Goal: Transaction & Acquisition: Purchase product/service

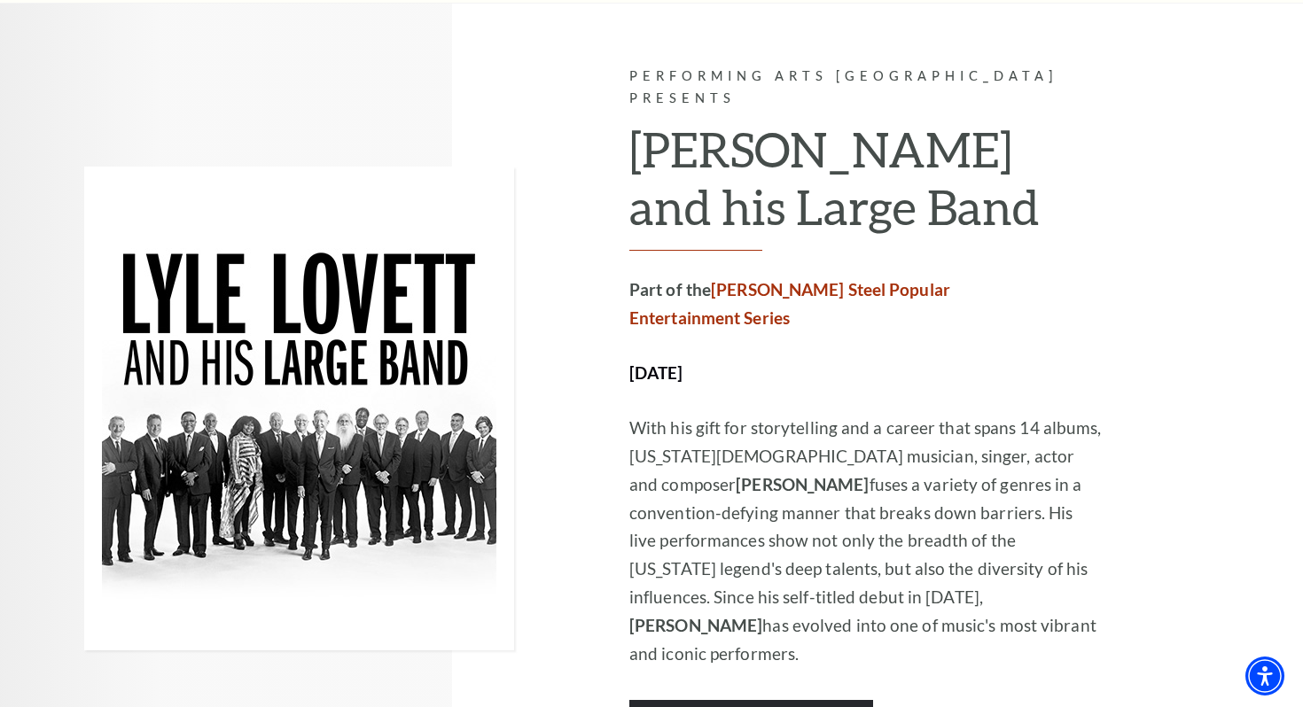
scroll to position [925, 0]
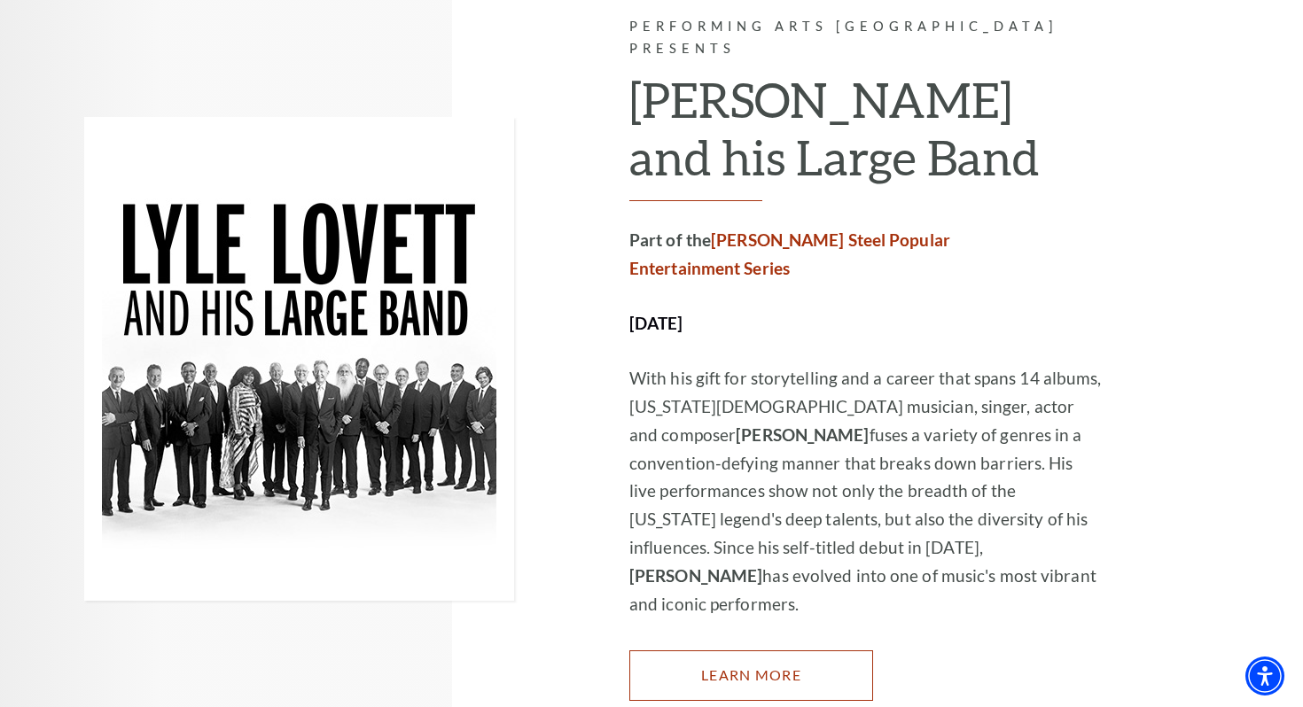
click at [766, 651] on link "Learn More" at bounding box center [751, 676] width 244 height 50
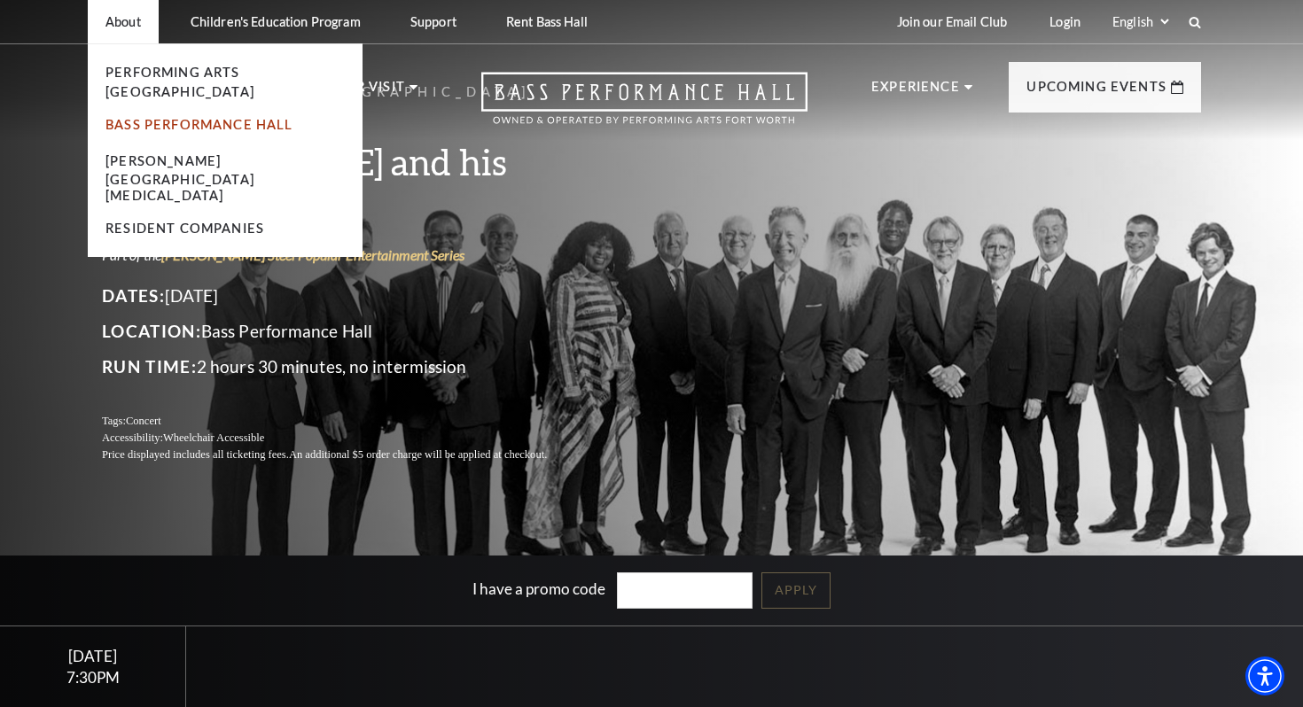
click at [176, 117] on link "Bass Performance Hall" at bounding box center [199, 124] width 188 height 15
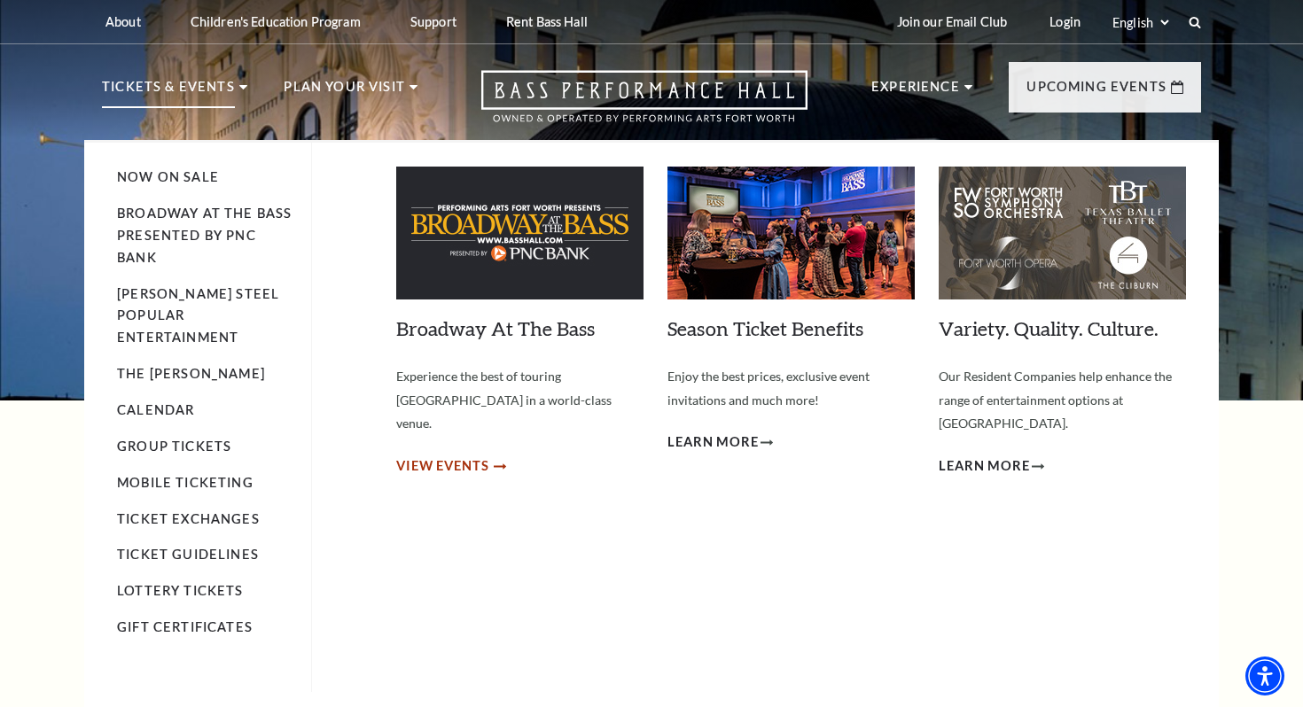
click at [437, 456] on span "View Events" at bounding box center [442, 467] width 93 height 22
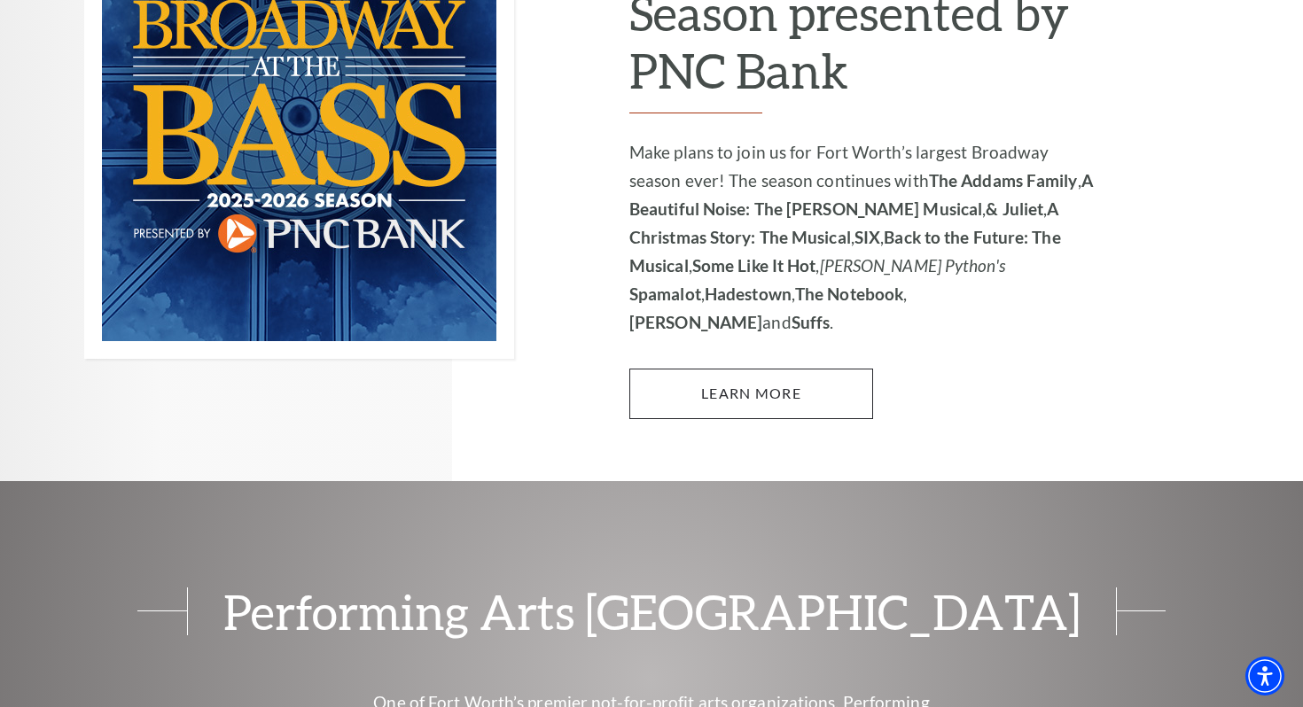
scroll to position [1368, 0]
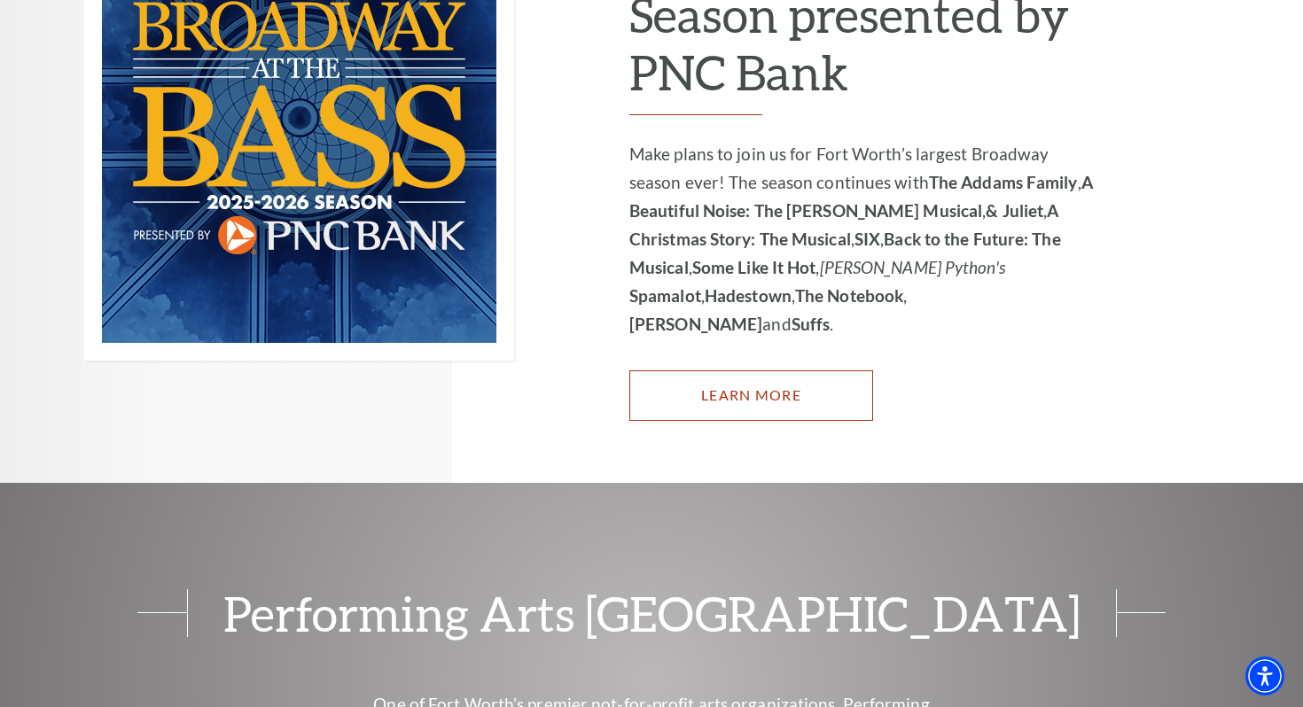
click at [747, 371] on link "Learn More" at bounding box center [751, 396] width 244 height 50
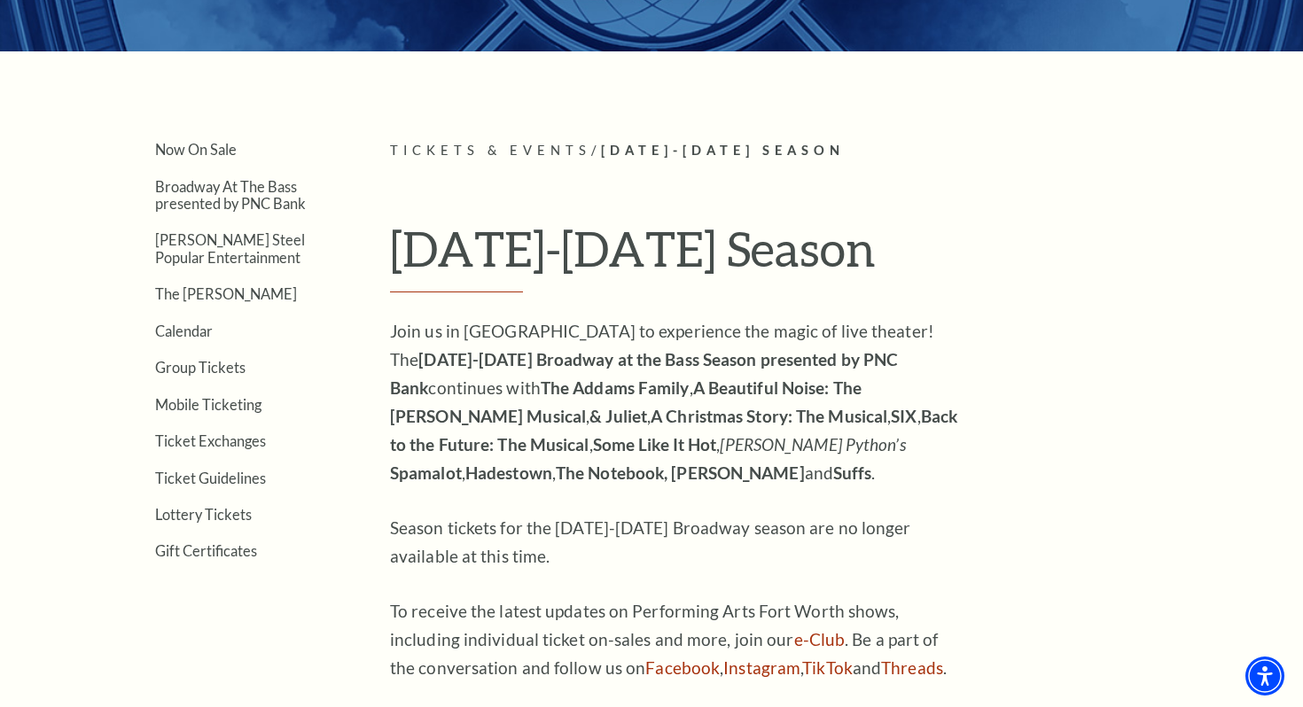
scroll to position [355, 0]
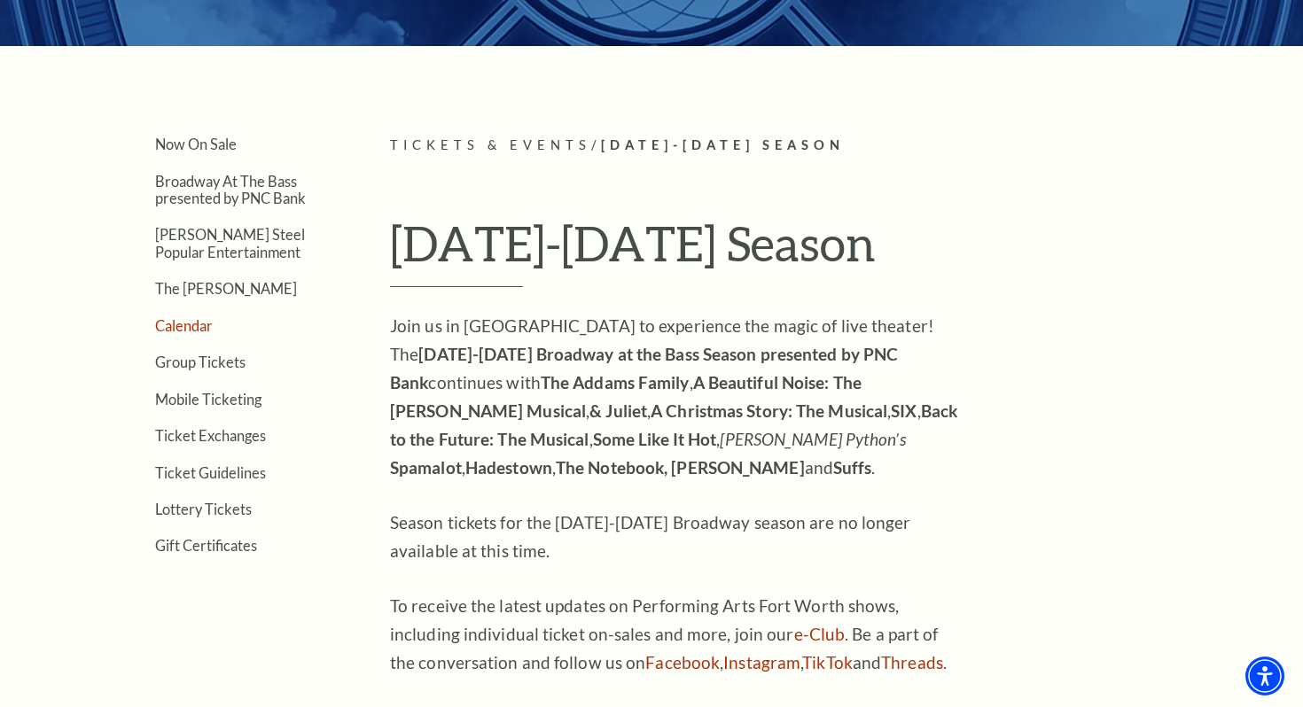
click at [184, 325] on link "Calendar" at bounding box center [184, 325] width 58 height 17
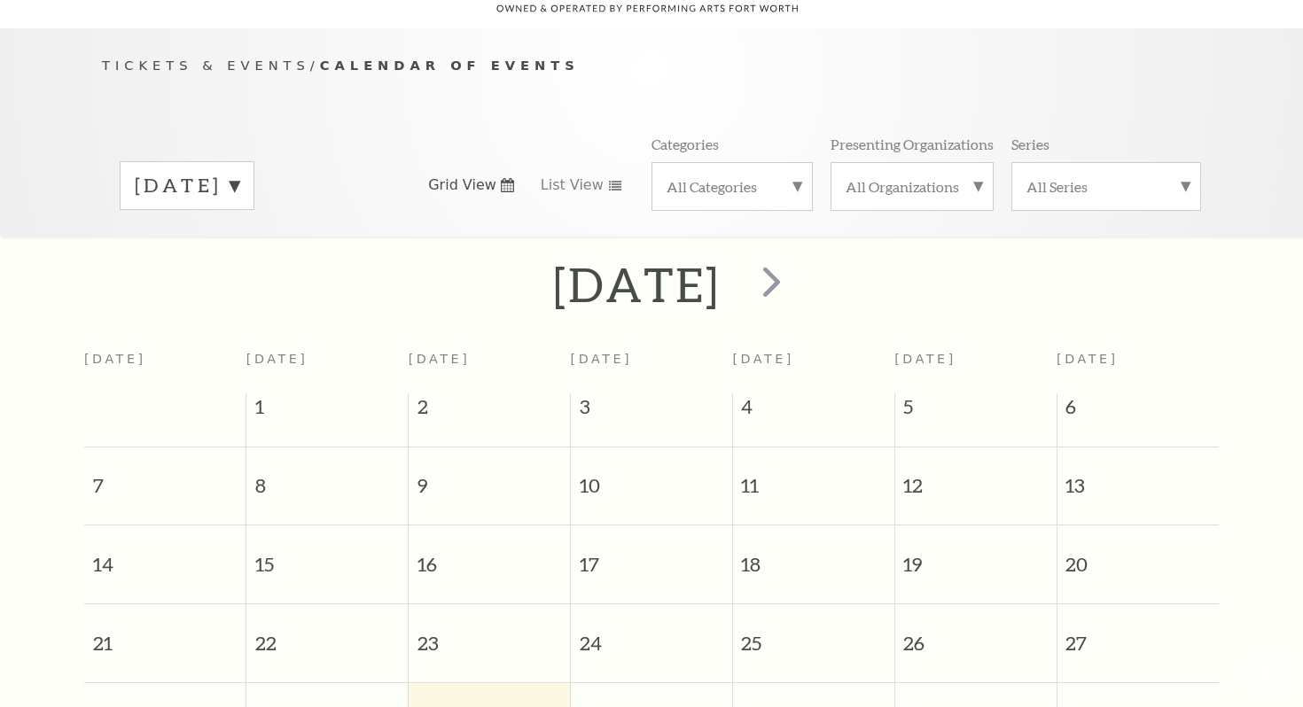
scroll to position [157, 0]
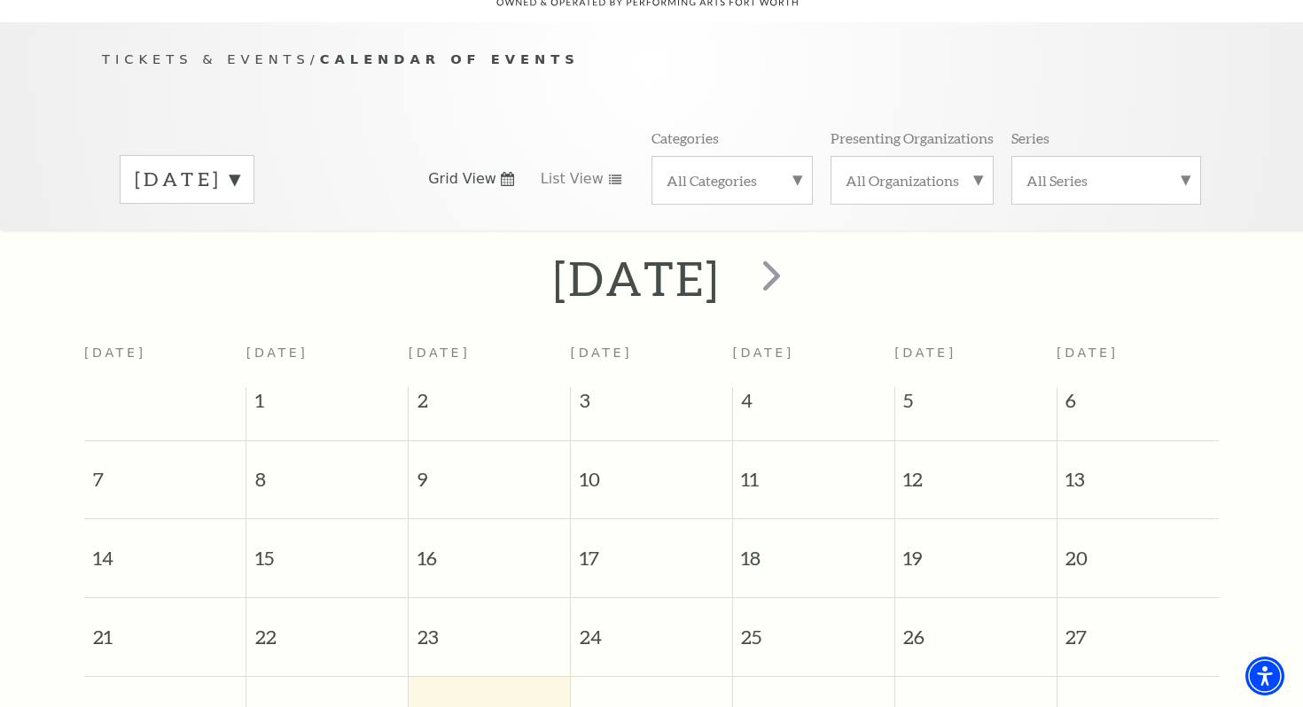
click at [797, 171] on label "All Categories" at bounding box center [732, 180] width 131 height 19
click at [707, 194] on label "Broadway" at bounding box center [732, 208] width 131 height 29
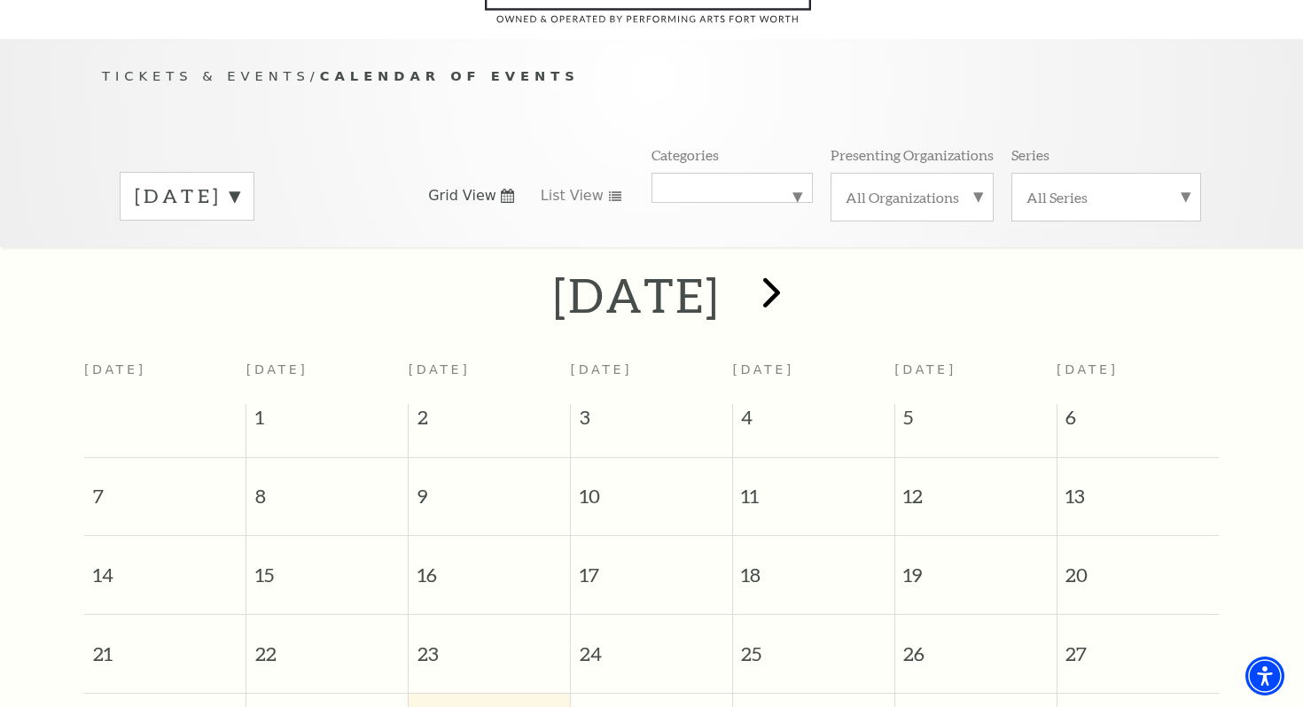
scroll to position [135, 0]
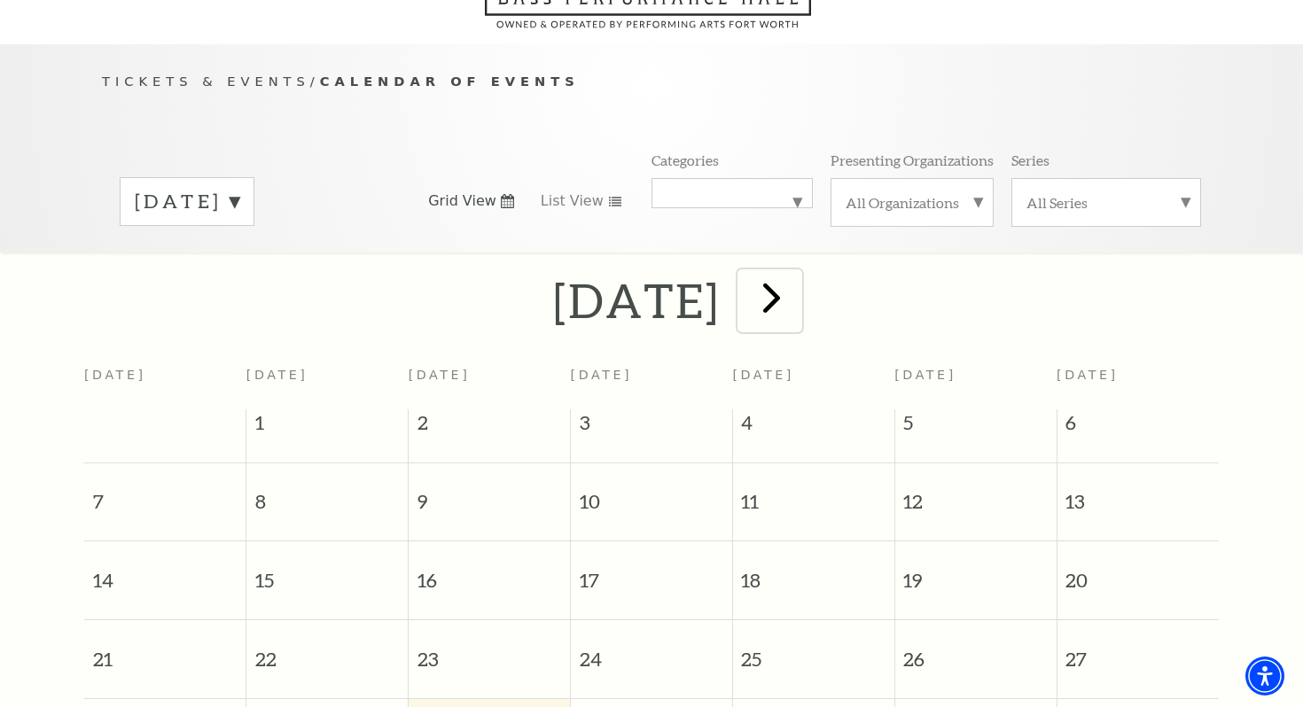
click at [797, 278] on span "next" at bounding box center [771, 297] width 51 height 51
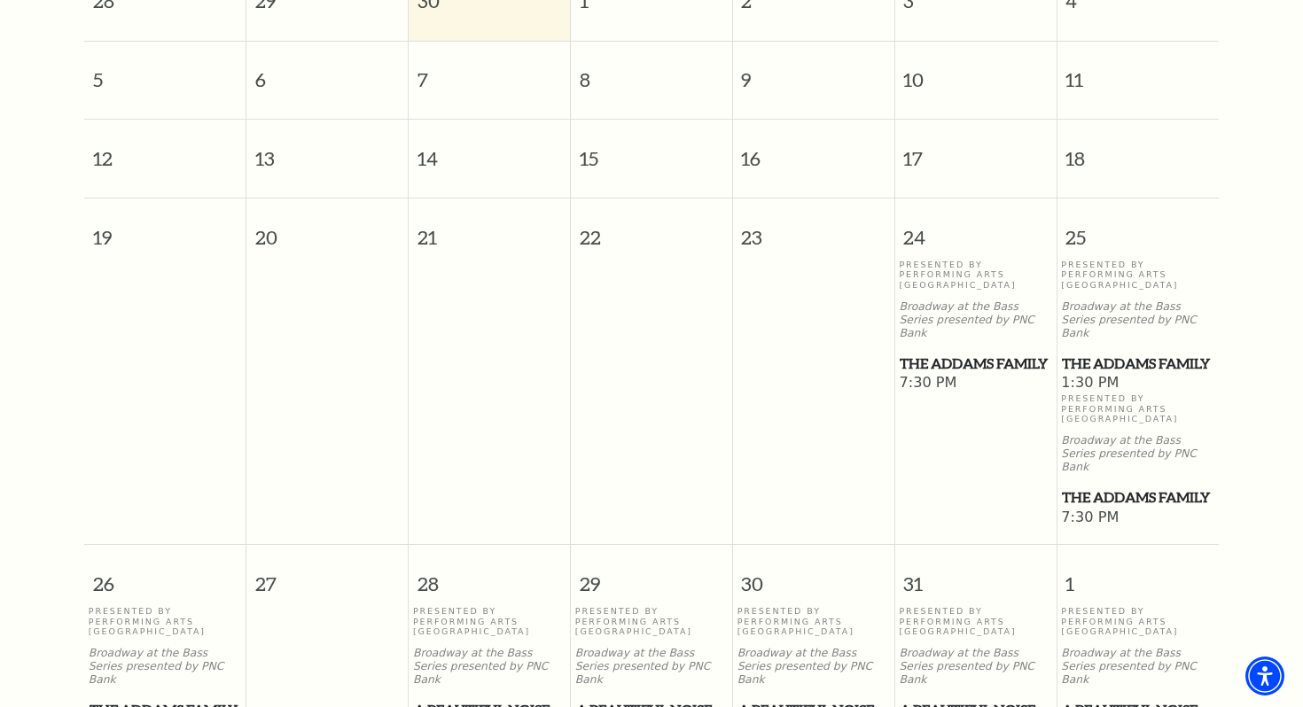
scroll to position [566, 0]
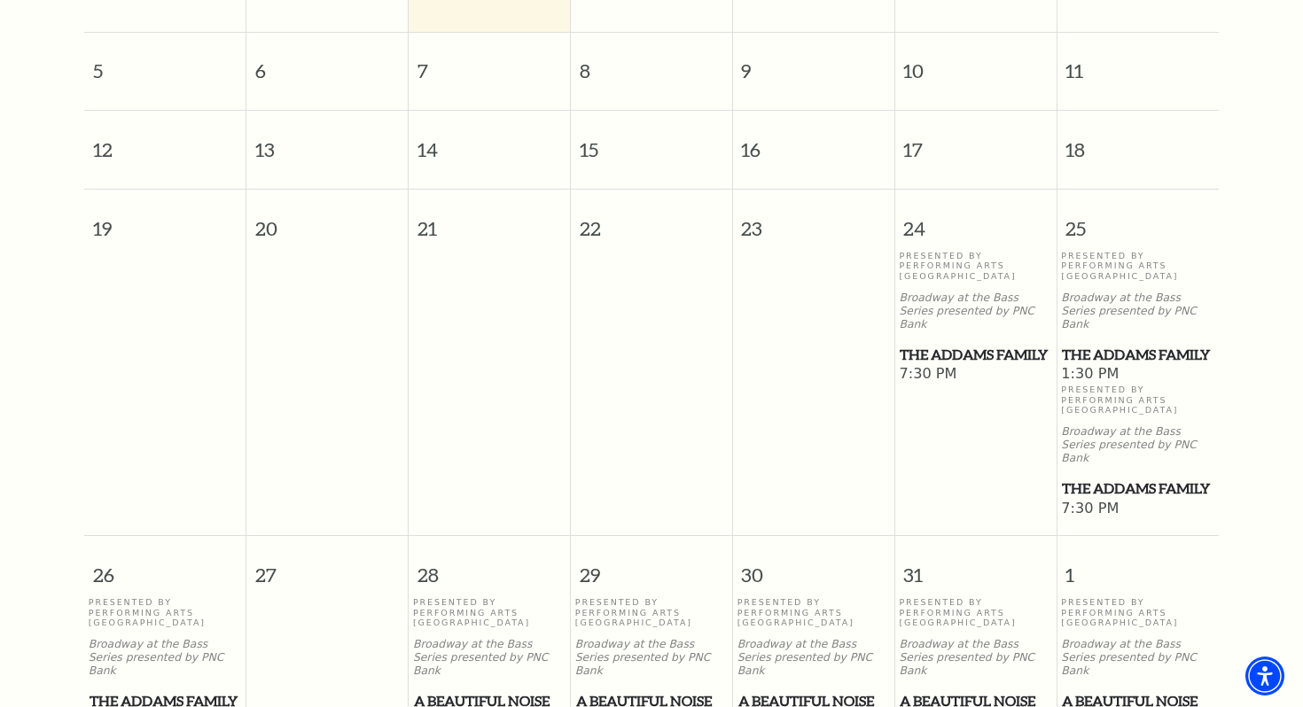
click at [932, 344] on span "The Addams Family" at bounding box center [975, 355] width 151 height 22
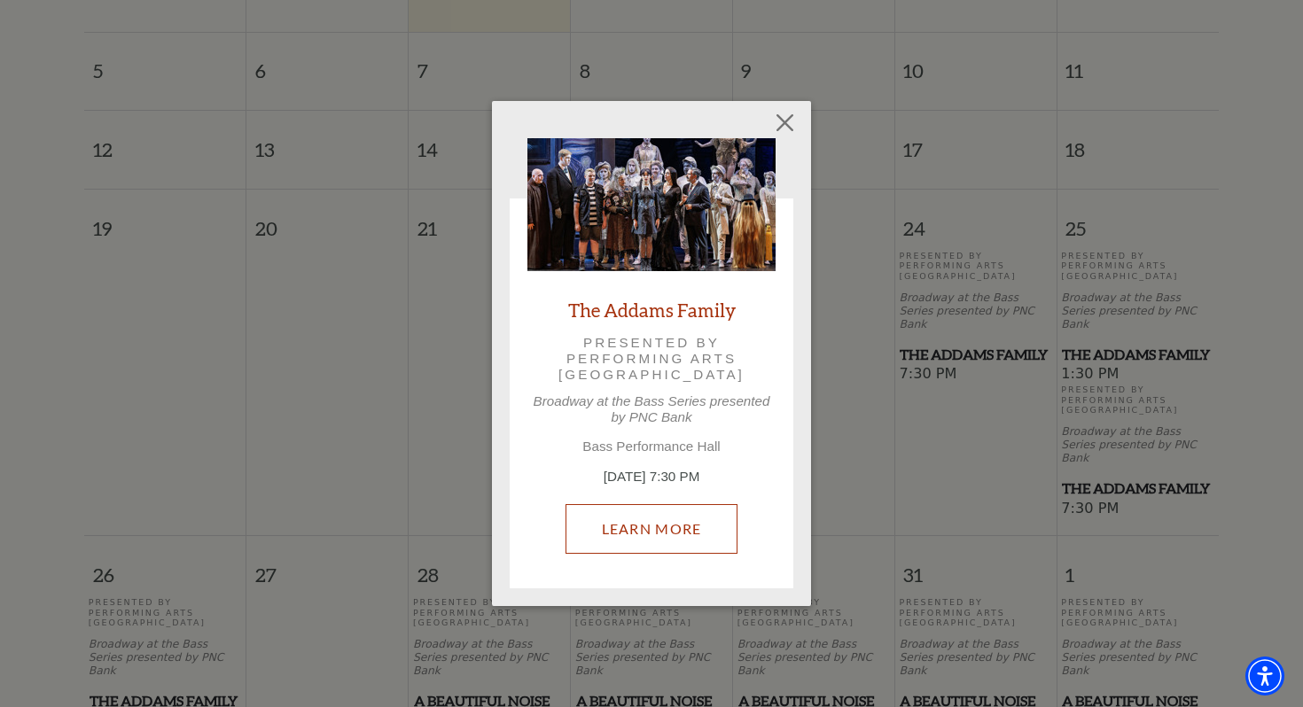
click at [675, 524] on link "Learn More" at bounding box center [652, 529] width 173 height 50
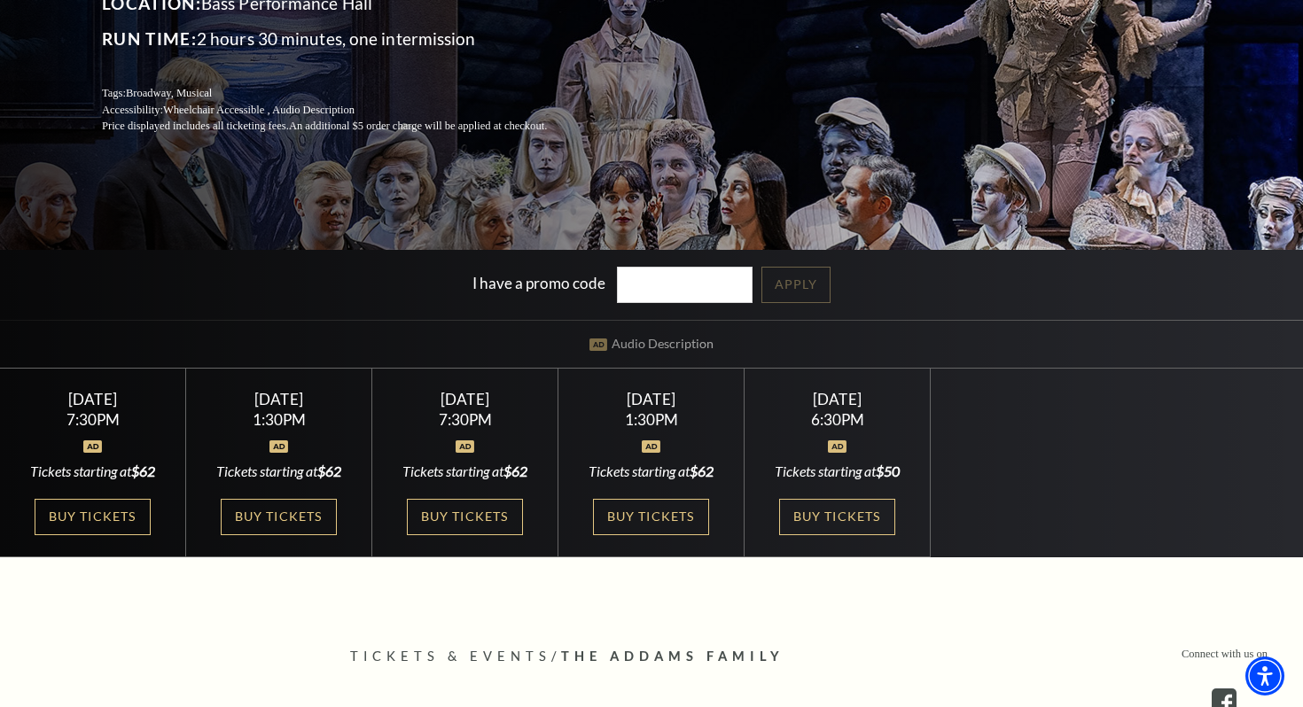
scroll to position [312, 0]
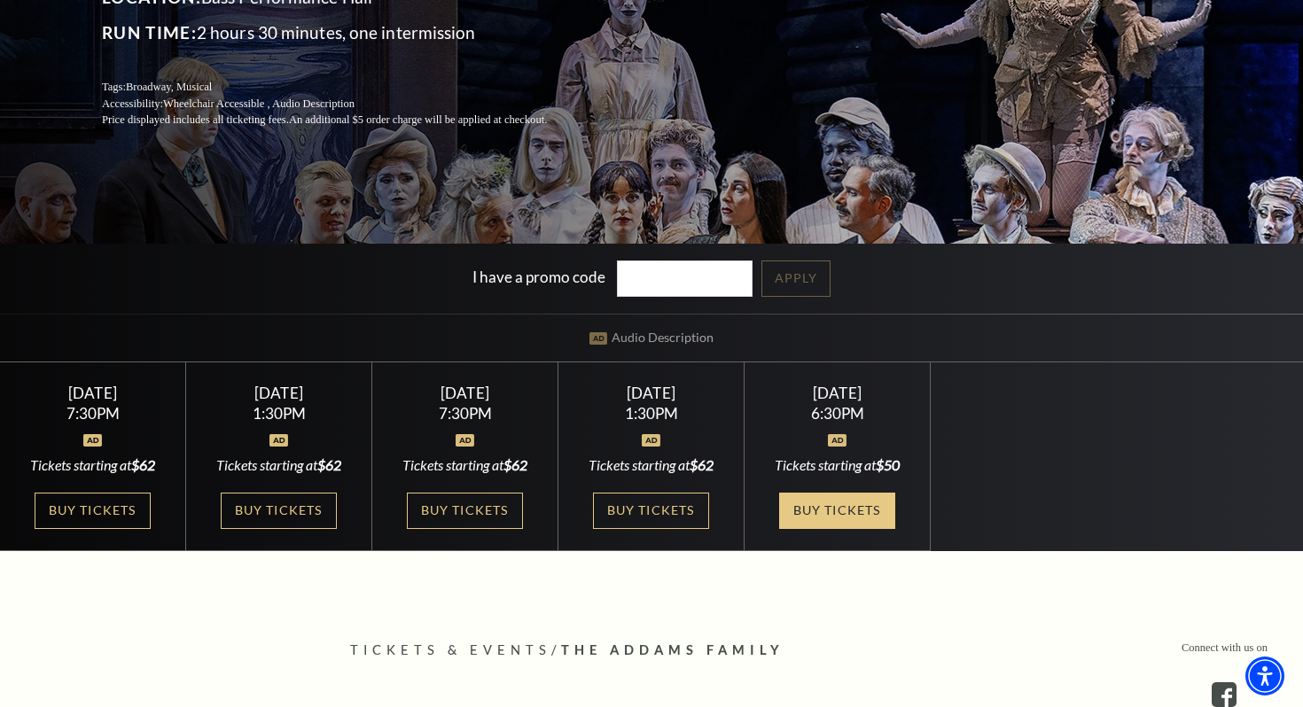
click at [813, 506] on link "Buy Tickets" at bounding box center [836, 511] width 115 height 36
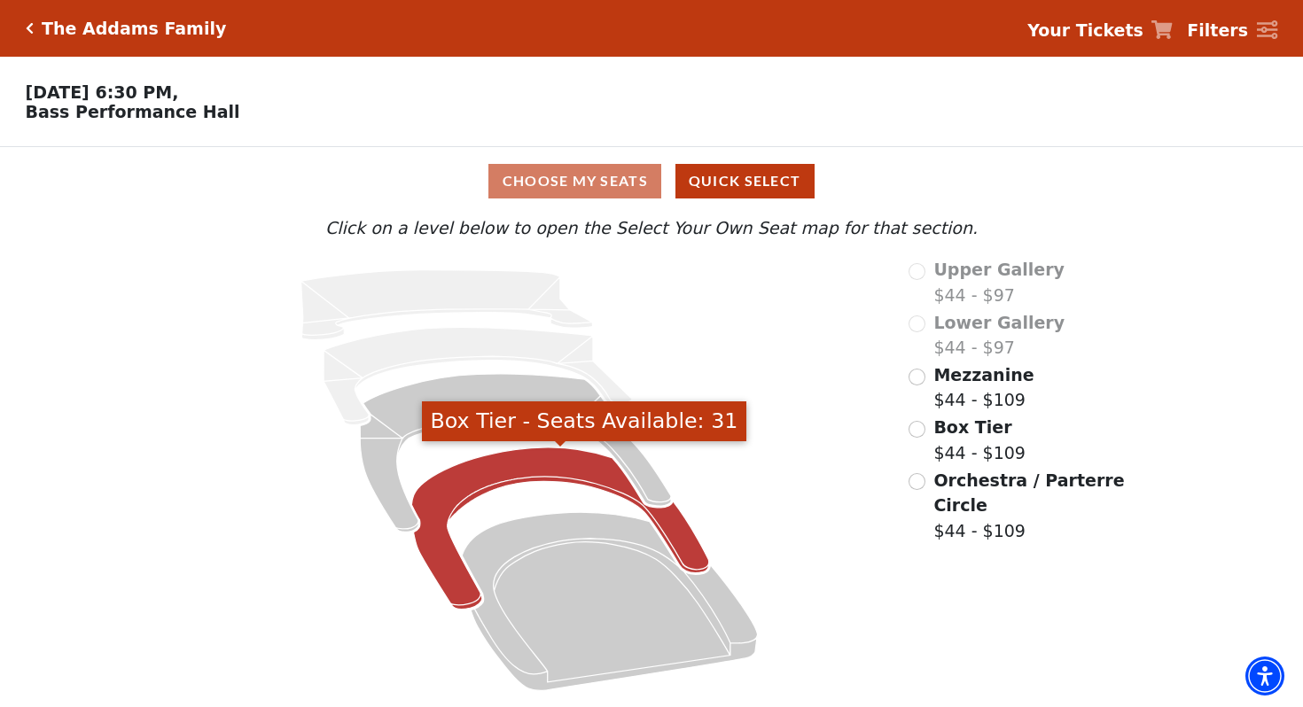
click at [675, 525] on icon "Box Tier - Seats Available: 31" at bounding box center [560, 529] width 298 height 162
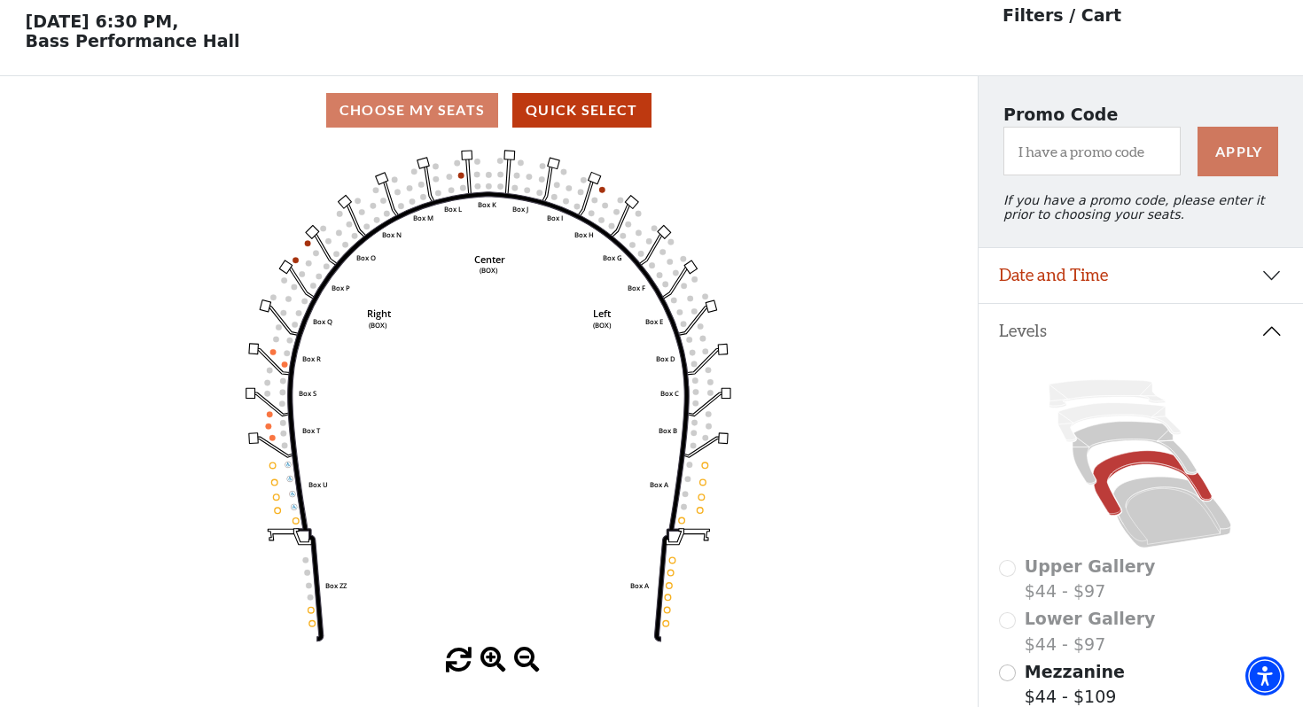
scroll to position [82, 0]
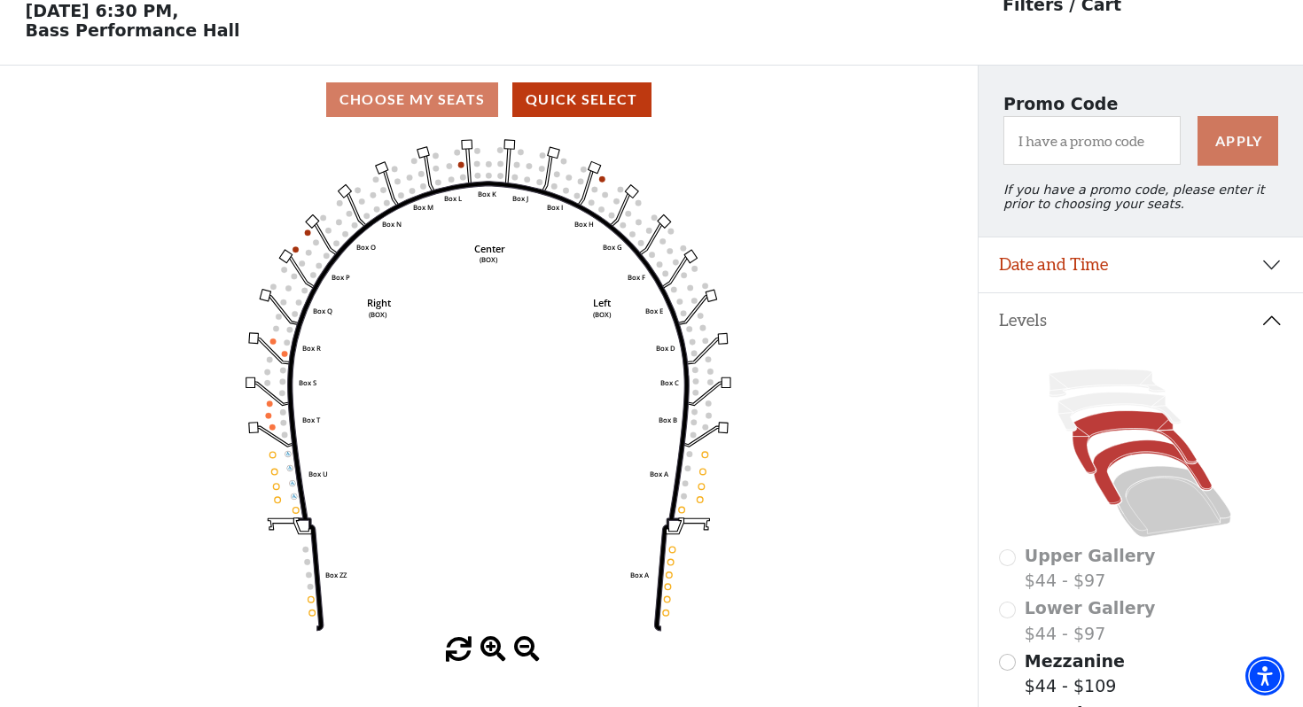
click at [1122, 423] on icon at bounding box center [1135, 442] width 124 height 63
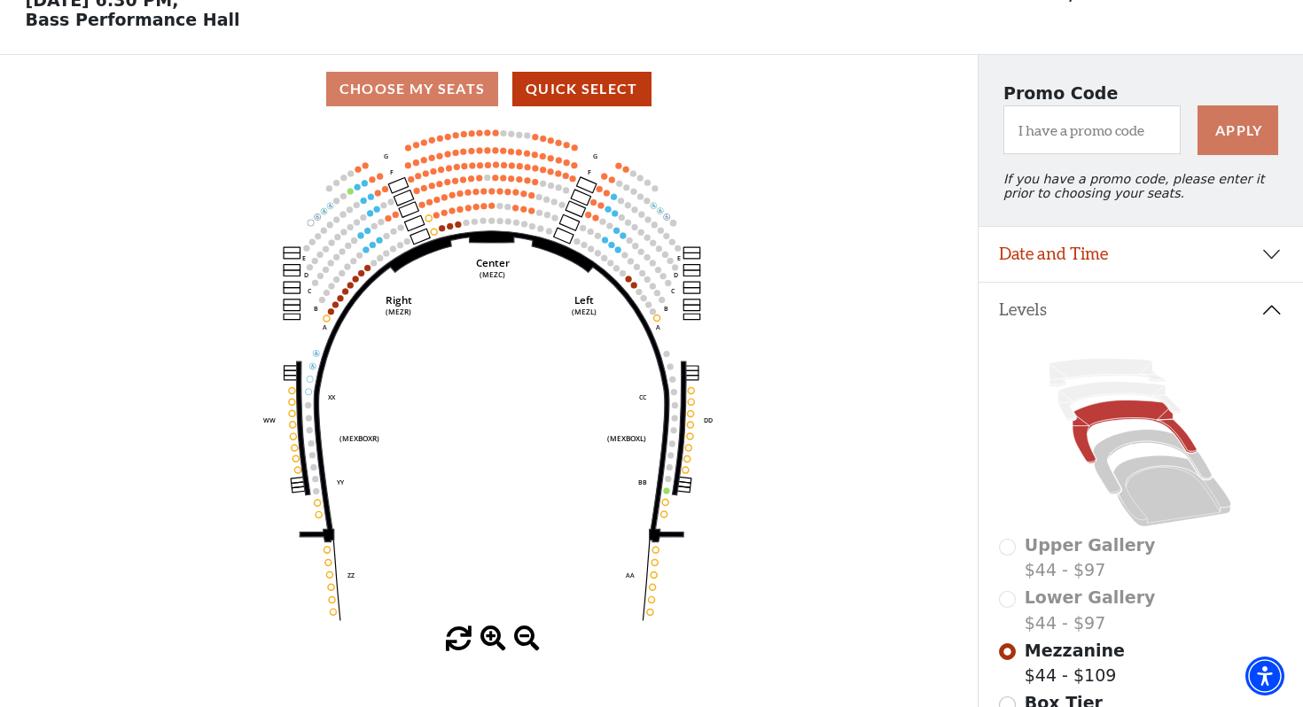
scroll to position [90, 0]
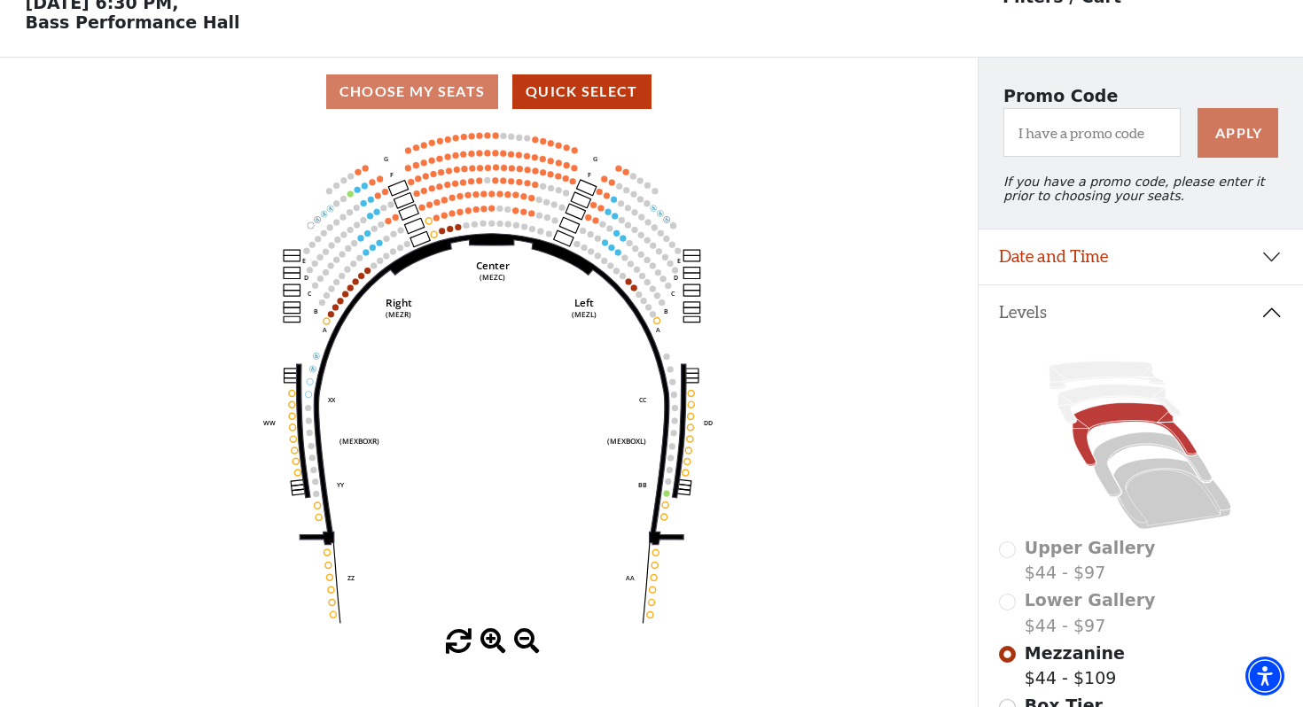
click at [829, 207] on icon "Center (MEZC) Right (MEZR) Left (MEZL) (MEXBOXR) (MEXBOXL) XX WW CC DD YY BB ZZ…" at bounding box center [488, 377] width 879 height 503
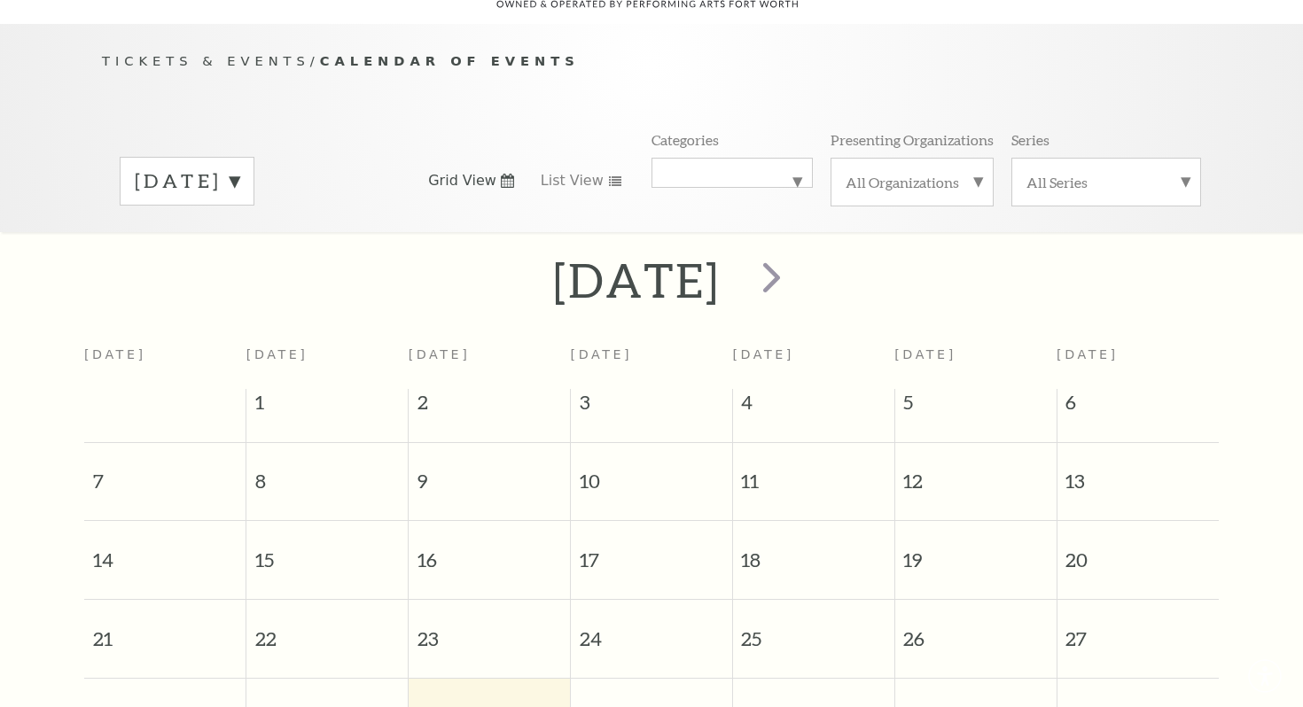
scroll to position [157, 0]
click at [797, 250] on span "next" at bounding box center [771, 275] width 51 height 51
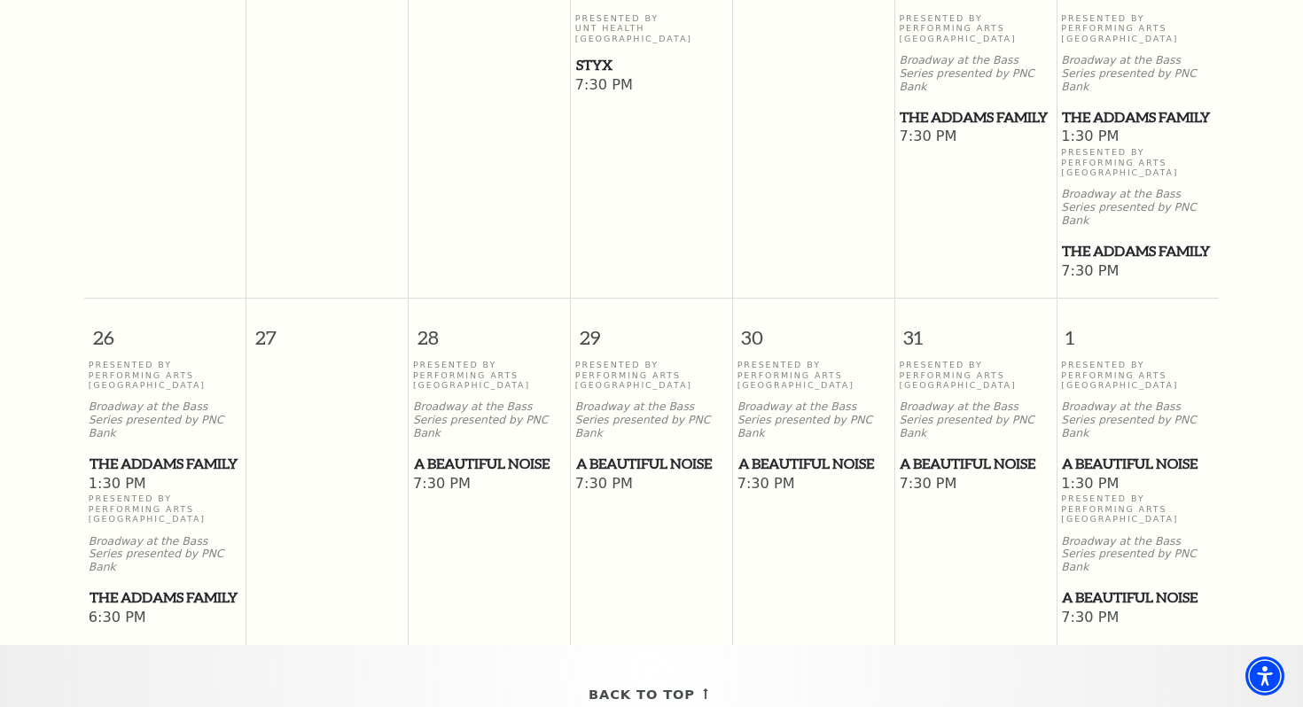
scroll to position [1210, 0]
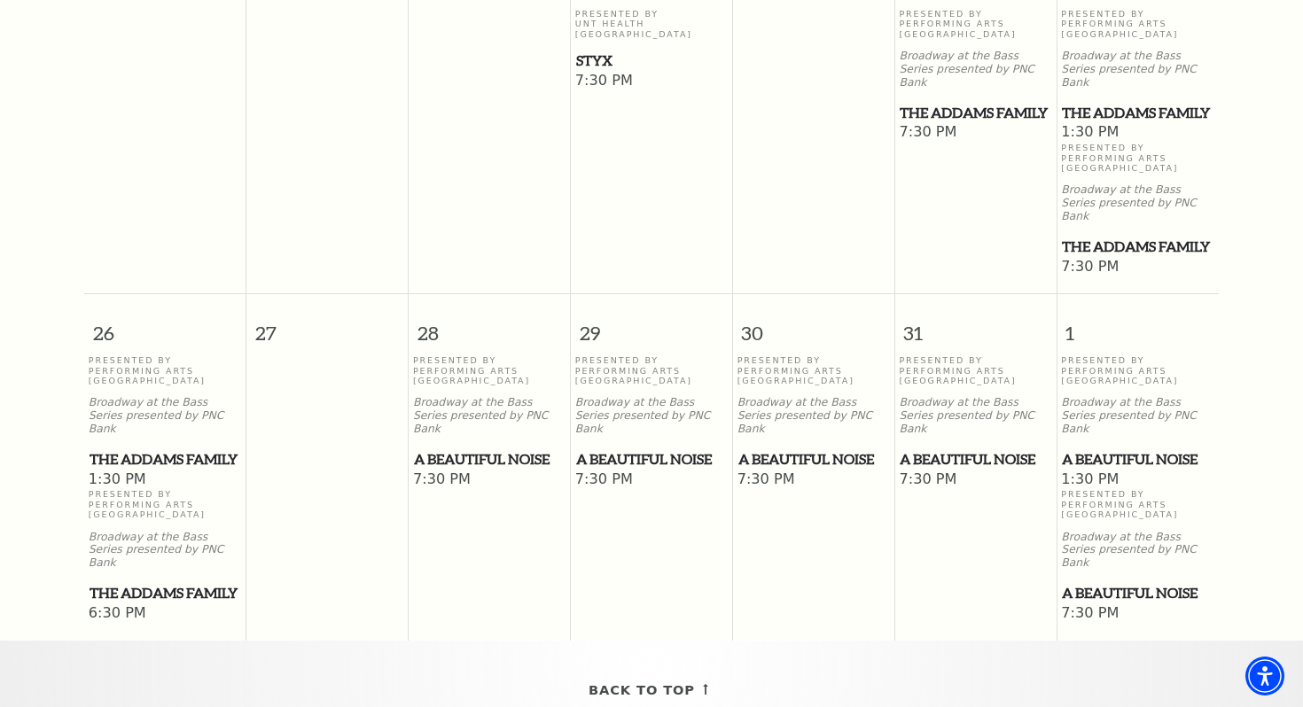
click at [1103, 449] on span "A Beautiful Noise" at bounding box center [1138, 460] width 152 height 22
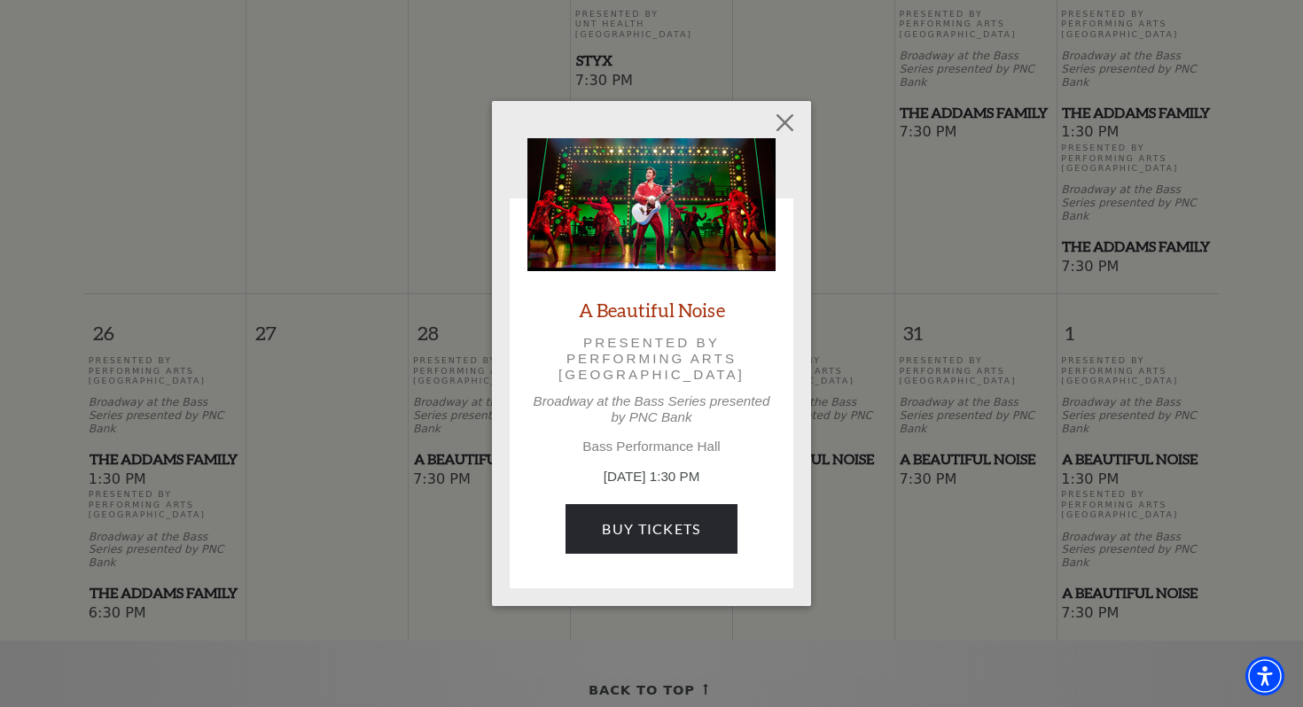
scroll to position [1211, 0]
click at [659, 307] on link "A Beautiful Noise" at bounding box center [652, 310] width 146 height 24
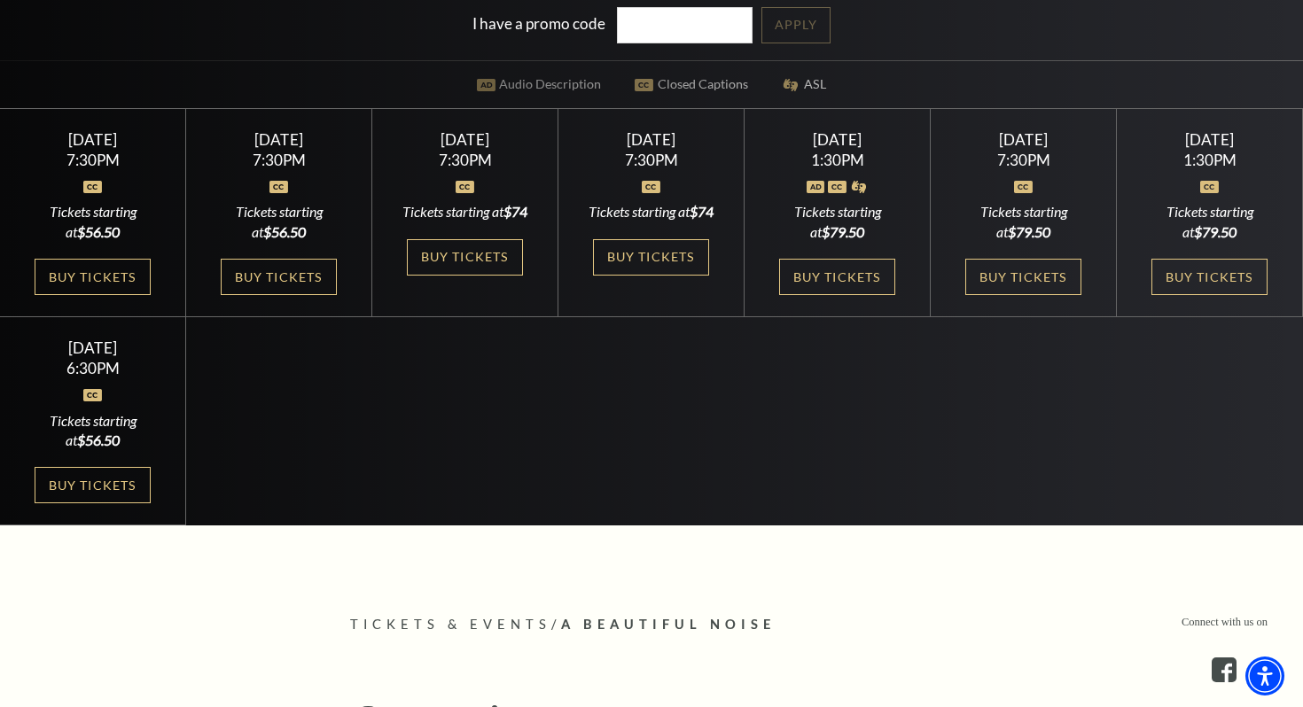
scroll to position [583, 0]
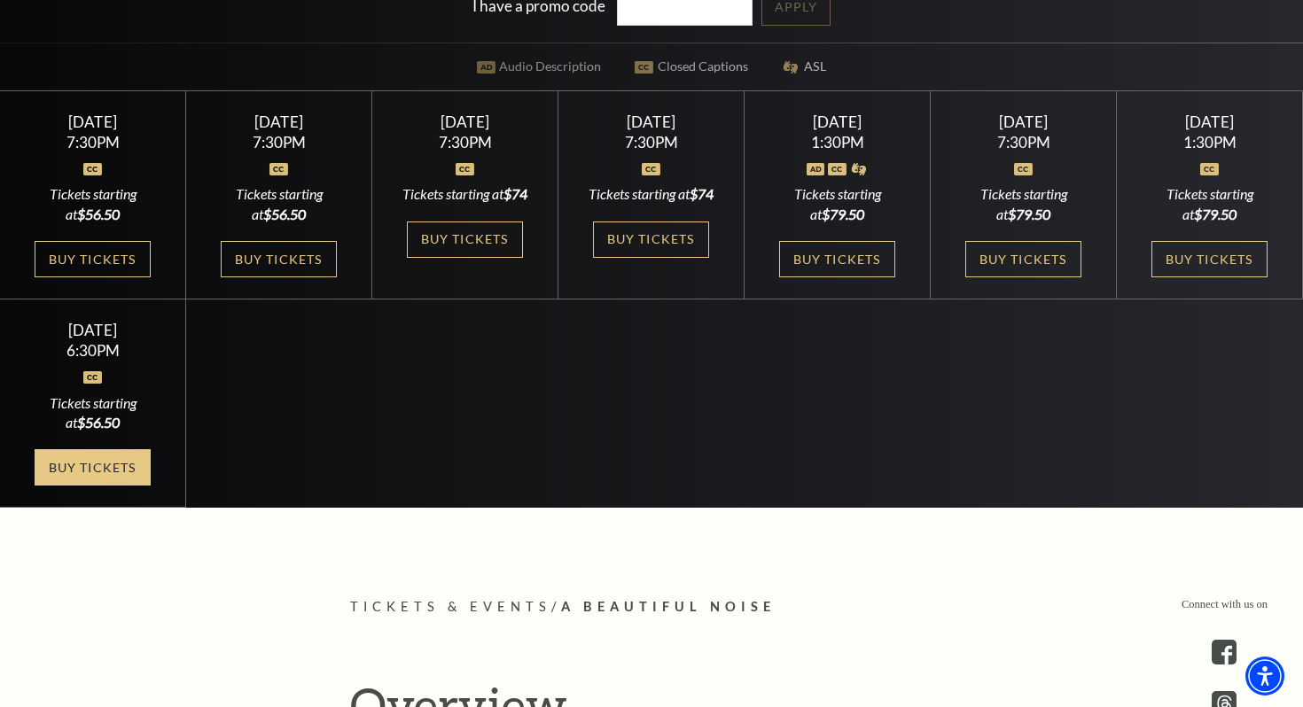
click at [99, 481] on link "Buy Tickets" at bounding box center [92, 467] width 115 height 36
click at [101, 483] on link "Buy Tickets" at bounding box center [92, 467] width 115 height 36
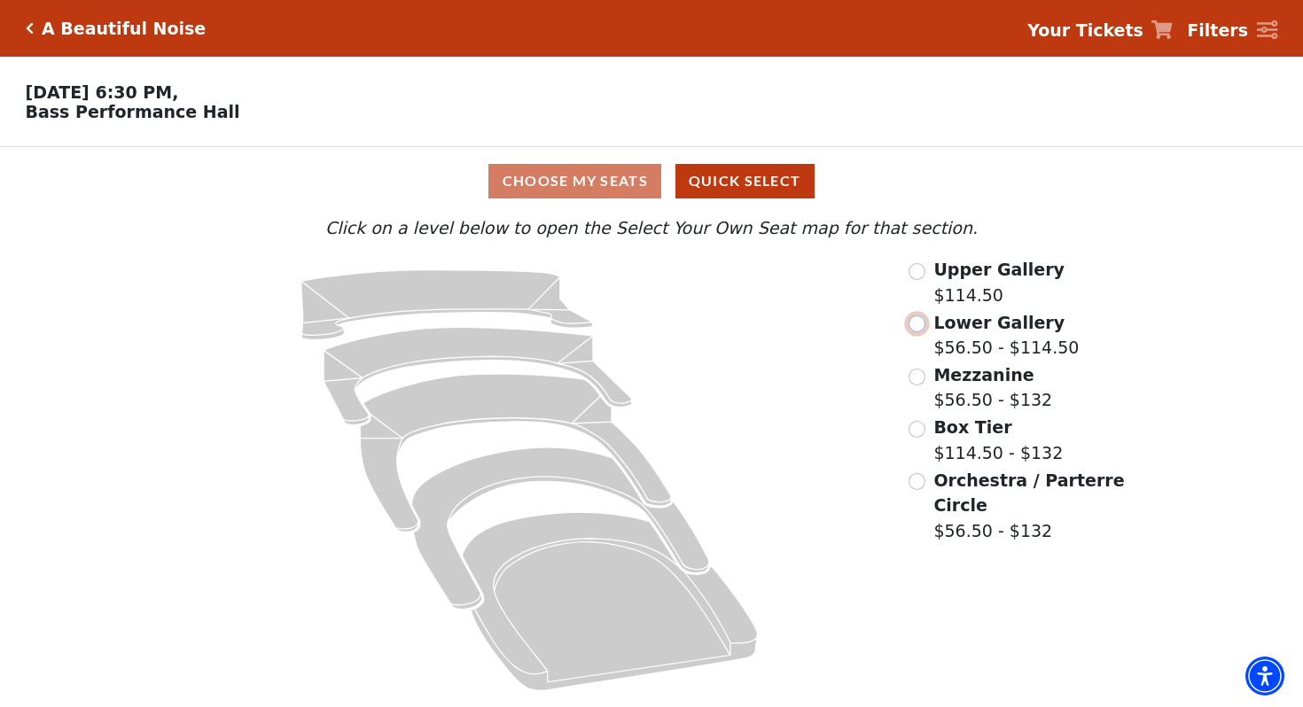
click at [914, 324] on input "Lower Gallery$56.50 - $114.50\a" at bounding box center [917, 324] width 17 height 17
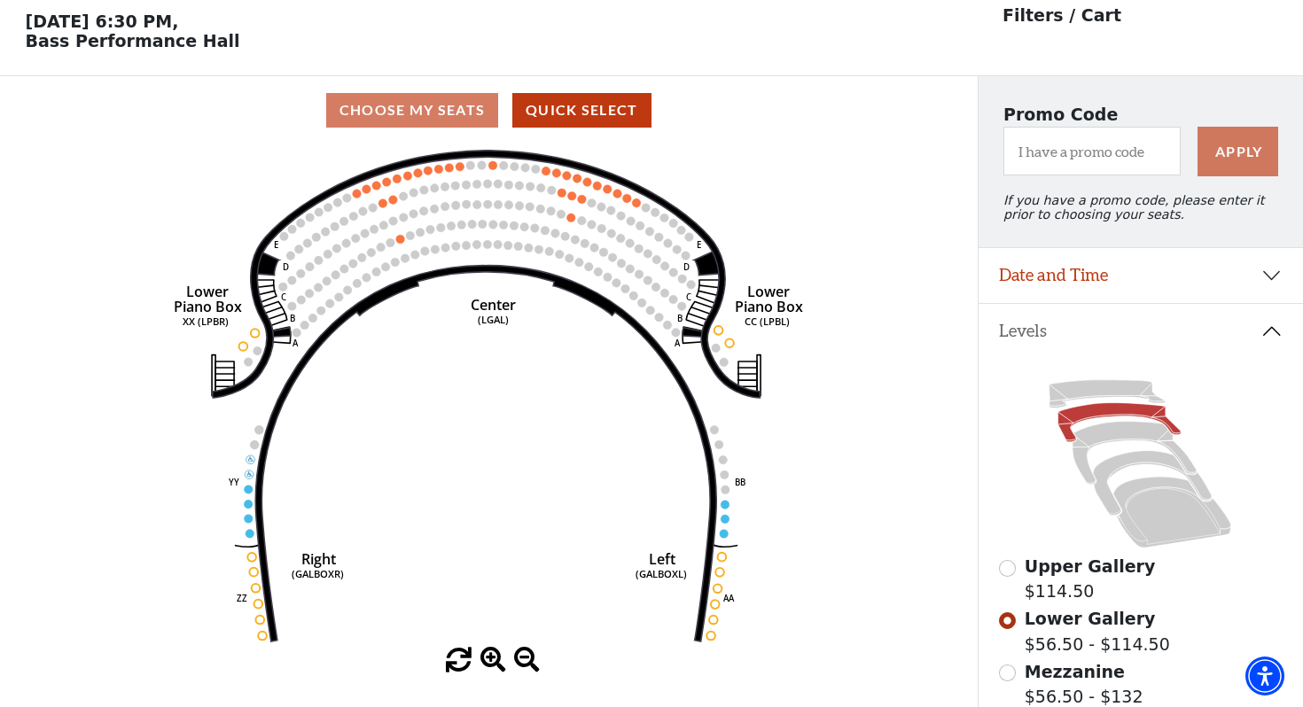
scroll to position [82, 0]
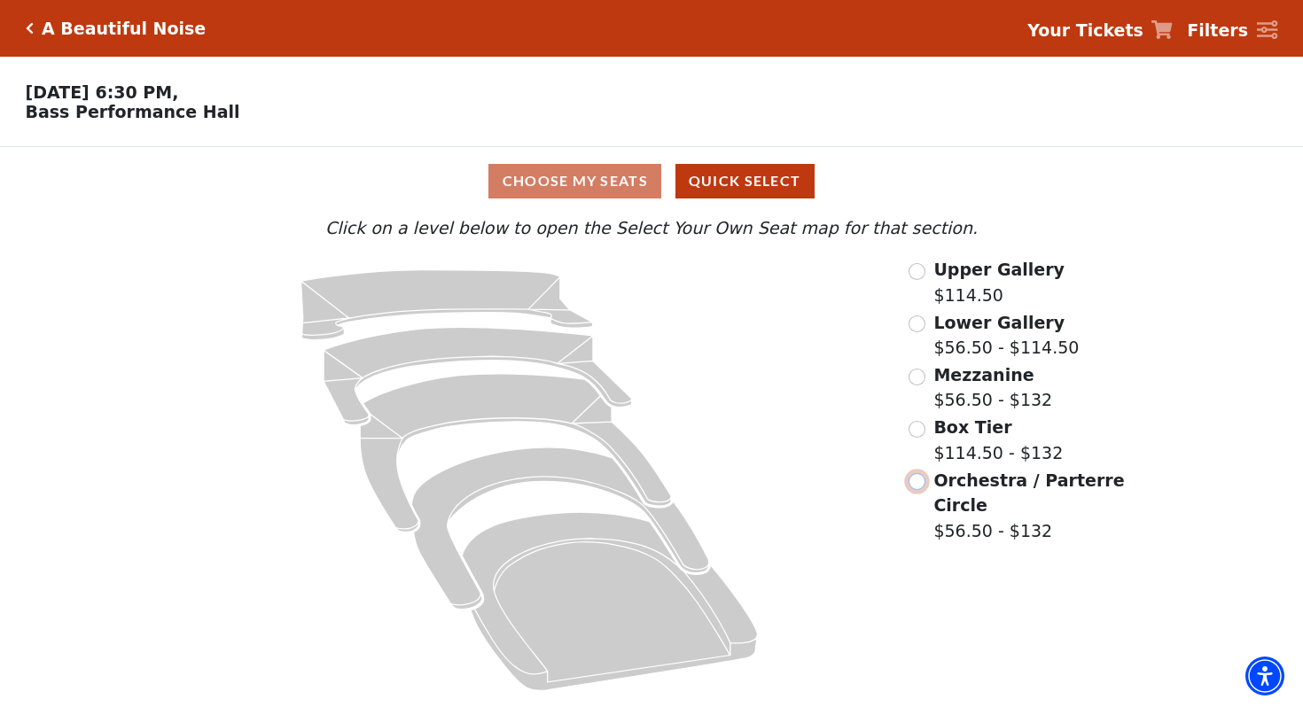
click at [917, 480] on input "Orchestra / Parterre Circle$56.50 - $132\a" at bounding box center [917, 481] width 17 height 17
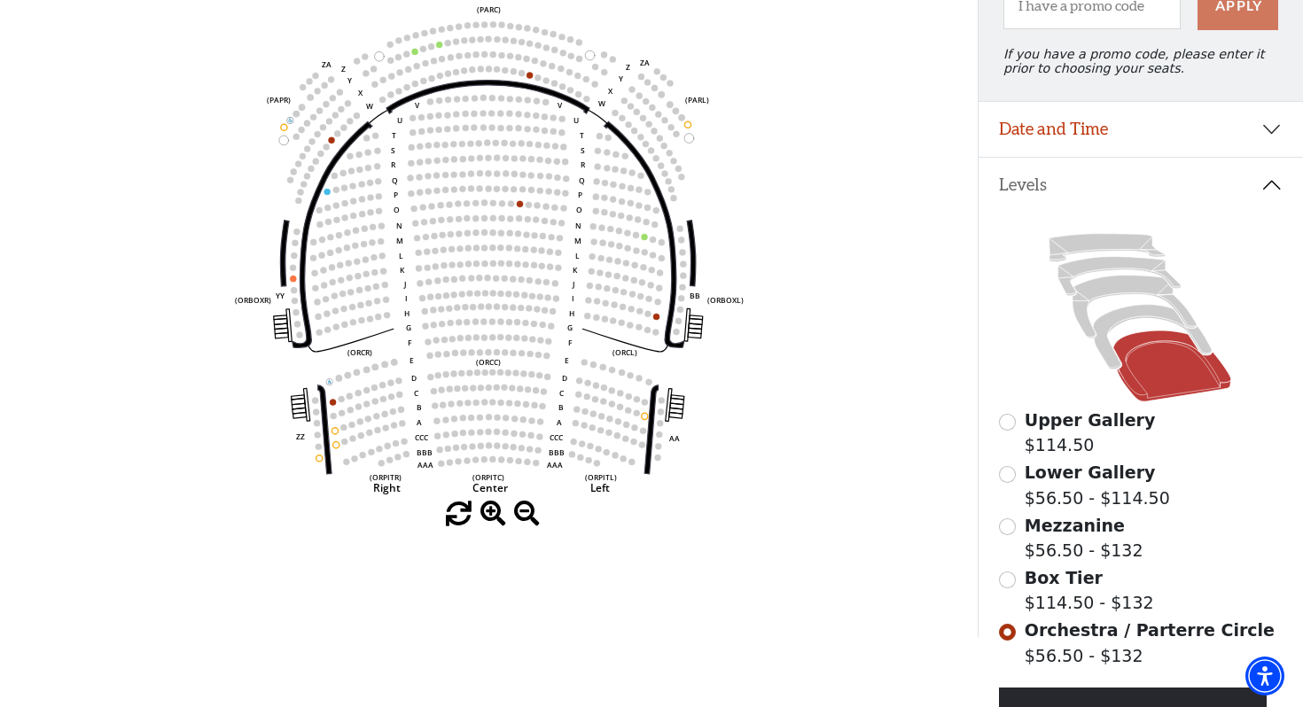
scroll to position [225, 0]
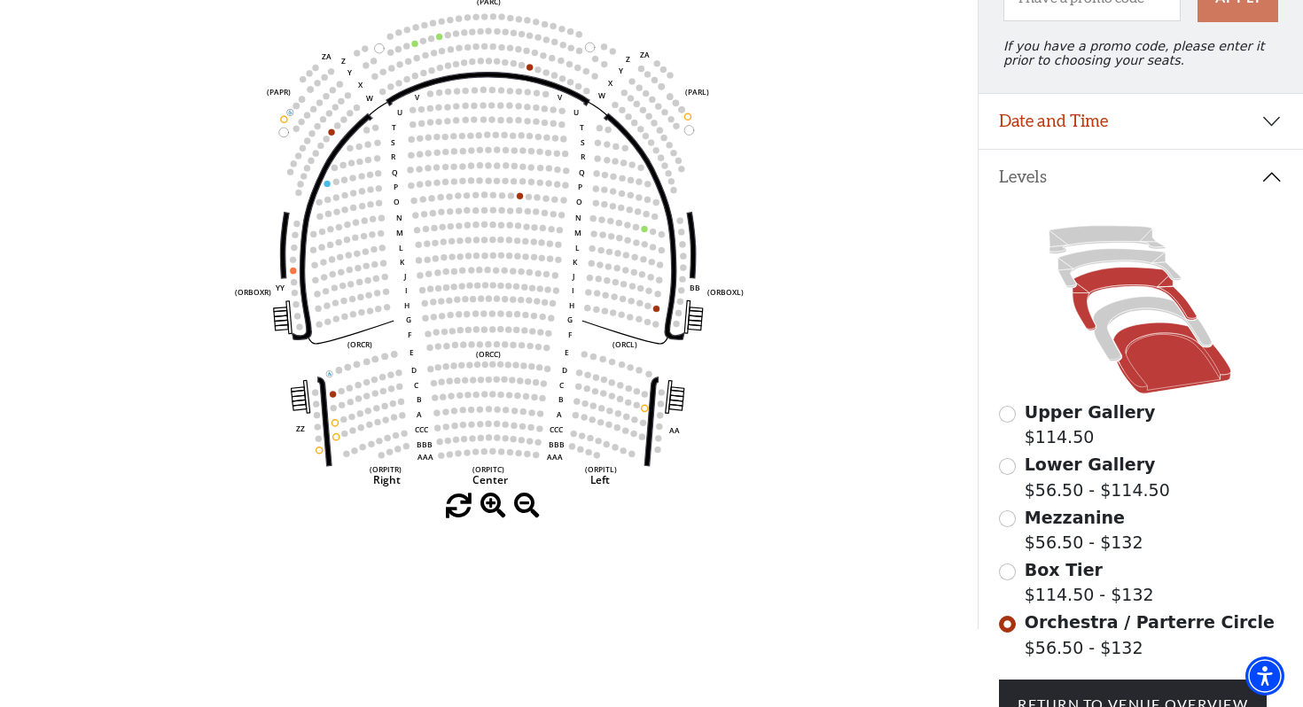
click at [1081, 292] on icon at bounding box center [1135, 299] width 124 height 63
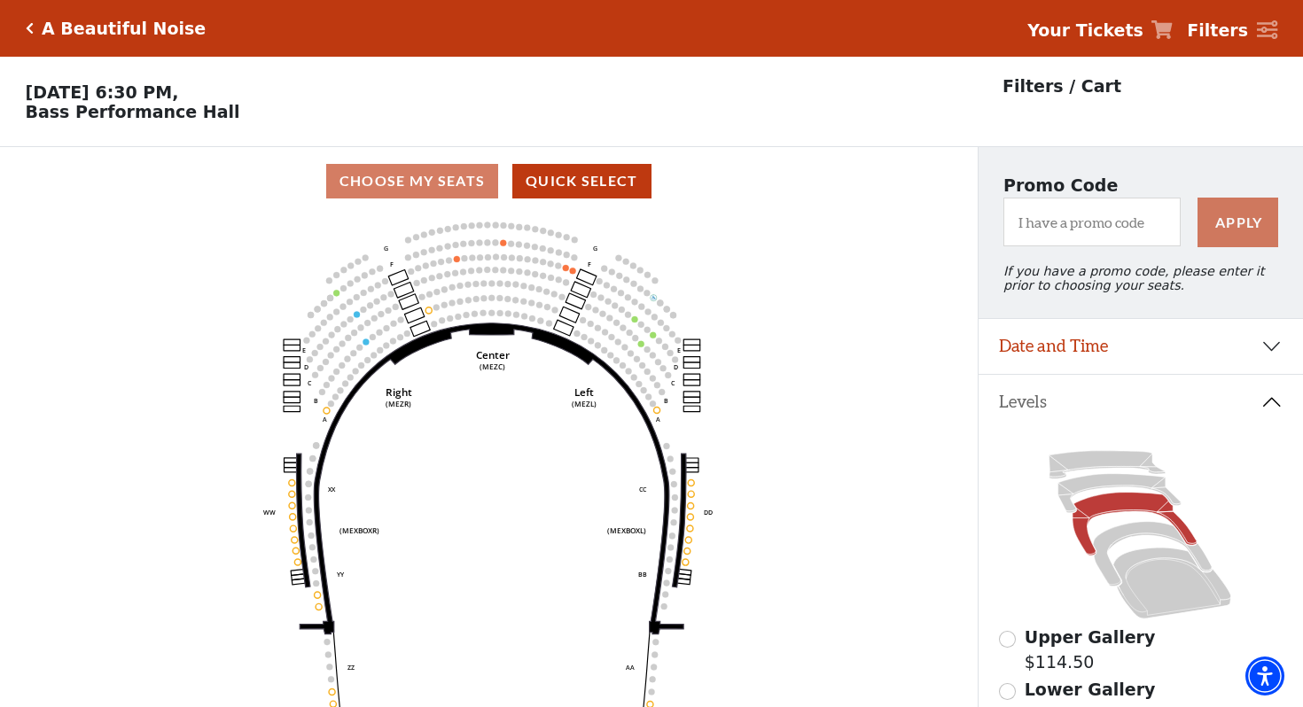
scroll to position [82, 0]
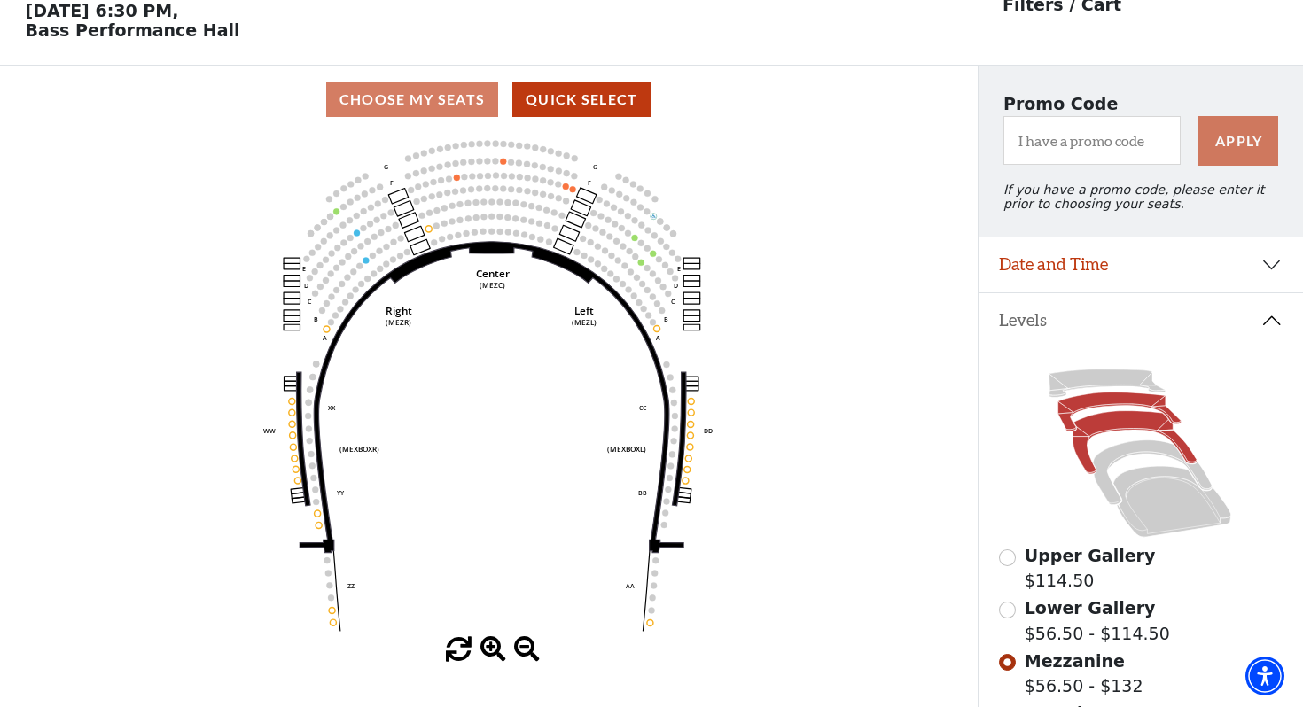
click at [1093, 402] on icon at bounding box center [1119, 412] width 123 height 39
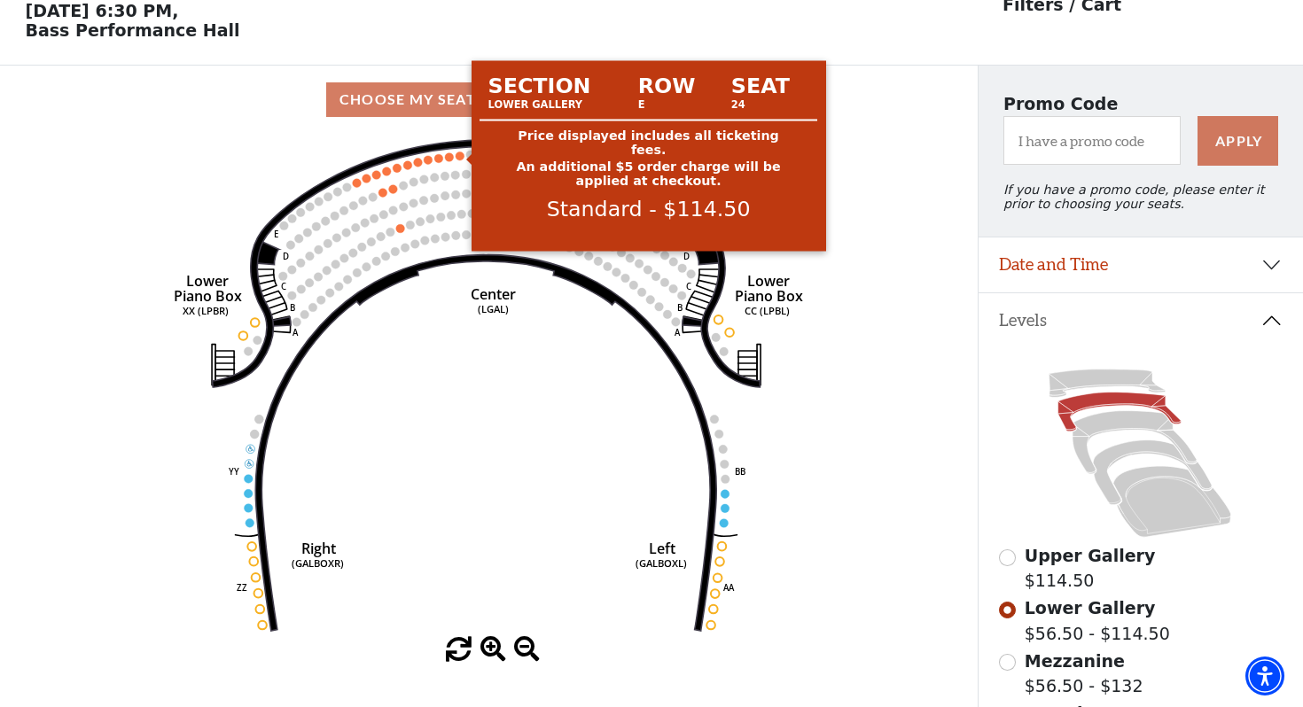
scroll to position [81, 0]
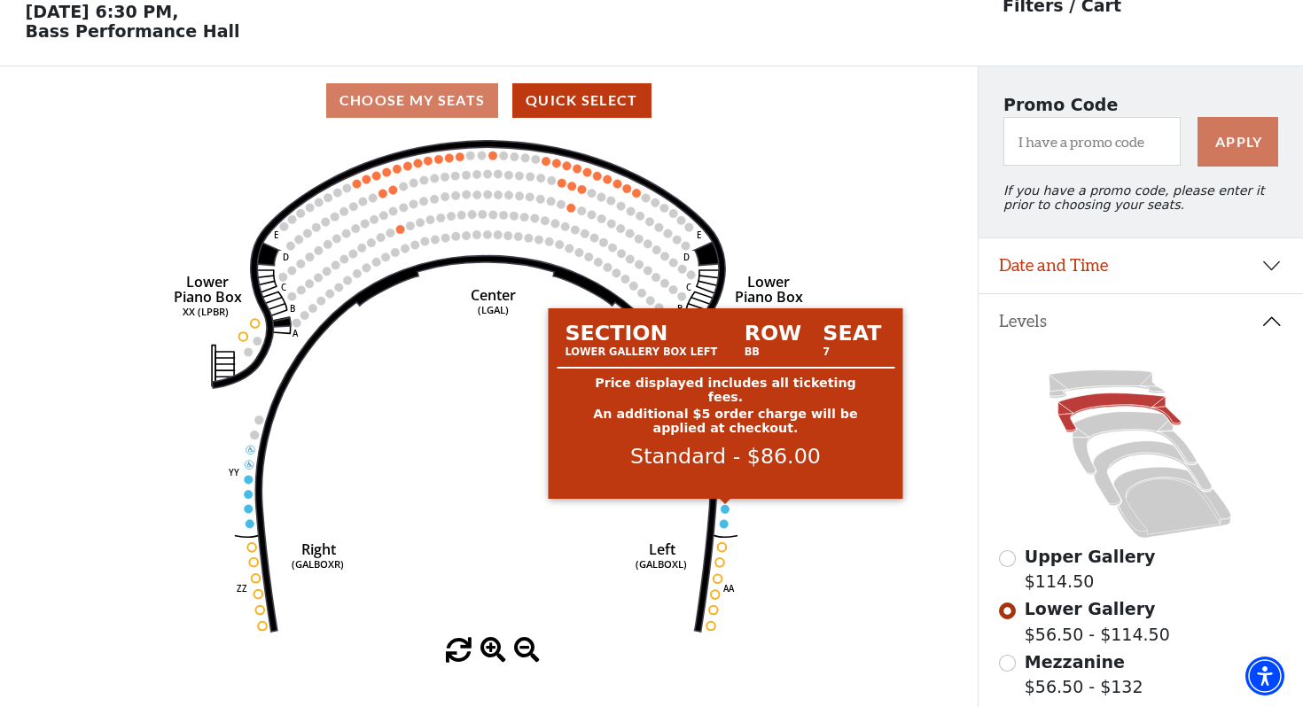
click at [725, 508] on circle at bounding box center [725, 509] width 9 height 9
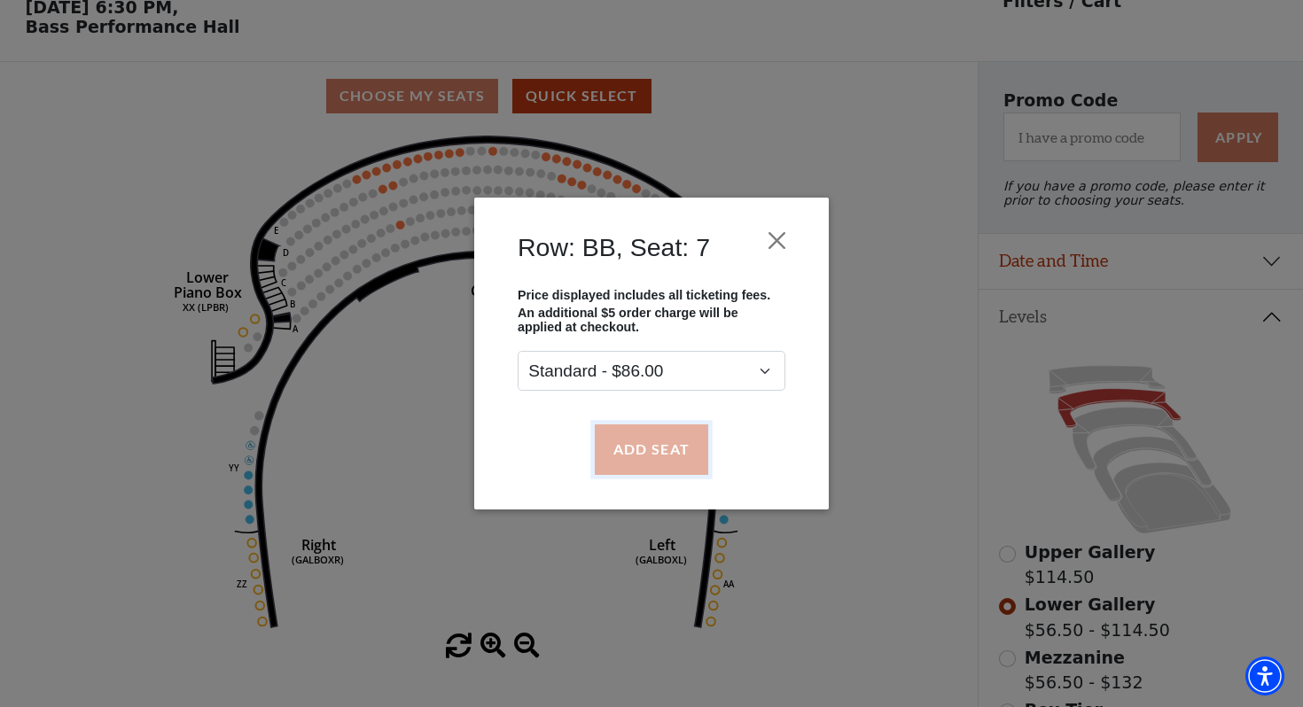
scroll to position [27, 0]
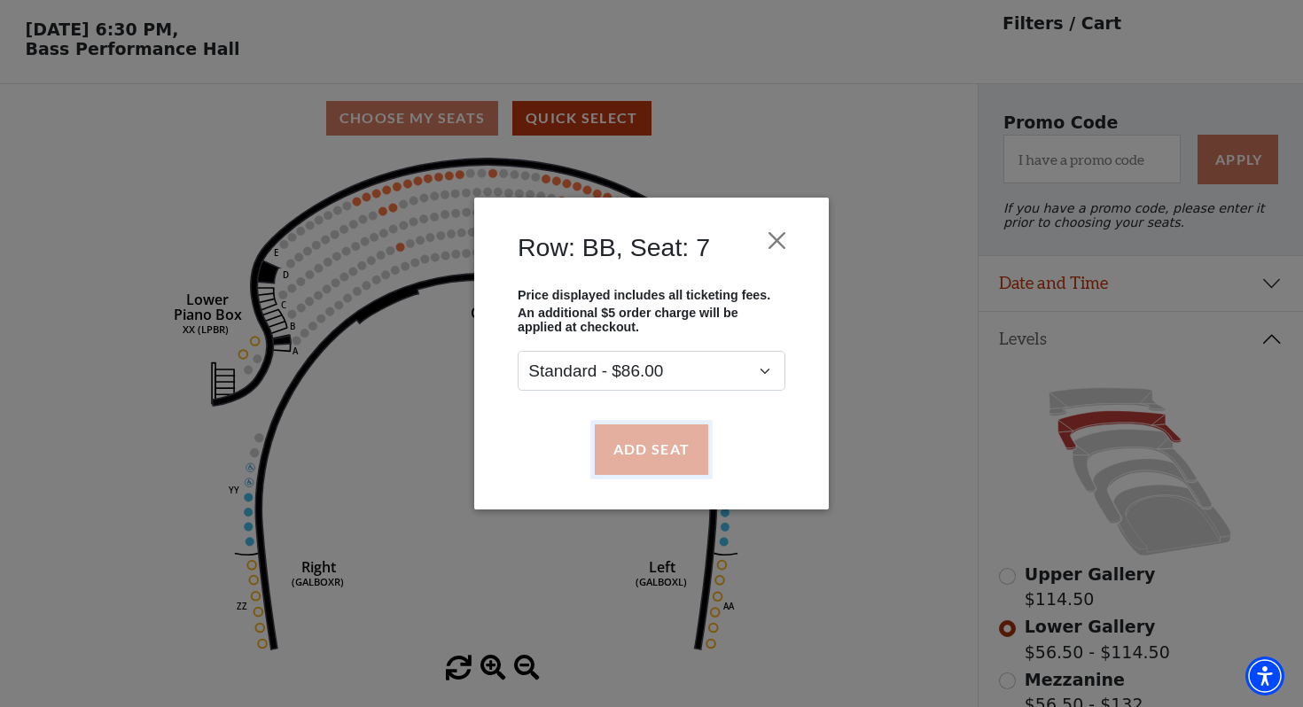
click at [669, 446] on button "Add Seat" at bounding box center [651, 450] width 113 height 50
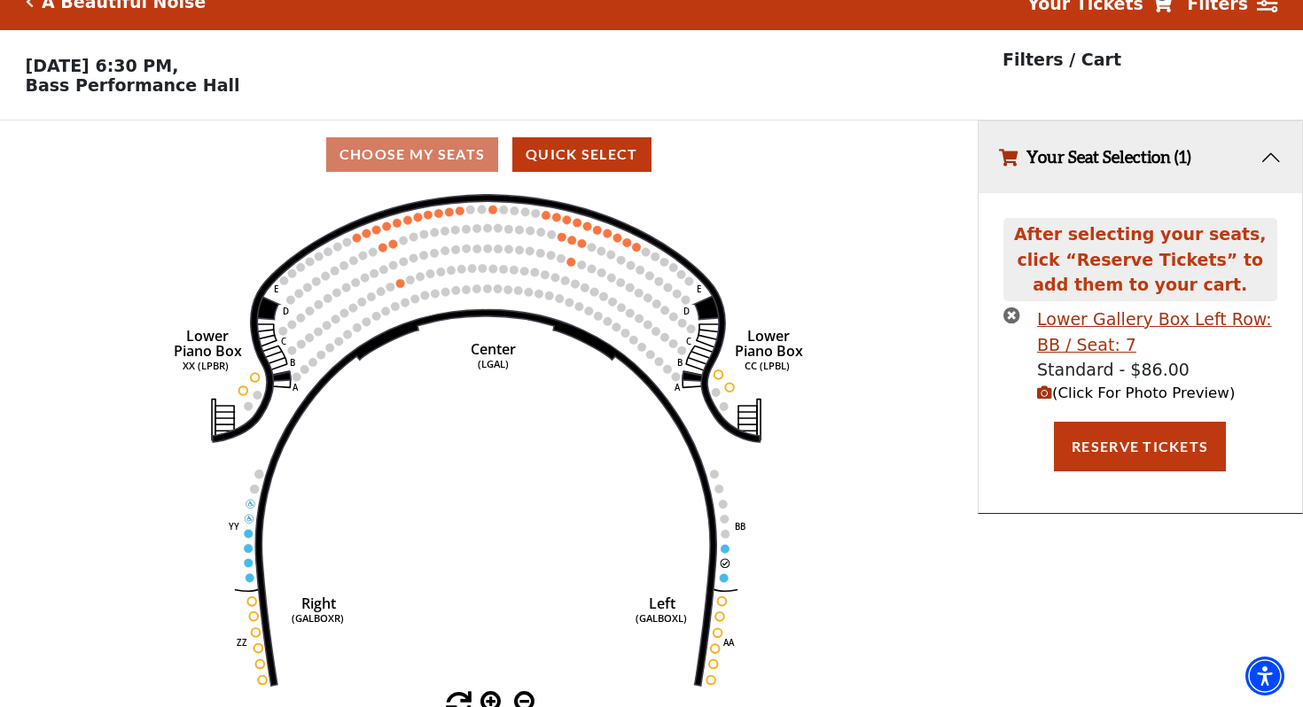
scroll to position [0, 0]
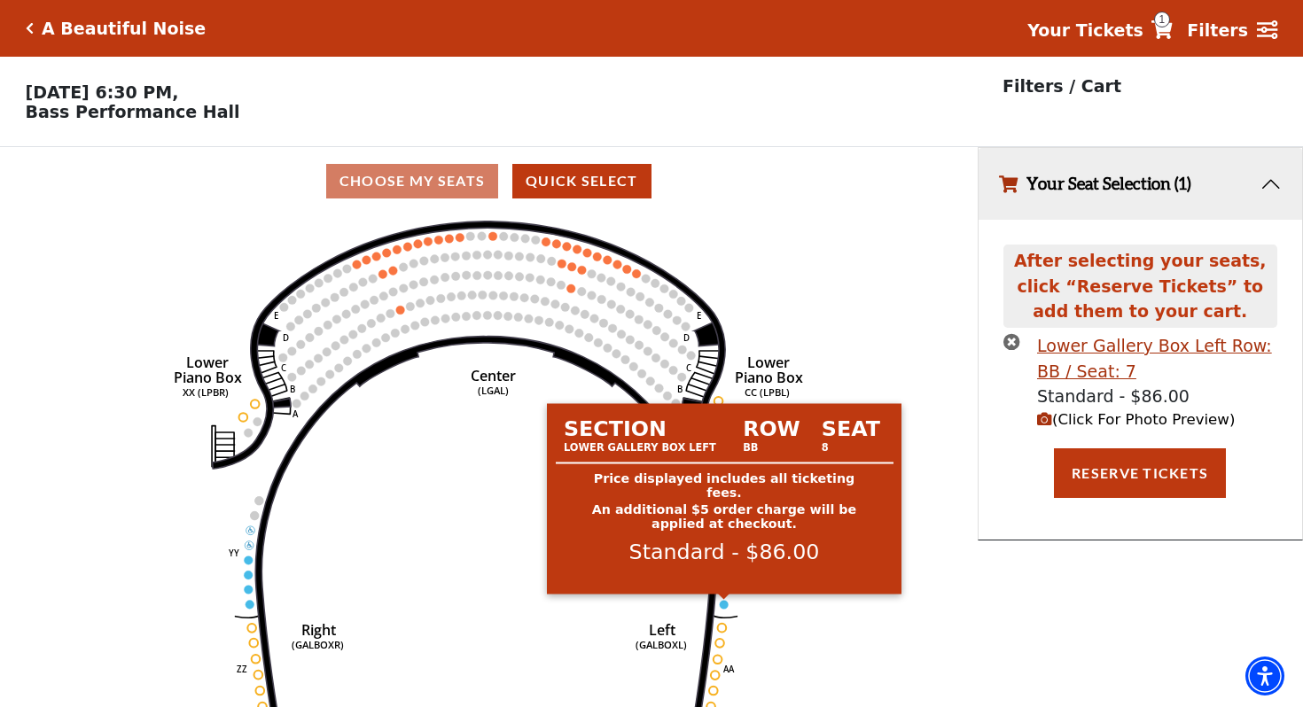
click at [724, 603] on circle at bounding box center [724, 604] width 9 height 9
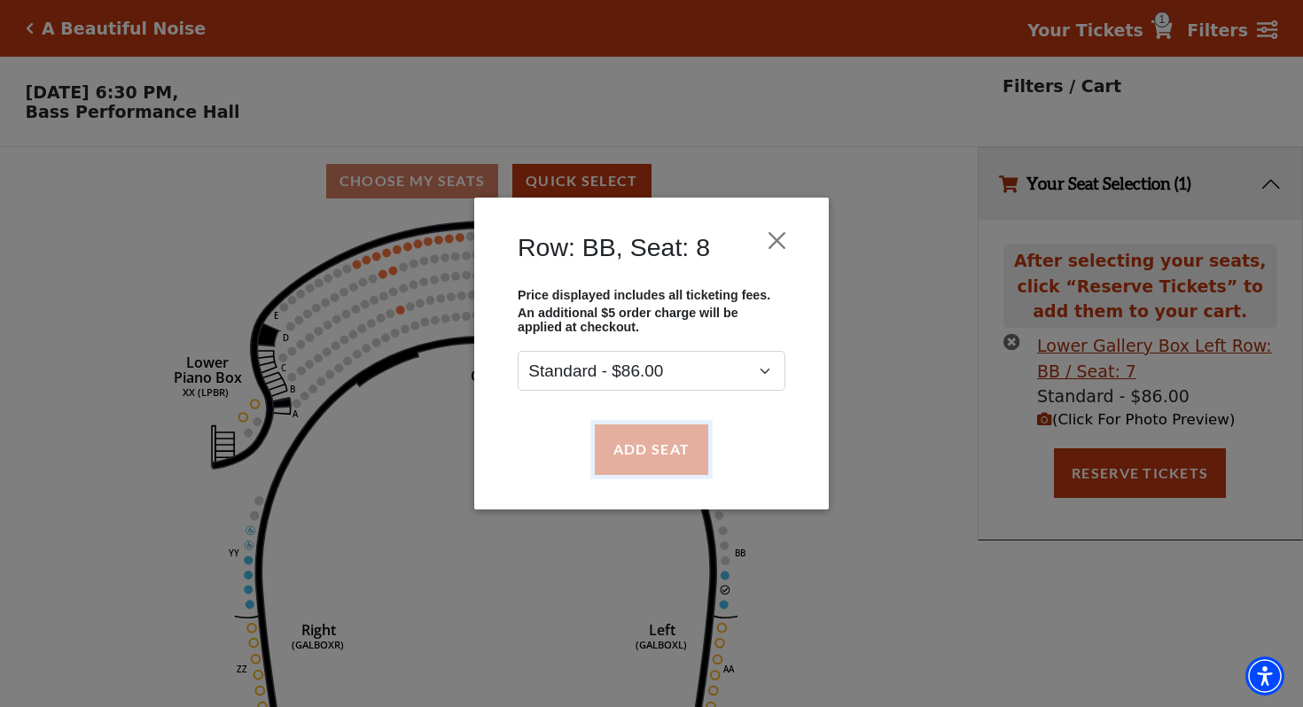
click at [678, 445] on button "Add Seat" at bounding box center [651, 450] width 113 height 50
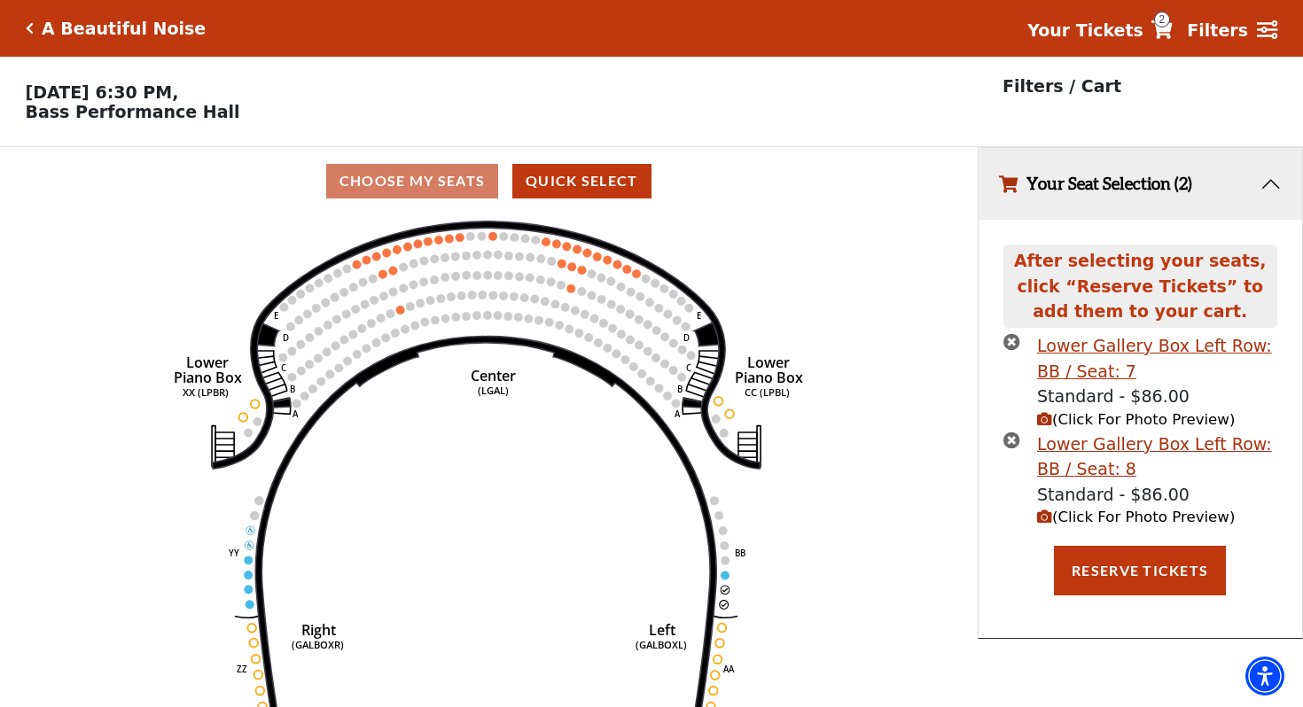
scroll to position [37, 0]
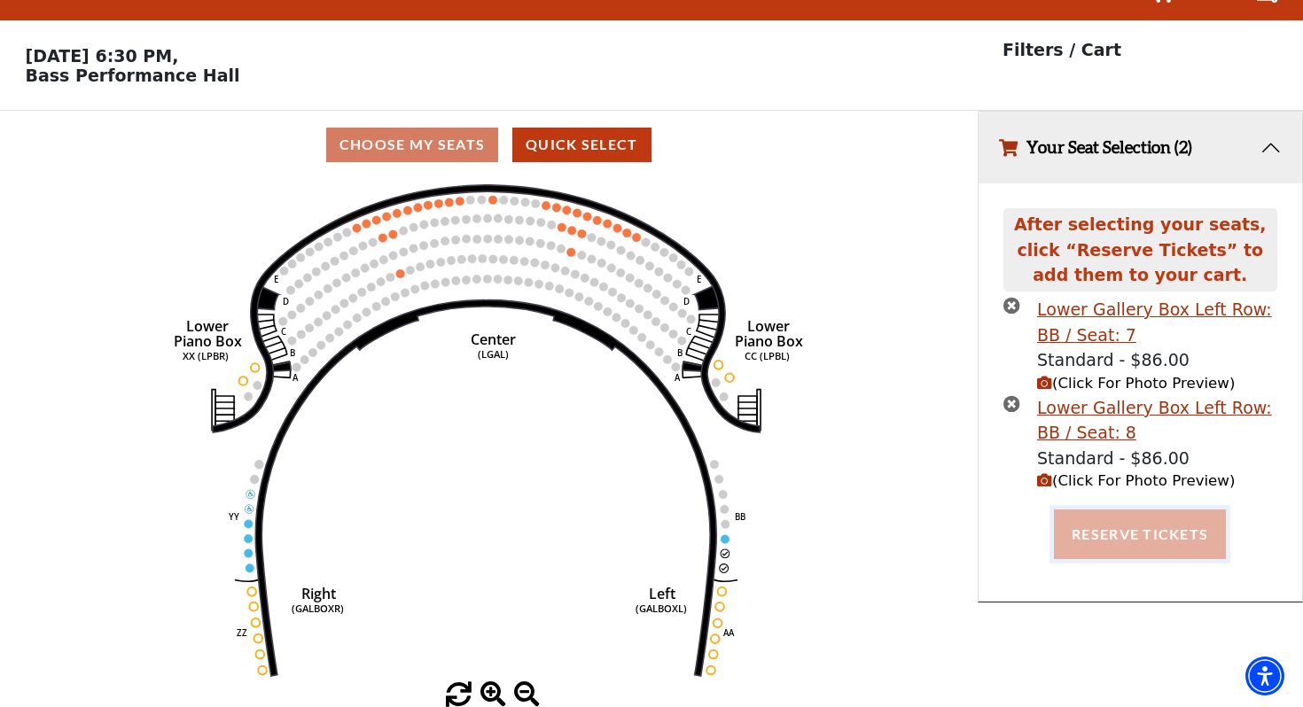
click at [1136, 532] on button "Reserve Tickets" at bounding box center [1140, 535] width 172 height 50
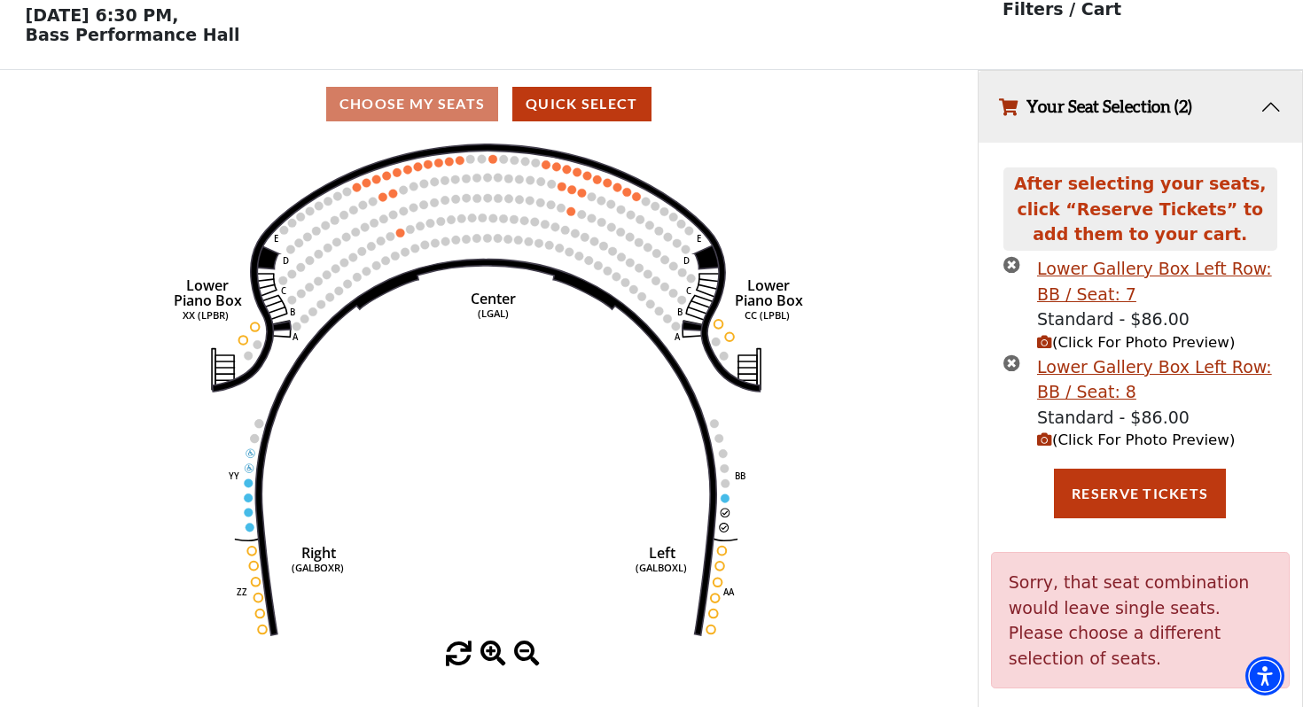
scroll to position [94, 0]
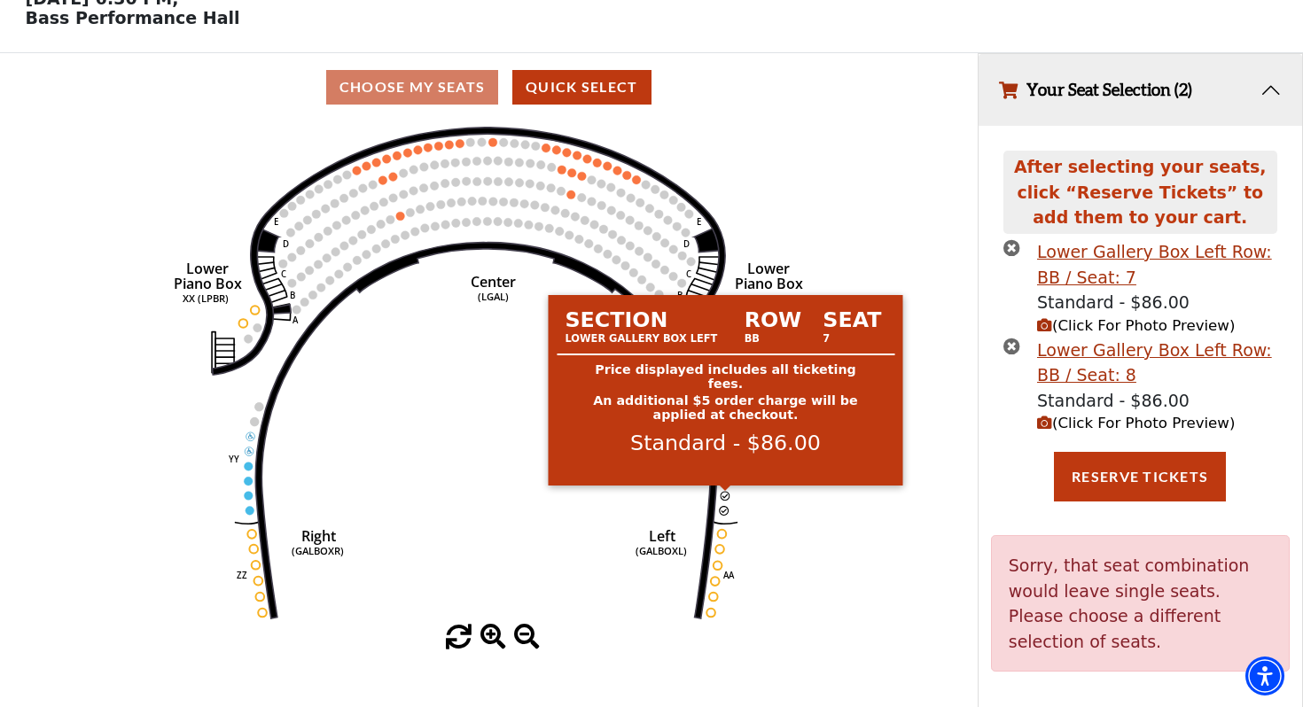
click at [723, 494] on circle at bounding box center [725, 496] width 9 height 9
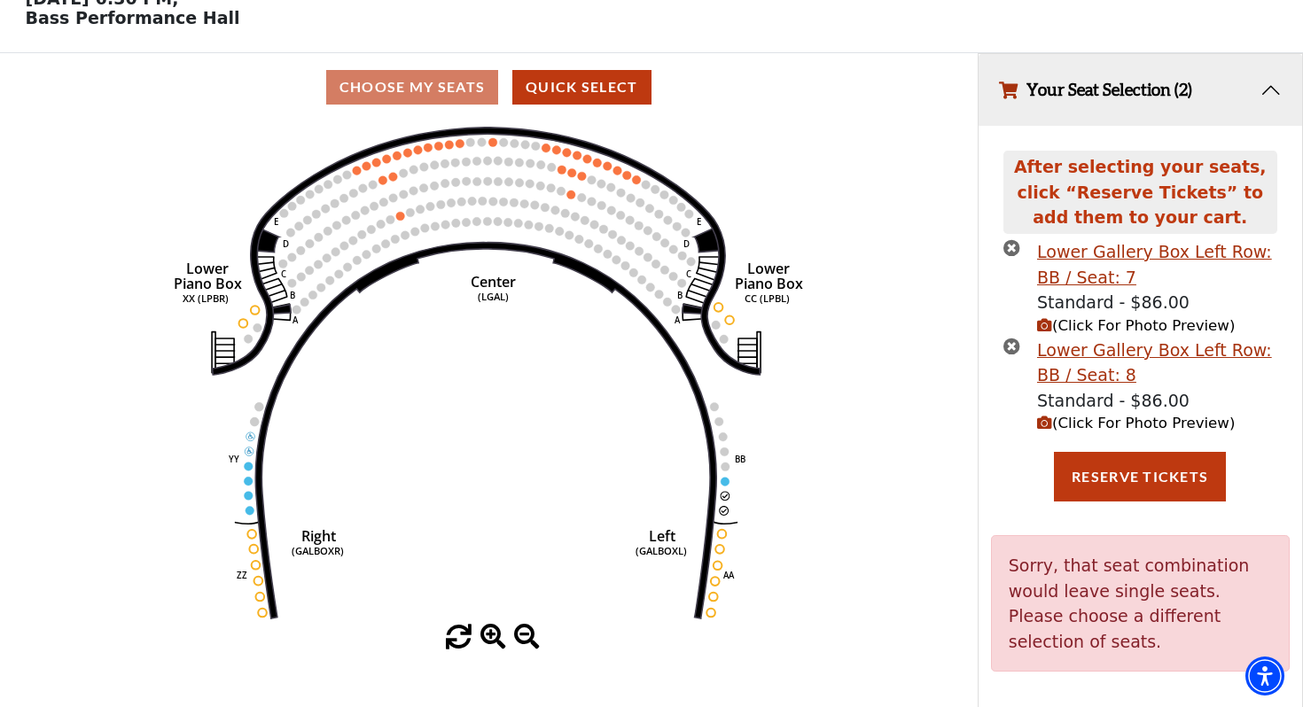
click at [815, 520] on icon "Right (GALBOXR) E D C B A E D C B A YY ZZ Left (GALBOXL) BB AA Center Lower Pia…" at bounding box center [488, 372] width 879 height 503
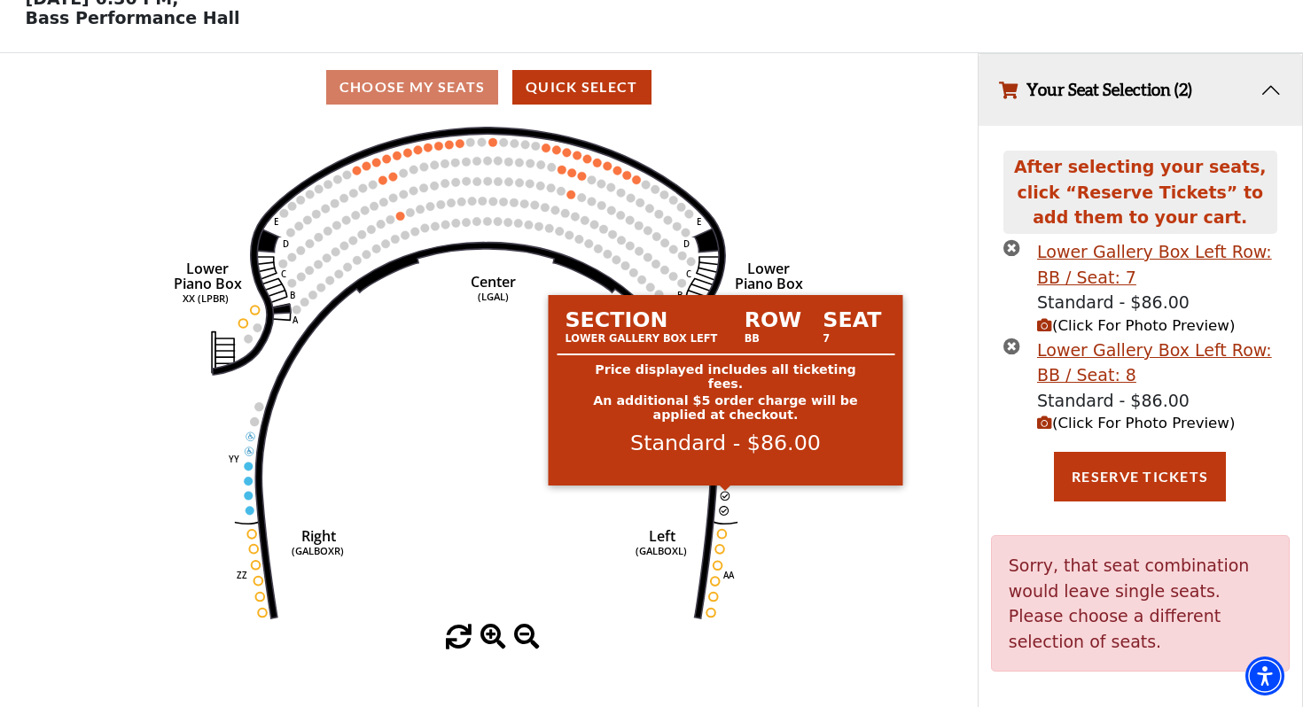
scroll to position [37, 0]
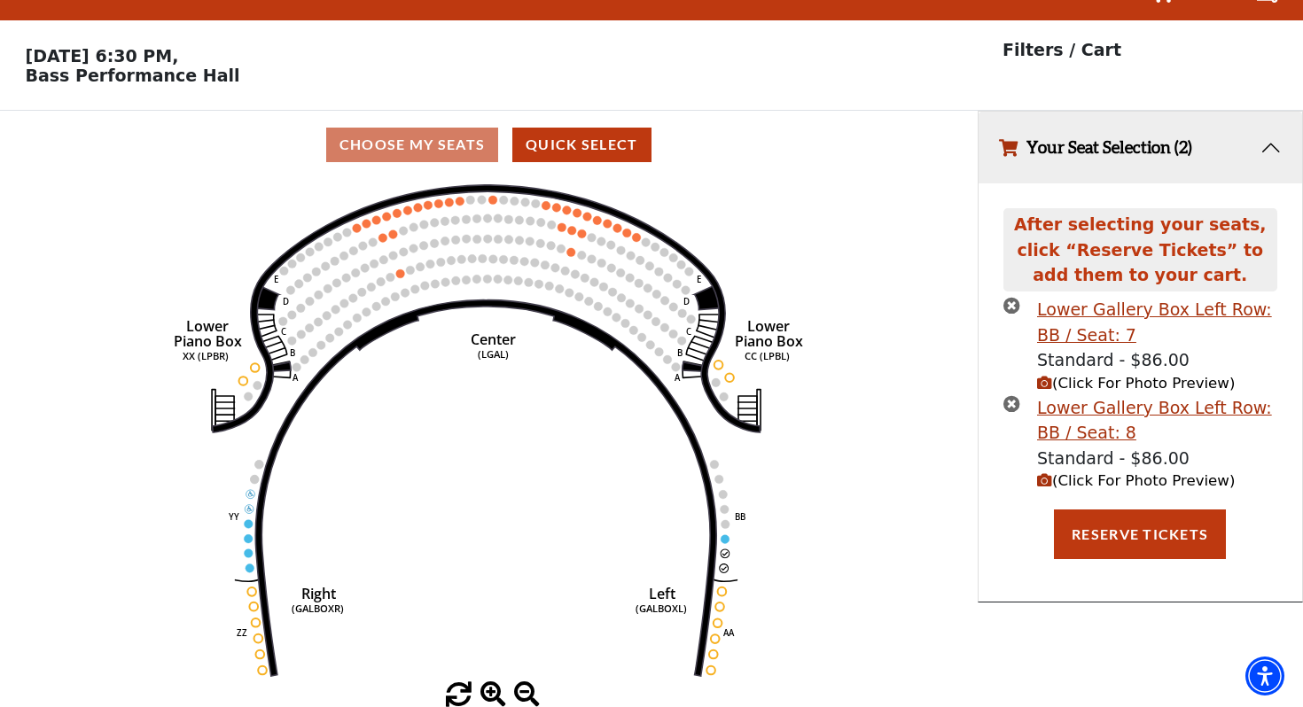
click at [1010, 303] on icon "times-circle" at bounding box center [1011, 305] width 17 height 17
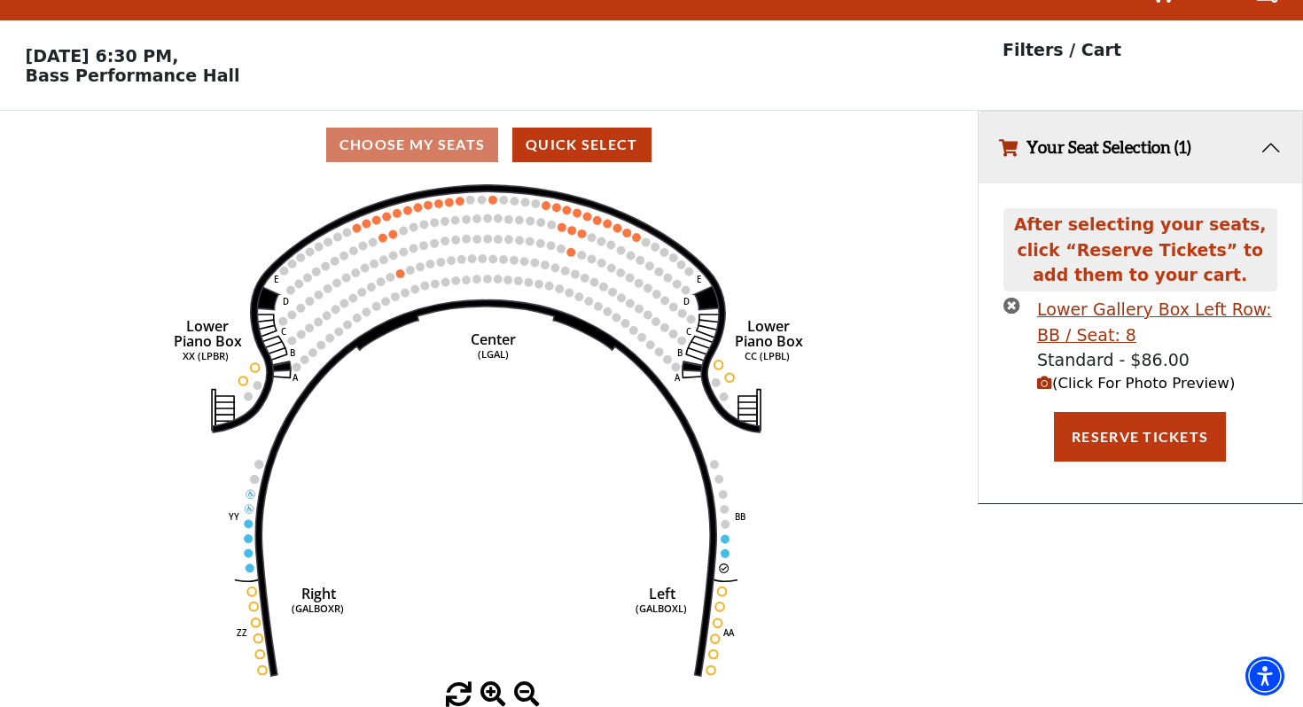
click at [1011, 301] on icon "times-circle" at bounding box center [1011, 305] width 17 height 17
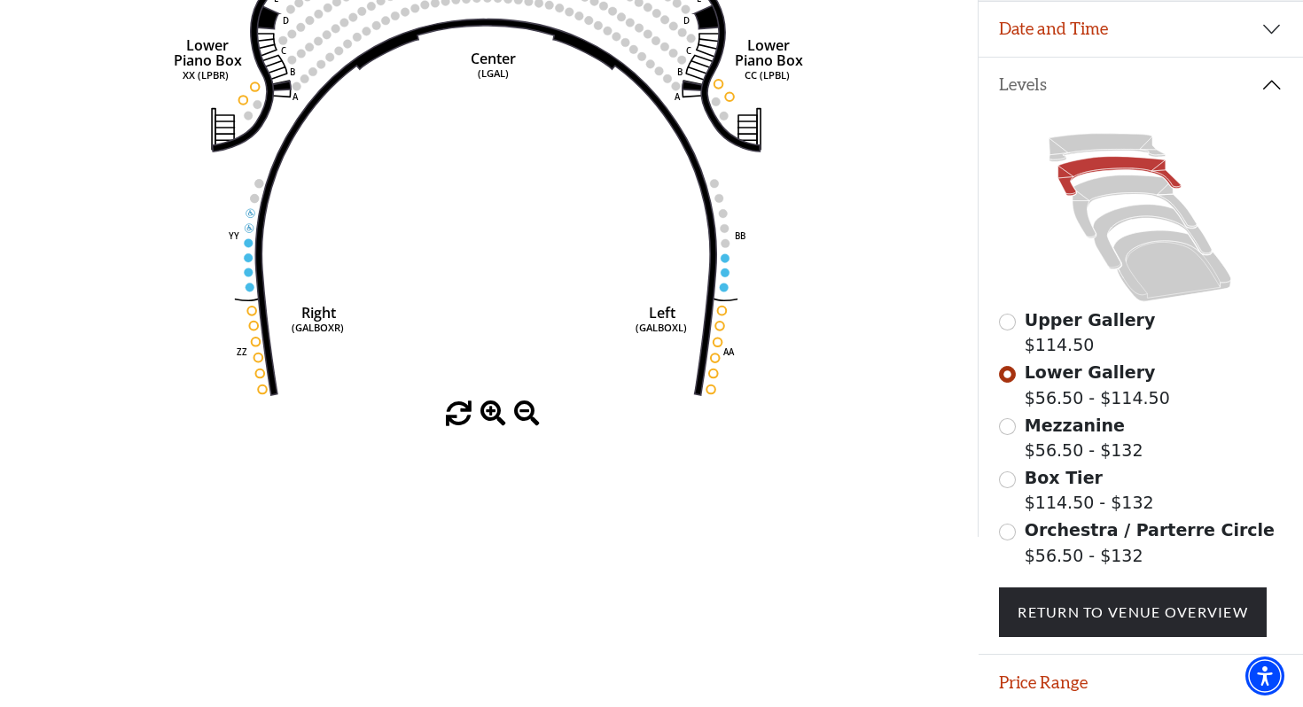
scroll to position [321, 0]
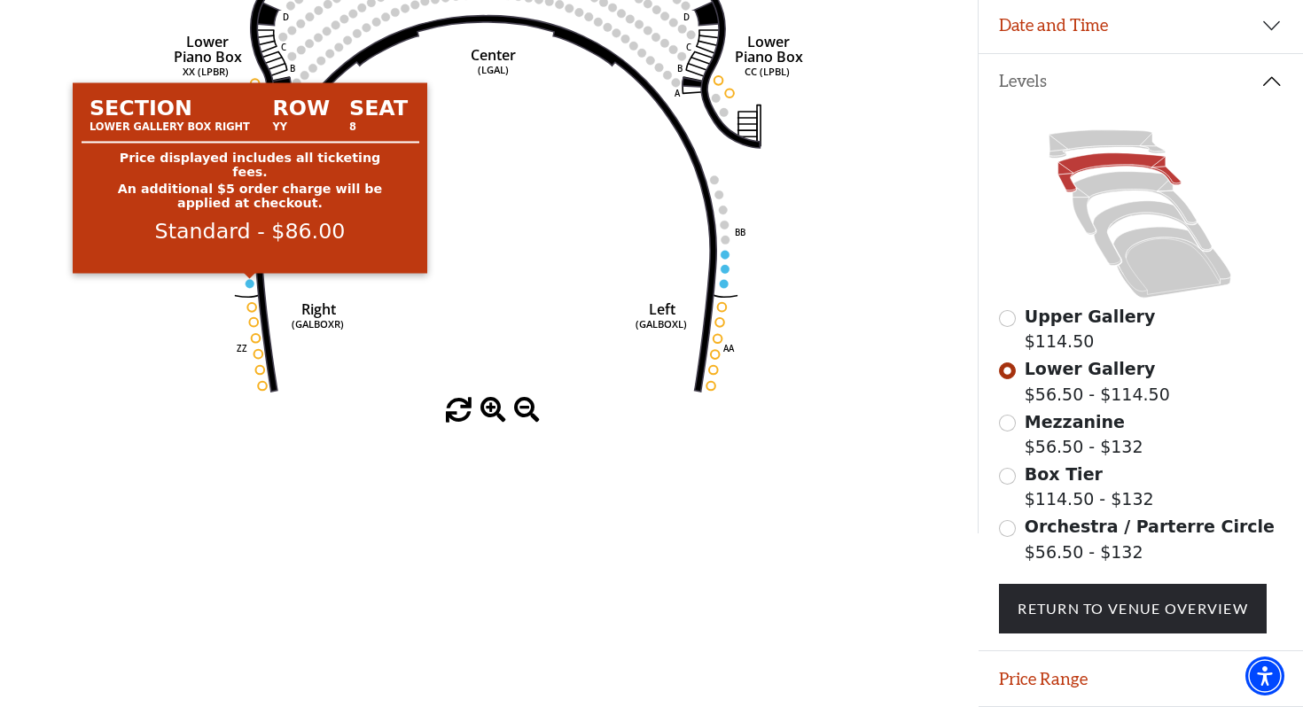
click at [250, 283] on circle at bounding box center [250, 283] width 9 height 9
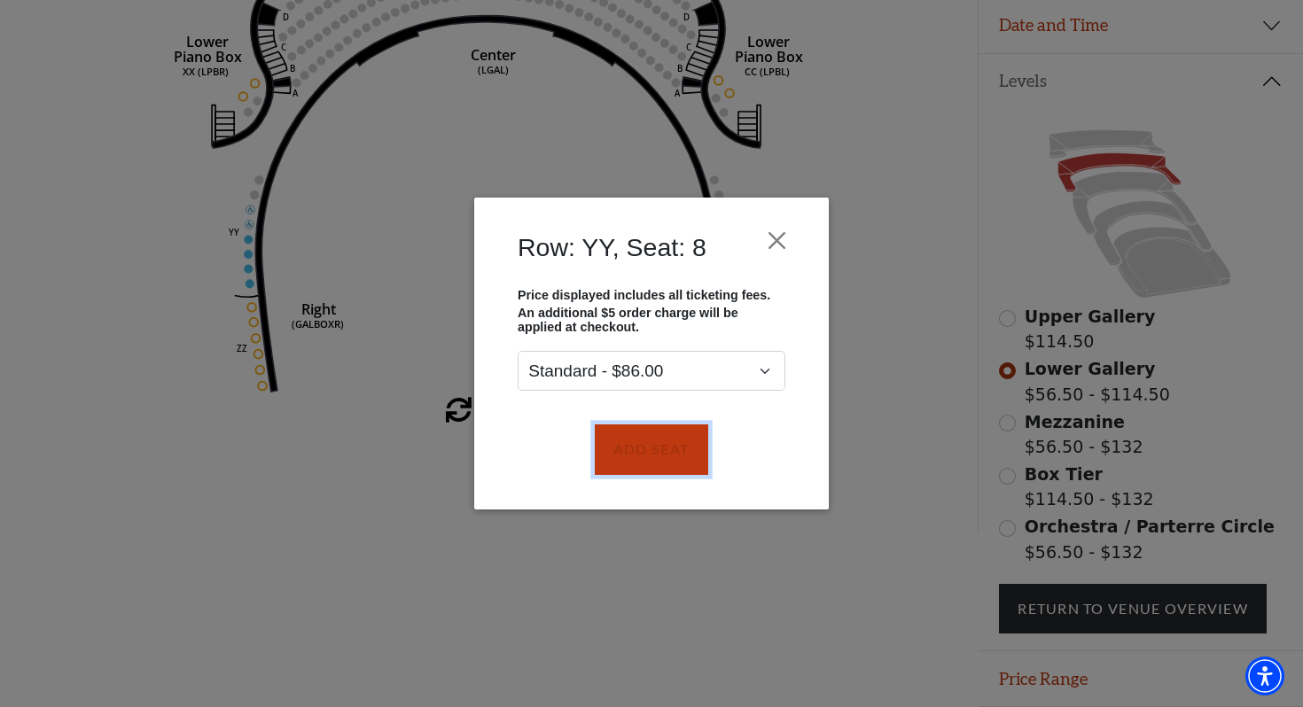
drag, startPoint x: 637, startPoint y: 452, endPoint x: 514, endPoint y: 418, distance: 127.7
click at [633, 451] on button "Add Seat" at bounding box center [651, 450] width 113 height 50
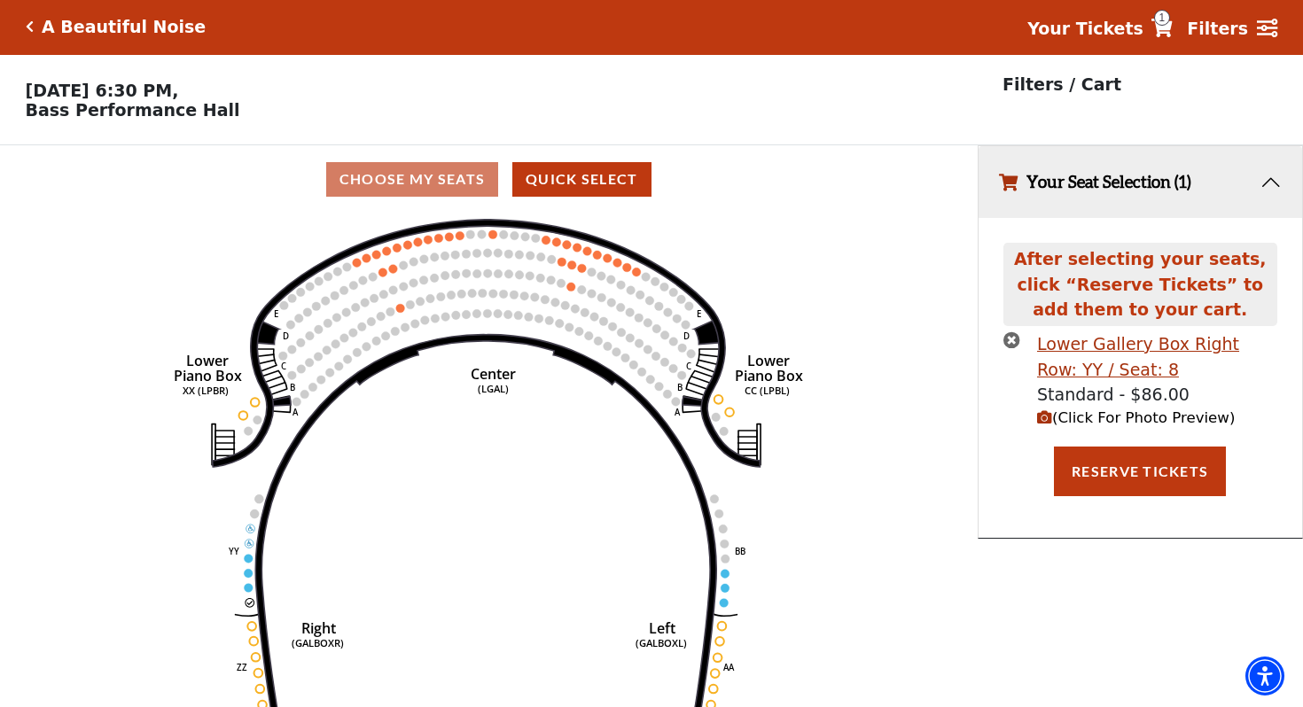
scroll to position [0, 0]
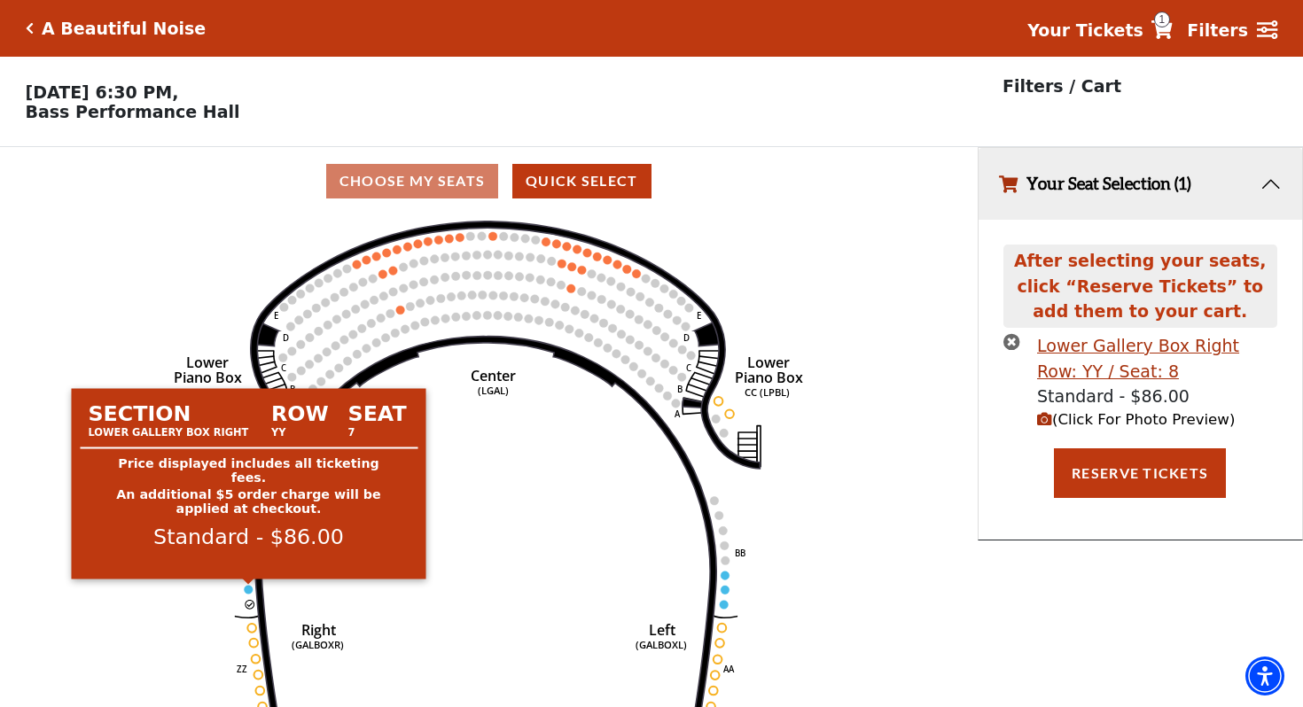
click at [247, 589] on circle at bounding box center [249, 589] width 9 height 9
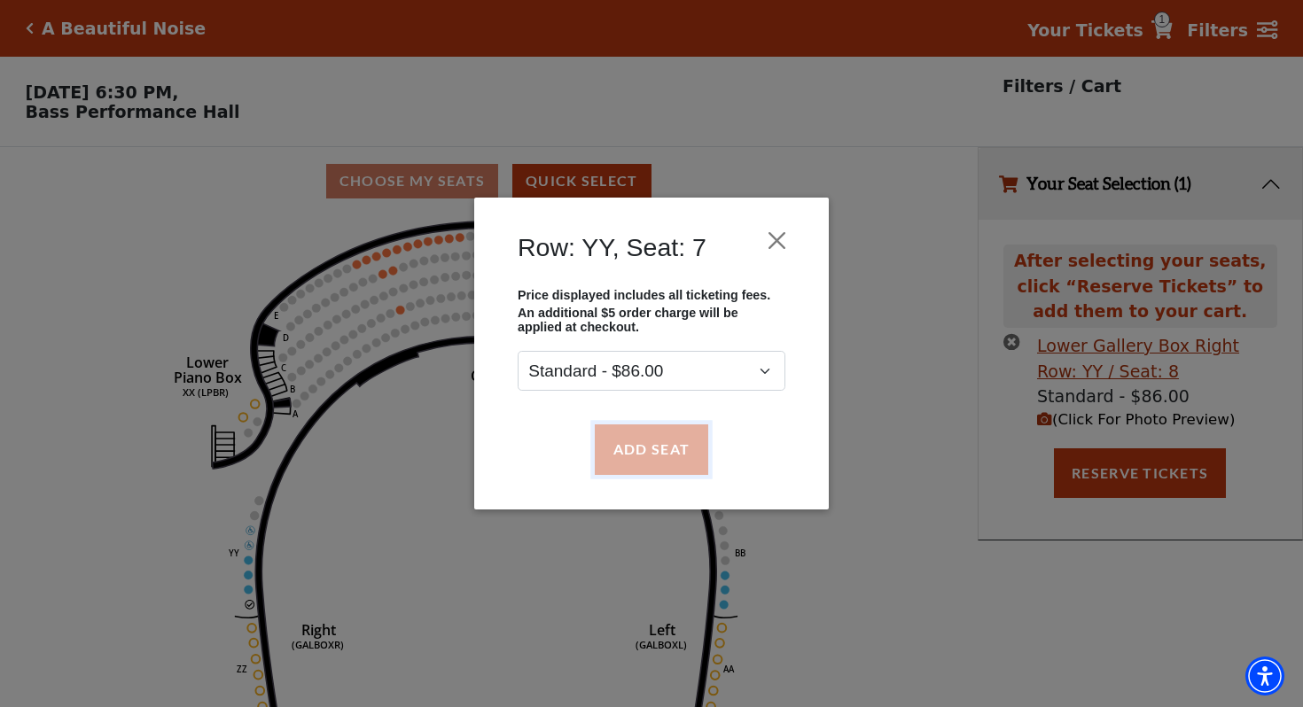
click at [671, 436] on button "Add Seat" at bounding box center [651, 450] width 113 height 50
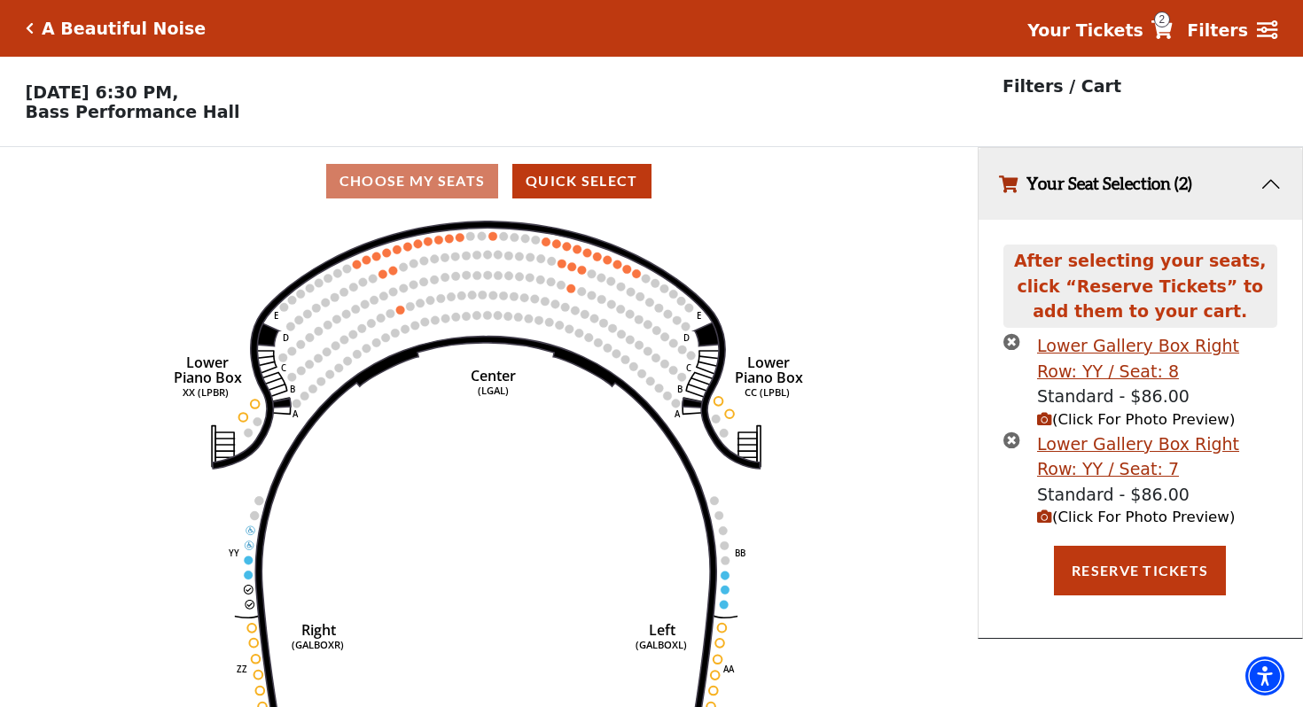
scroll to position [37, 0]
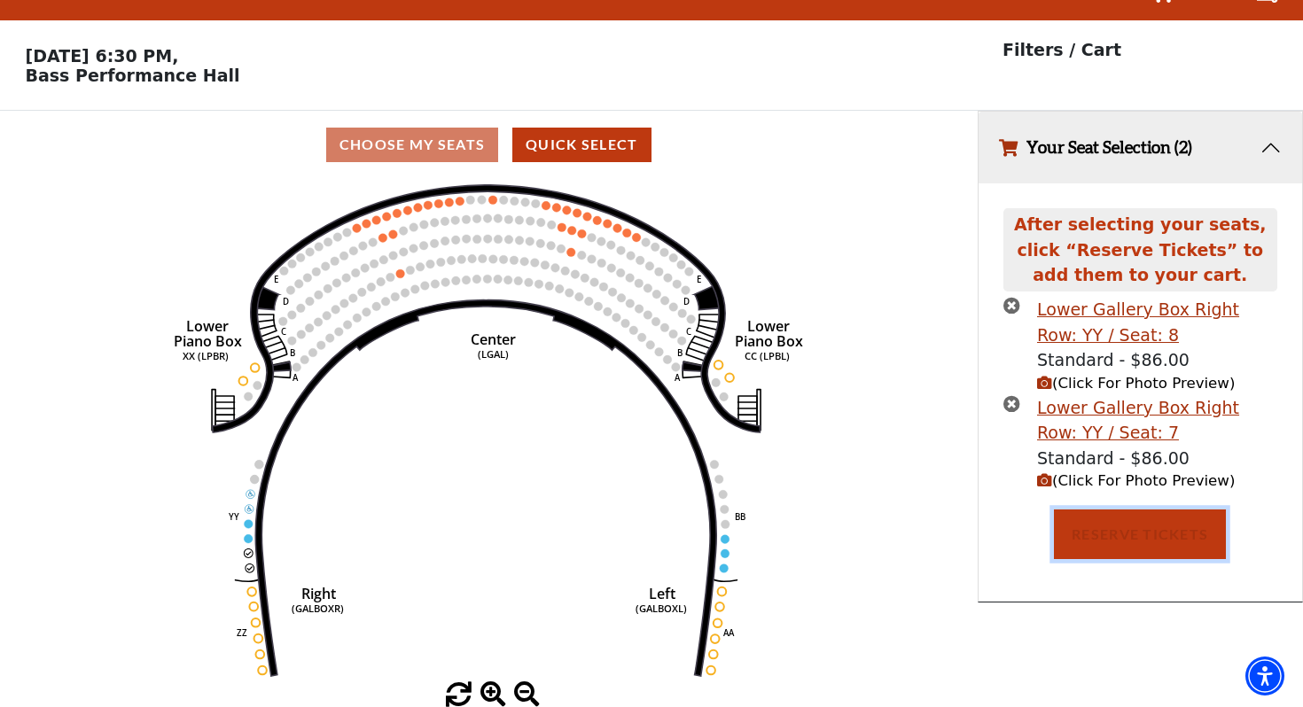
click at [1148, 532] on button "Reserve Tickets" at bounding box center [1140, 535] width 172 height 50
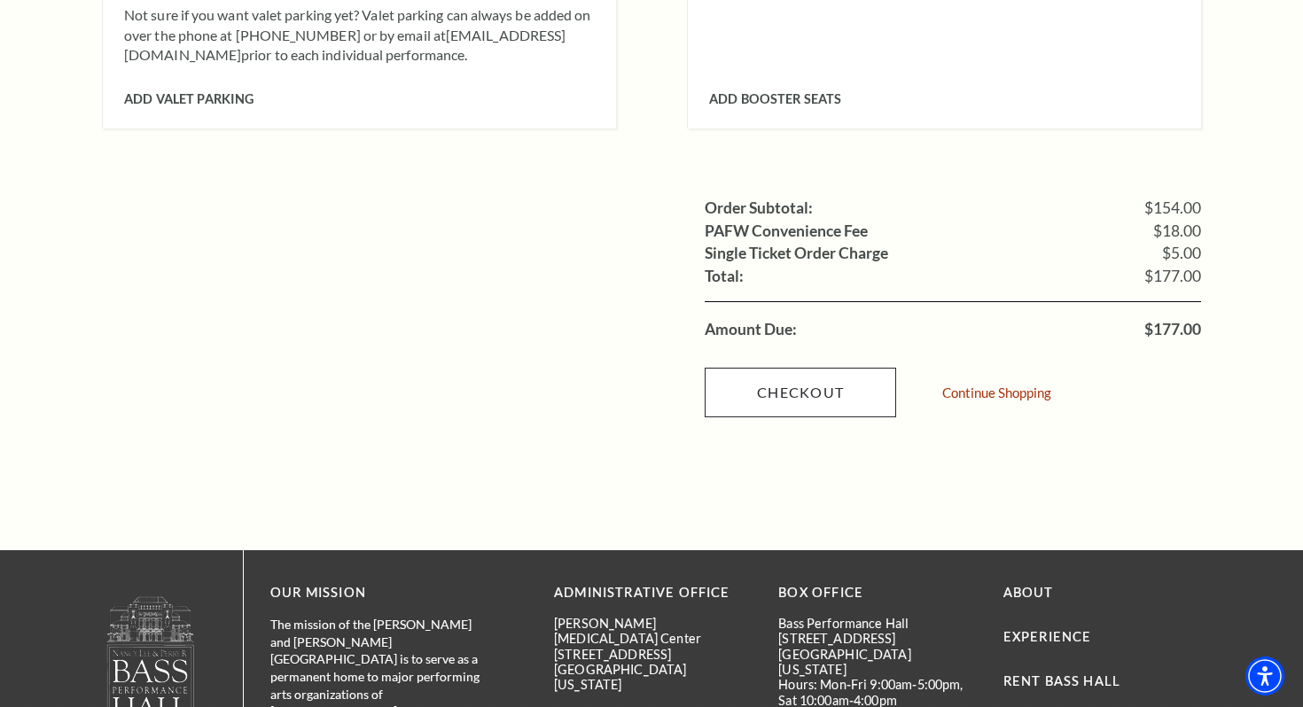
scroll to position [1677, 0]
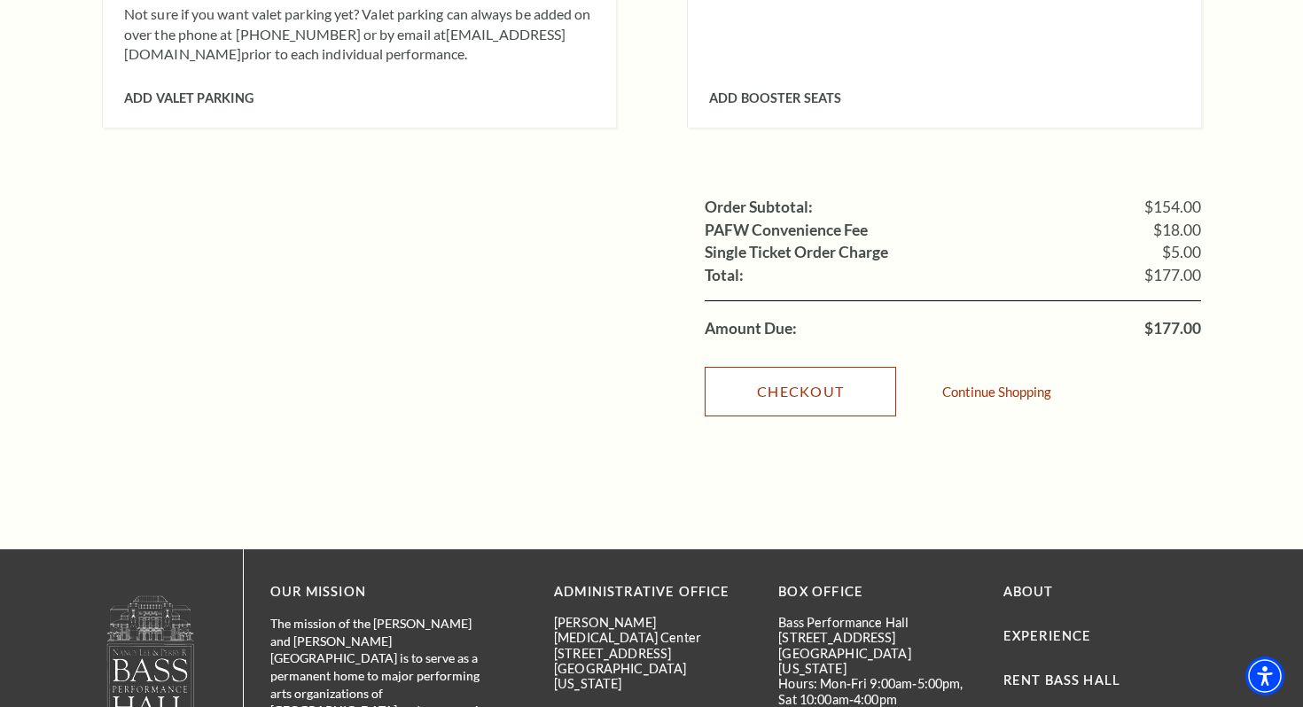
click at [800, 367] on link "Checkout" at bounding box center [800, 392] width 191 height 50
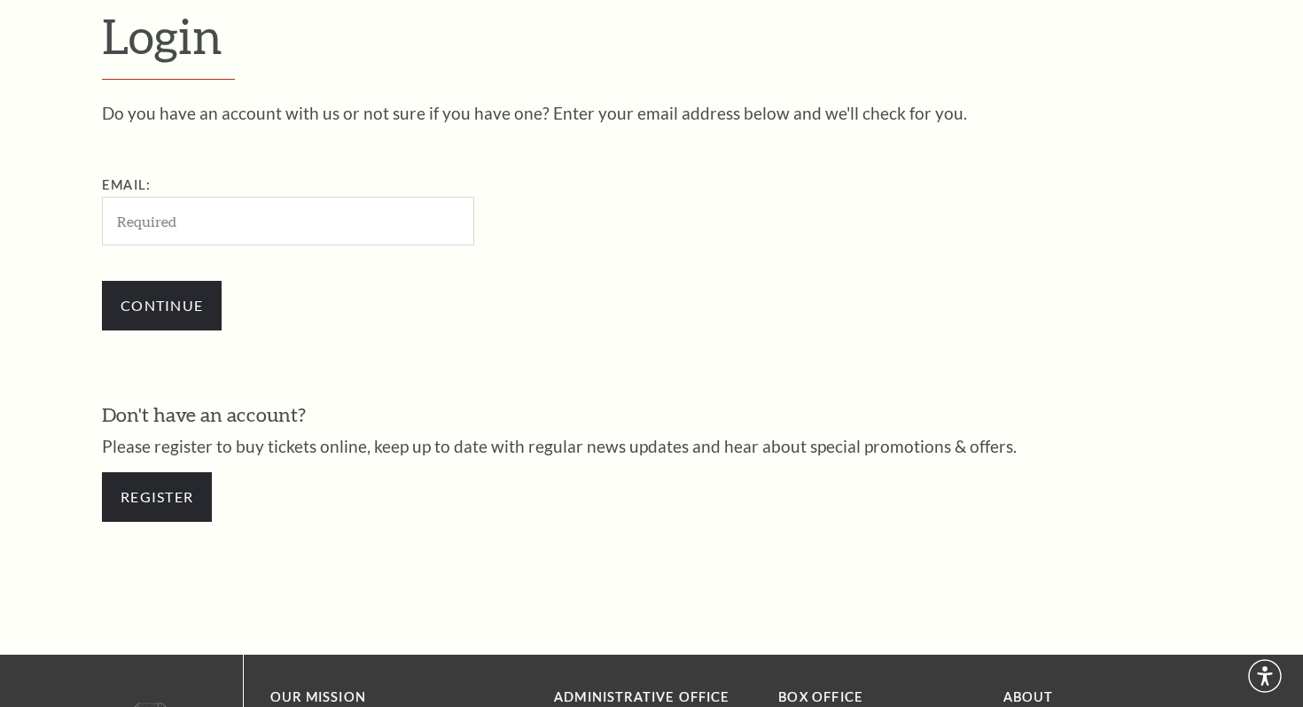
scroll to position [516, 0]
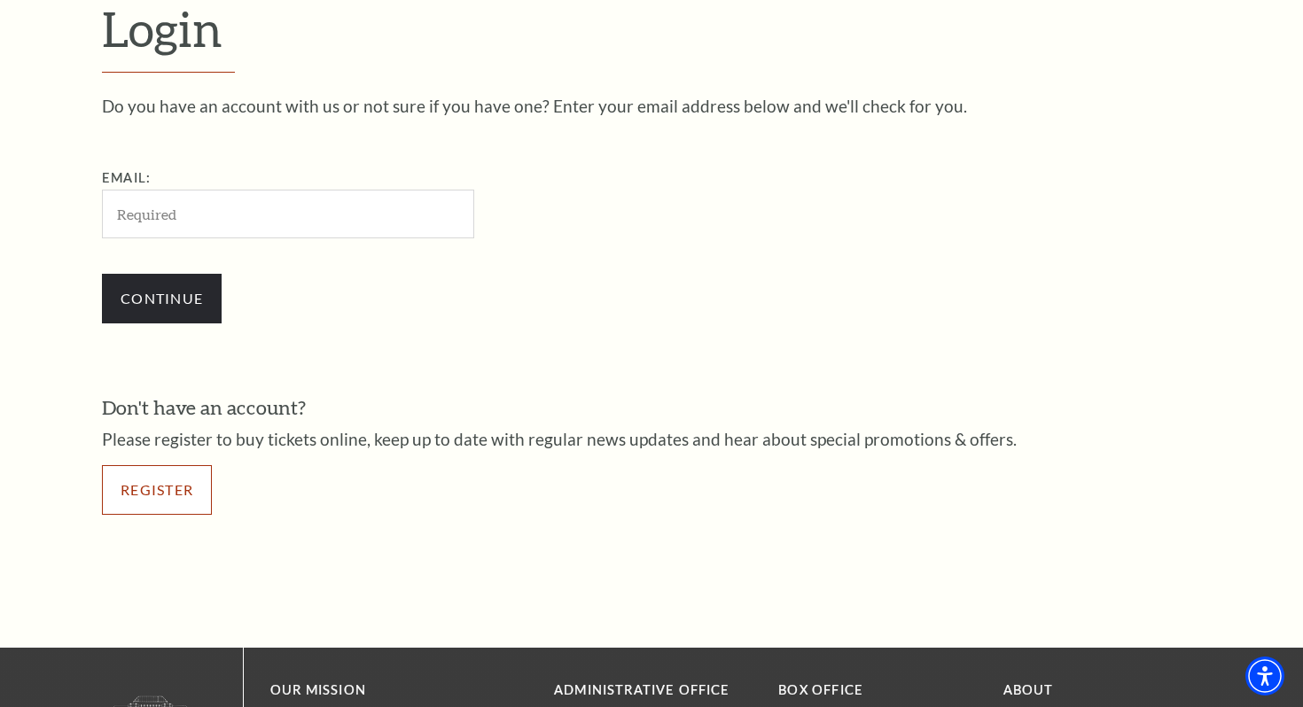
click at [141, 486] on link "Register" at bounding box center [157, 490] width 110 height 50
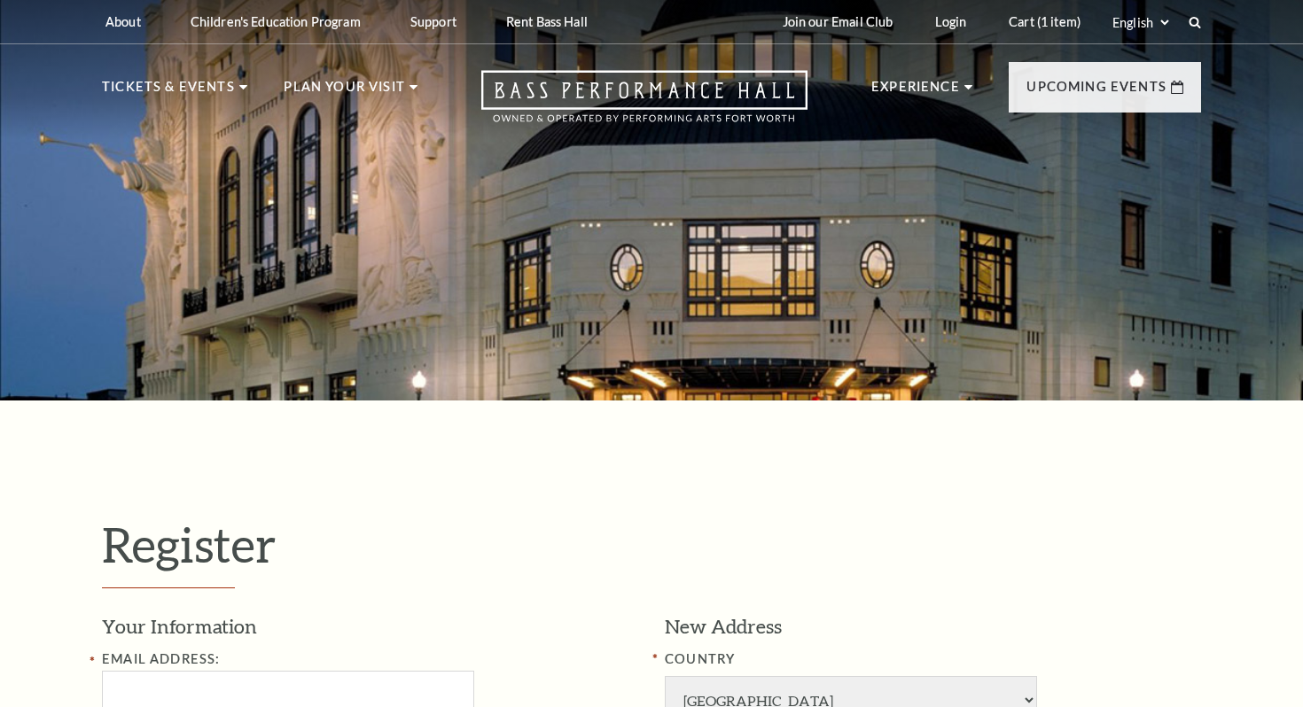
select select "1"
select select "TX"
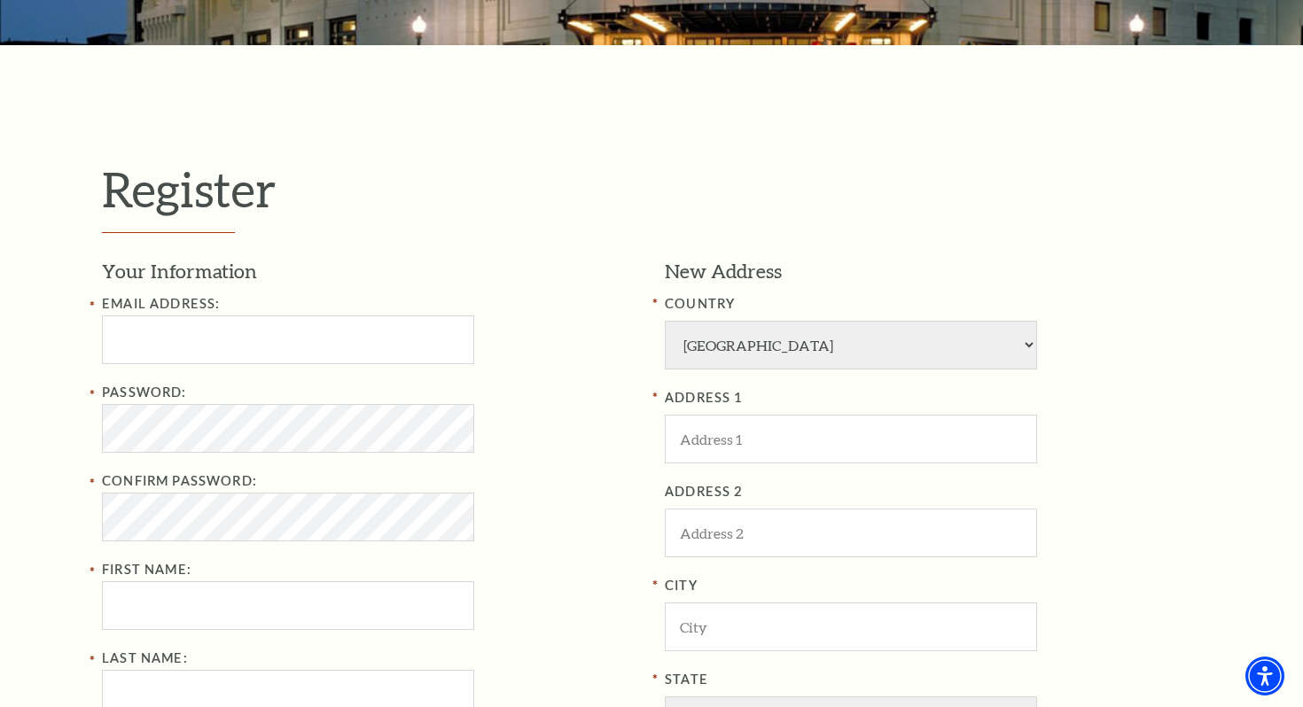
scroll to position [360, 0]
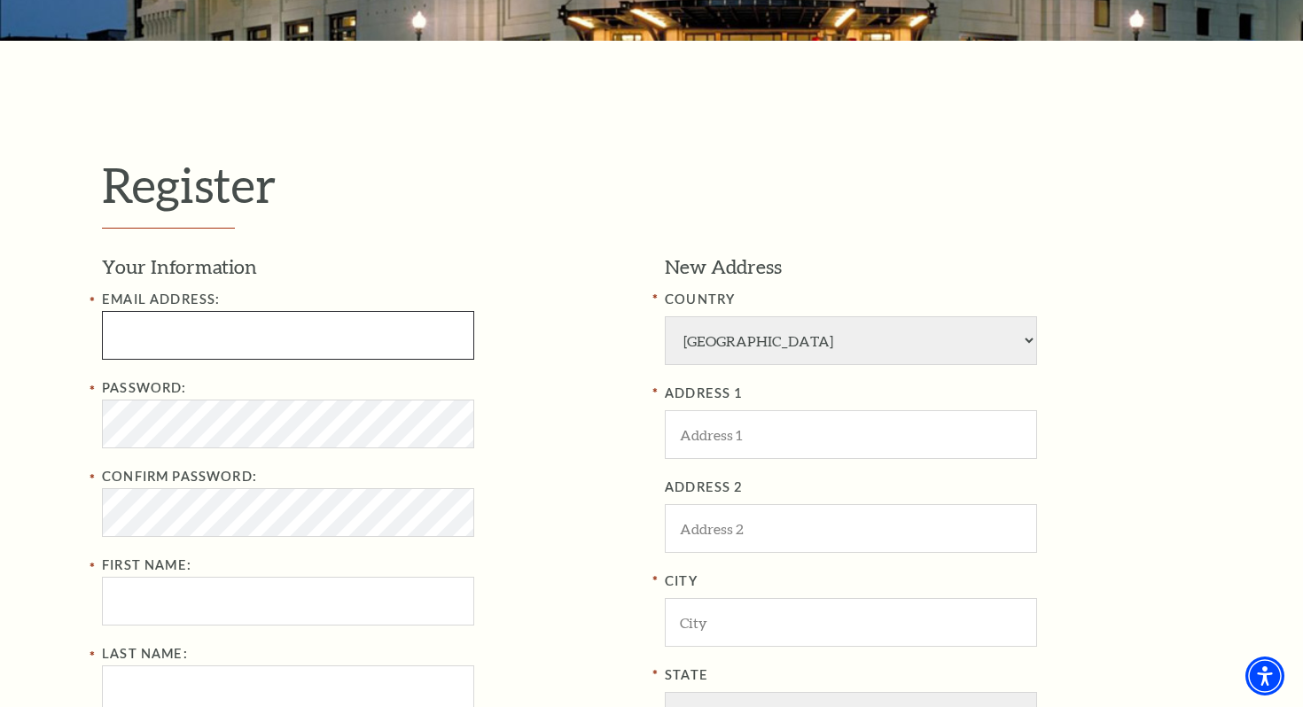
click at [120, 352] on input "Email Address:" at bounding box center [288, 335] width 372 height 49
type input "42derek42@gmail.com"
type input "Derek"
type input "Tompkins"
type input "8178325331"
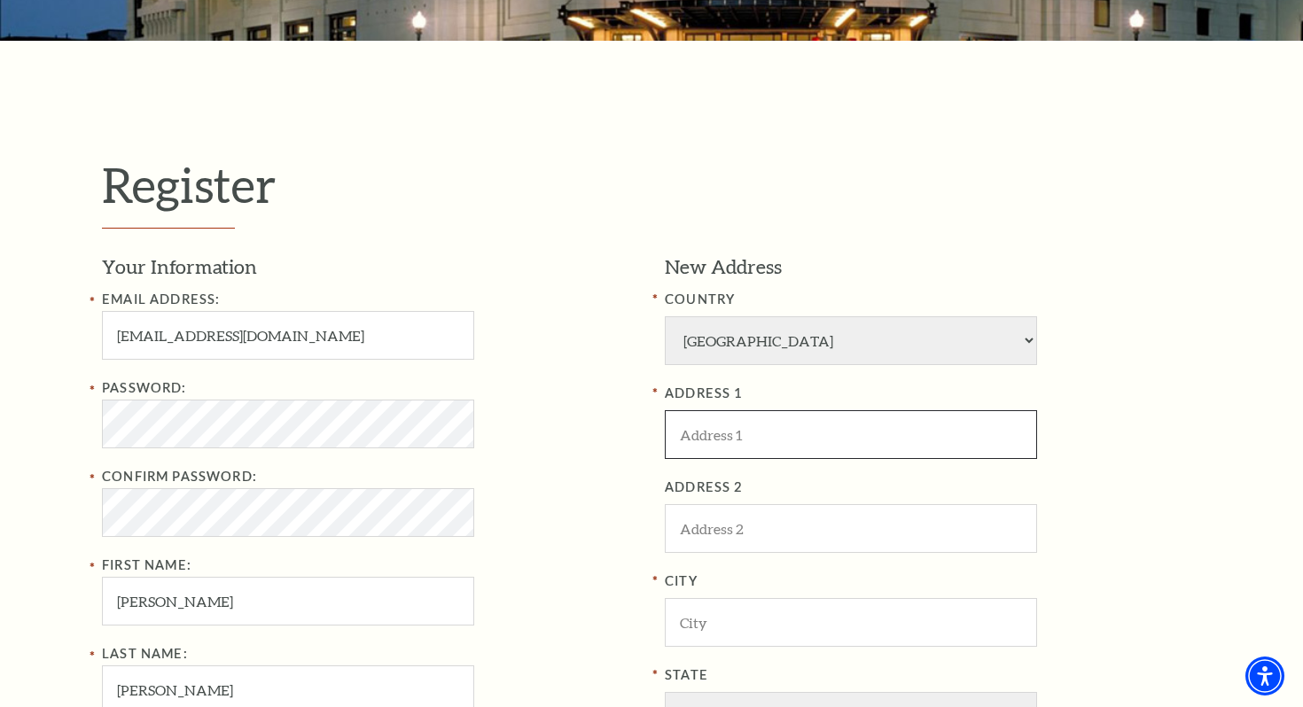
type input "6058 Wheat Ave."
type input "Fort Worth"
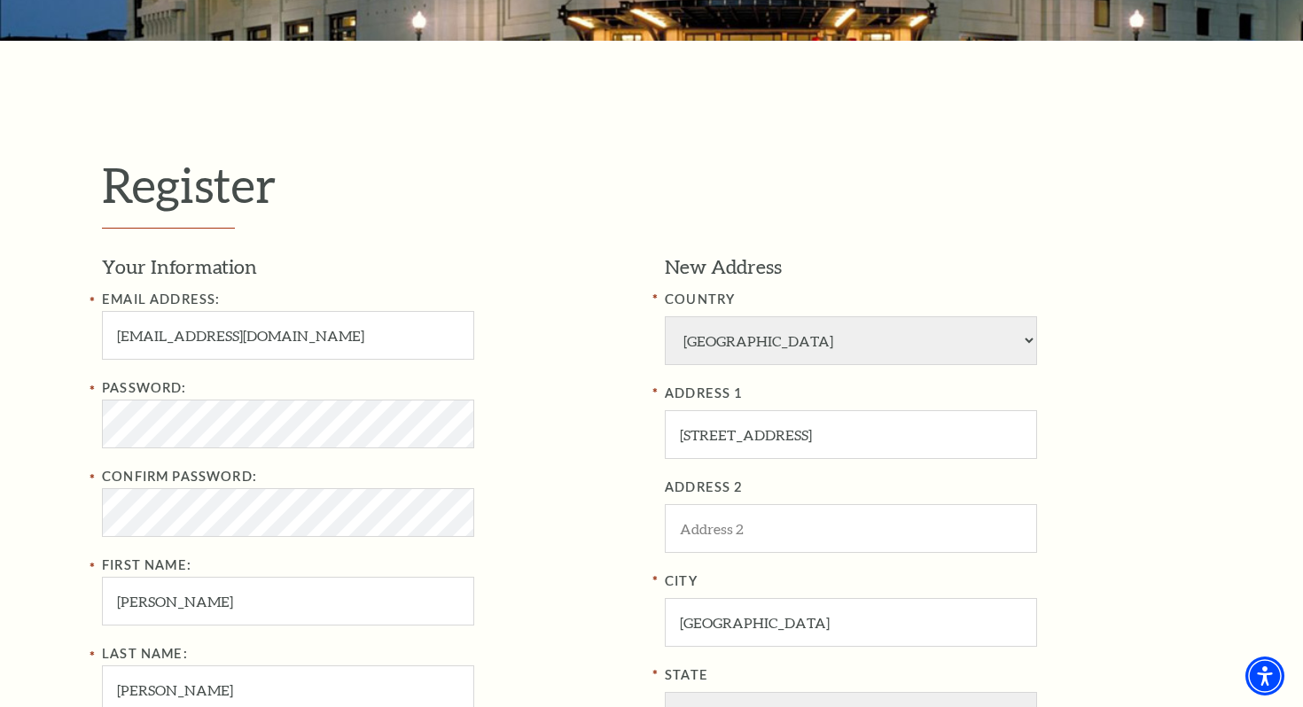
type input "76133"
type input "817-832-5331"
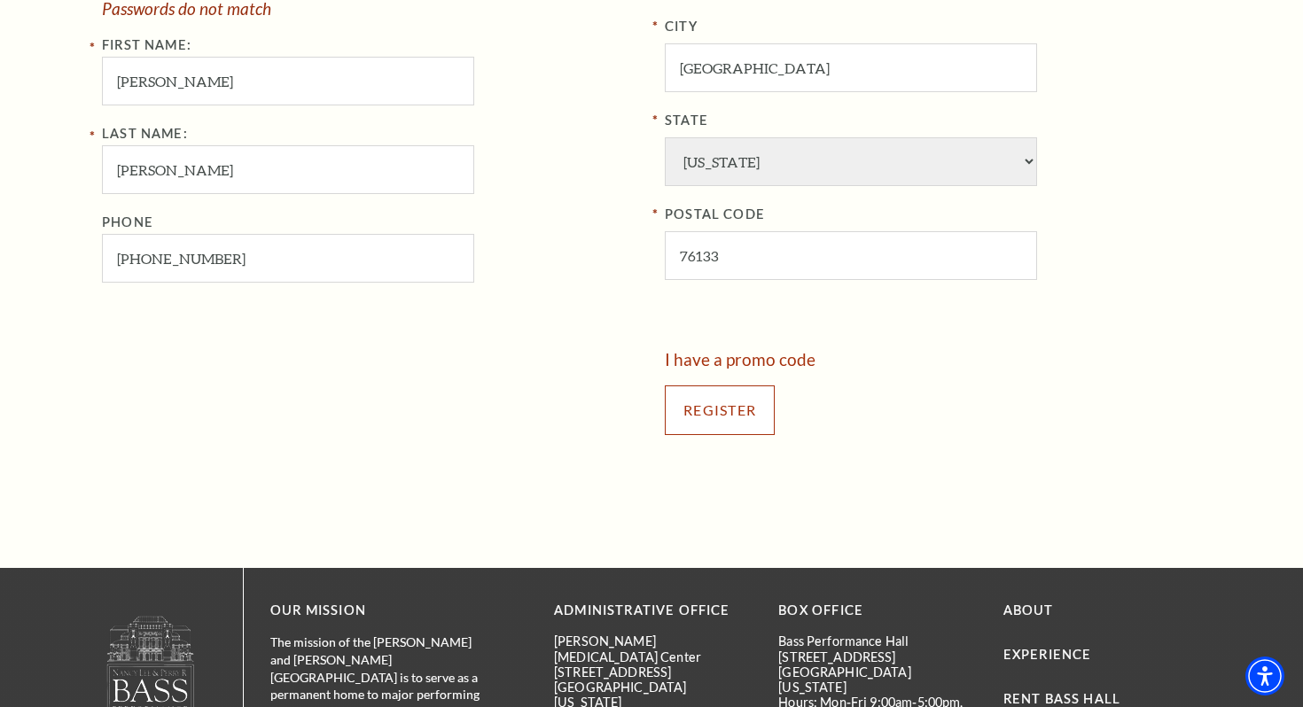
scroll to position [941, 0]
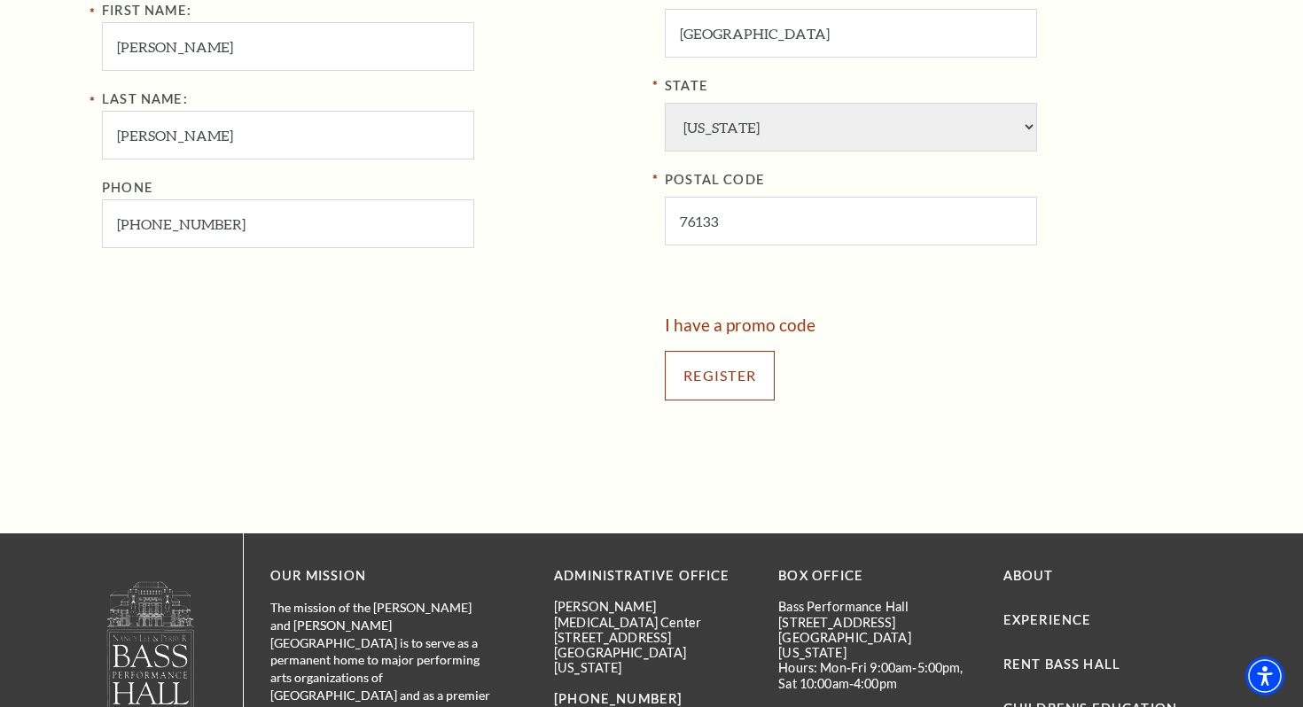
click at [737, 408] on div "Register" at bounding box center [933, 375] width 536 height 85
click at [718, 371] on input "Register" at bounding box center [720, 376] width 110 height 50
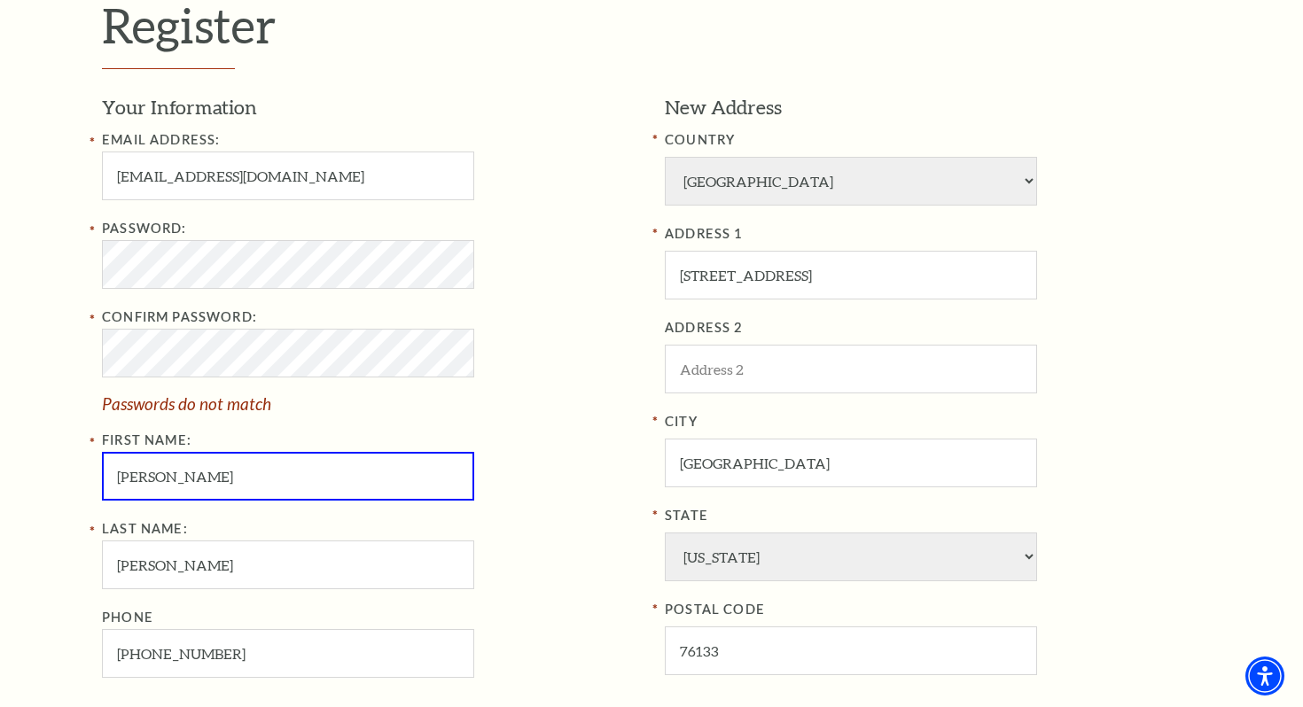
click at [562, 547] on div "Last Name: Tompkins Phone 817-832-5331" at bounding box center [370, 599] width 536 height 160
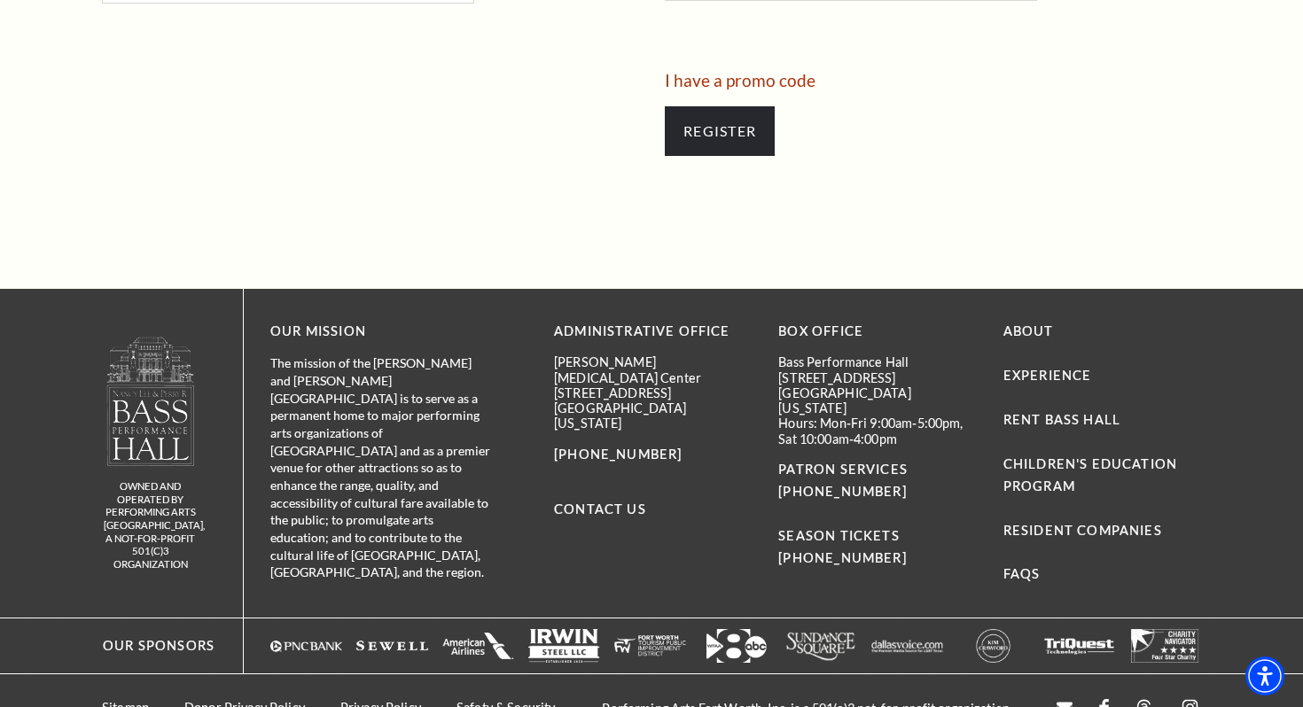
scroll to position [1183, 0]
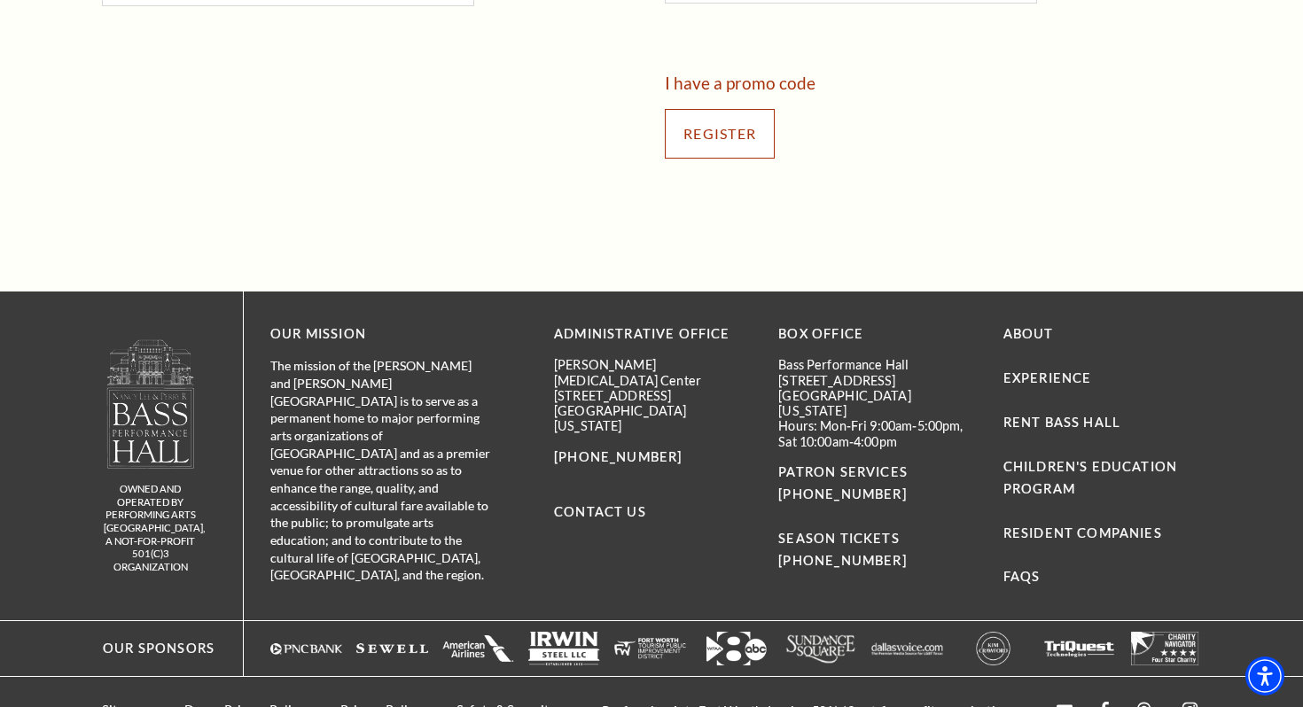
click at [731, 140] on input "Register" at bounding box center [720, 134] width 110 height 50
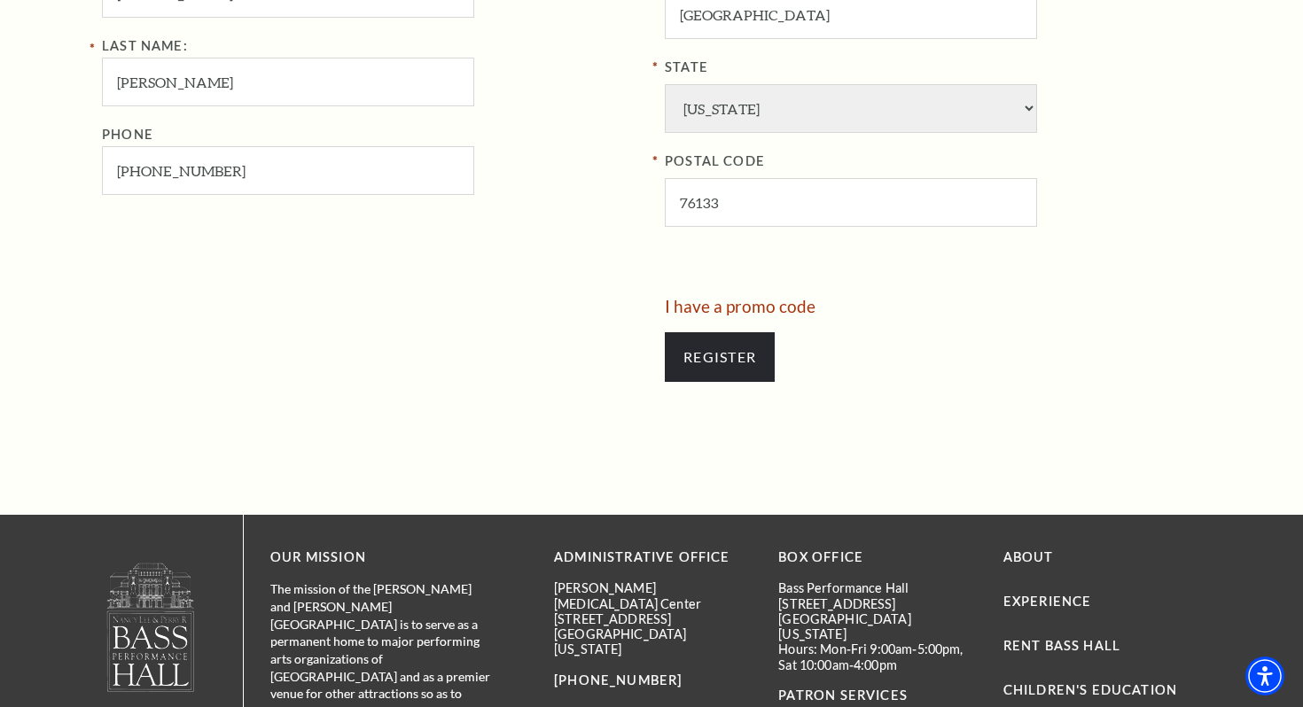
scroll to position [979, 0]
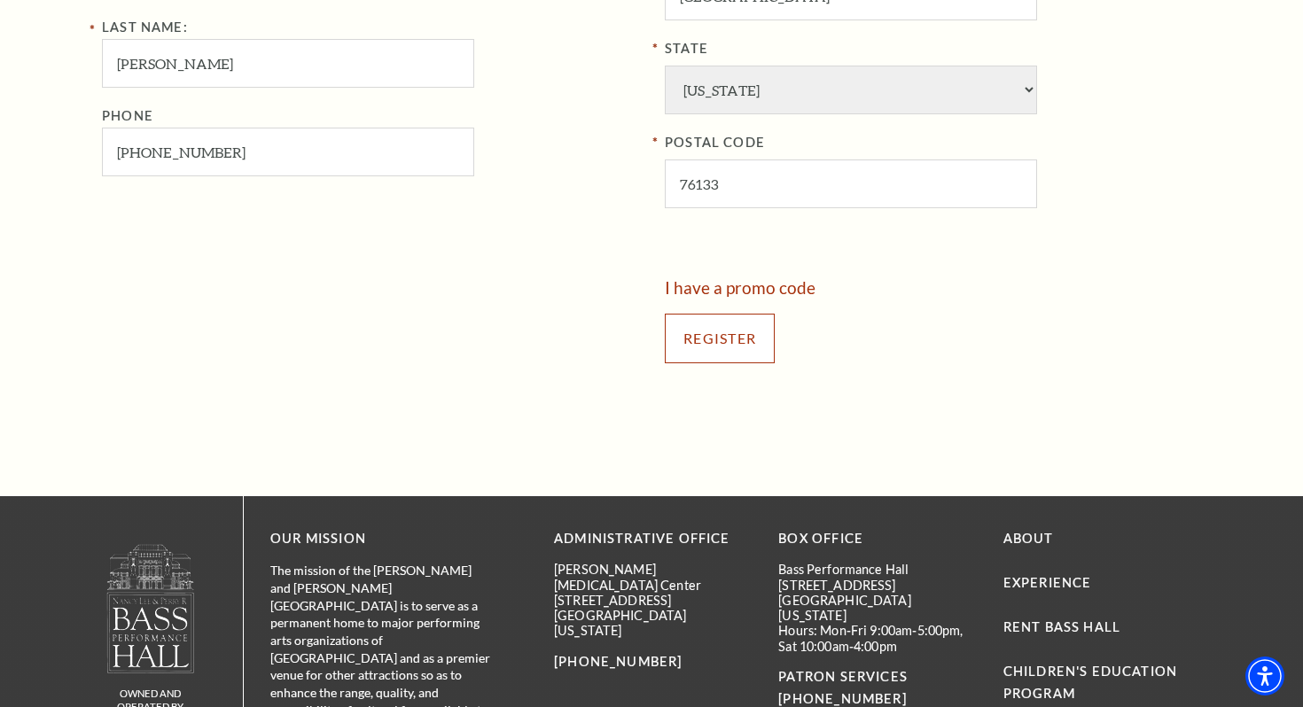
click at [752, 332] on input "Register" at bounding box center [720, 339] width 110 height 50
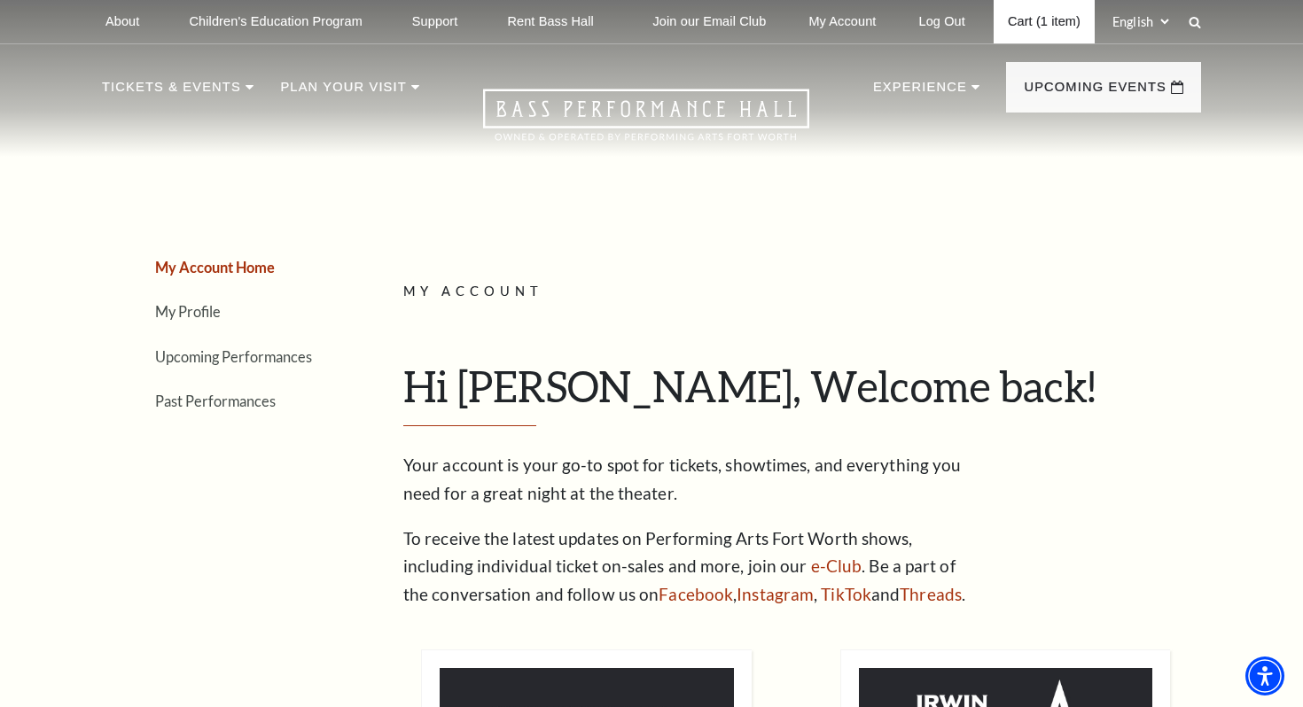
click at [1026, 18] on link "Cart (1 item)" at bounding box center [1044, 21] width 101 height 43
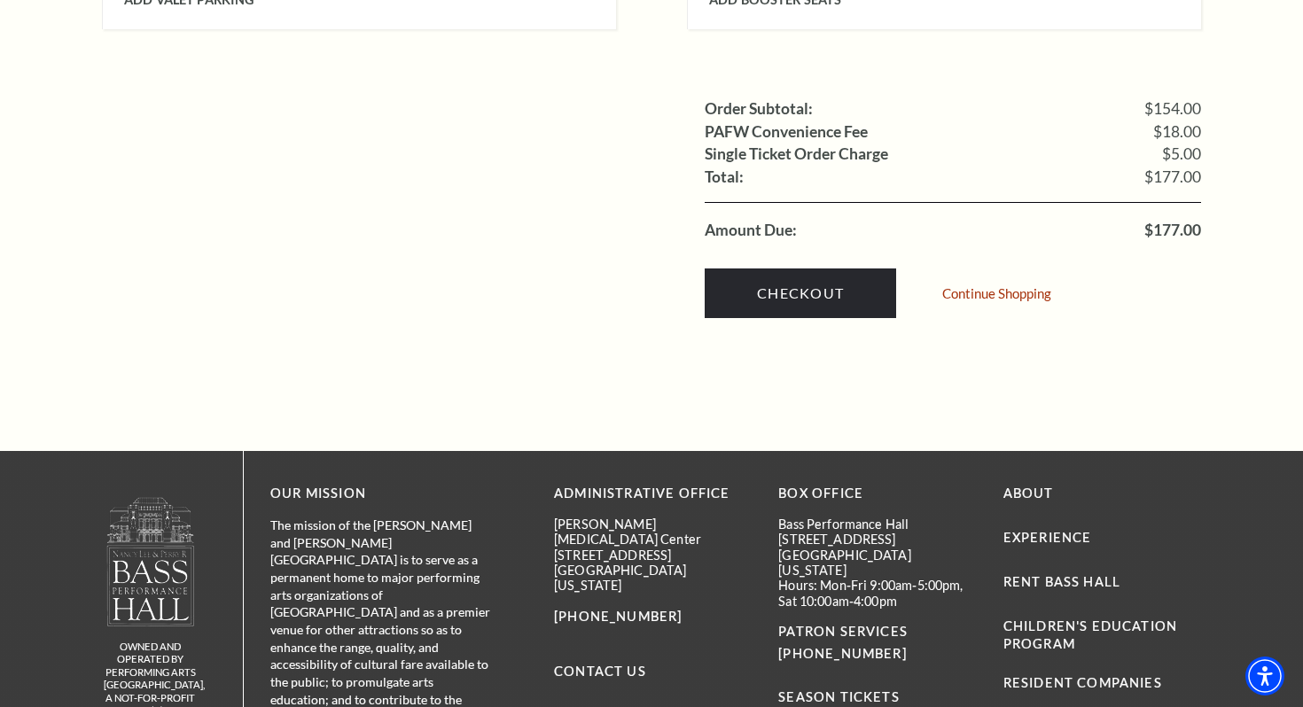
scroll to position [1777, 0]
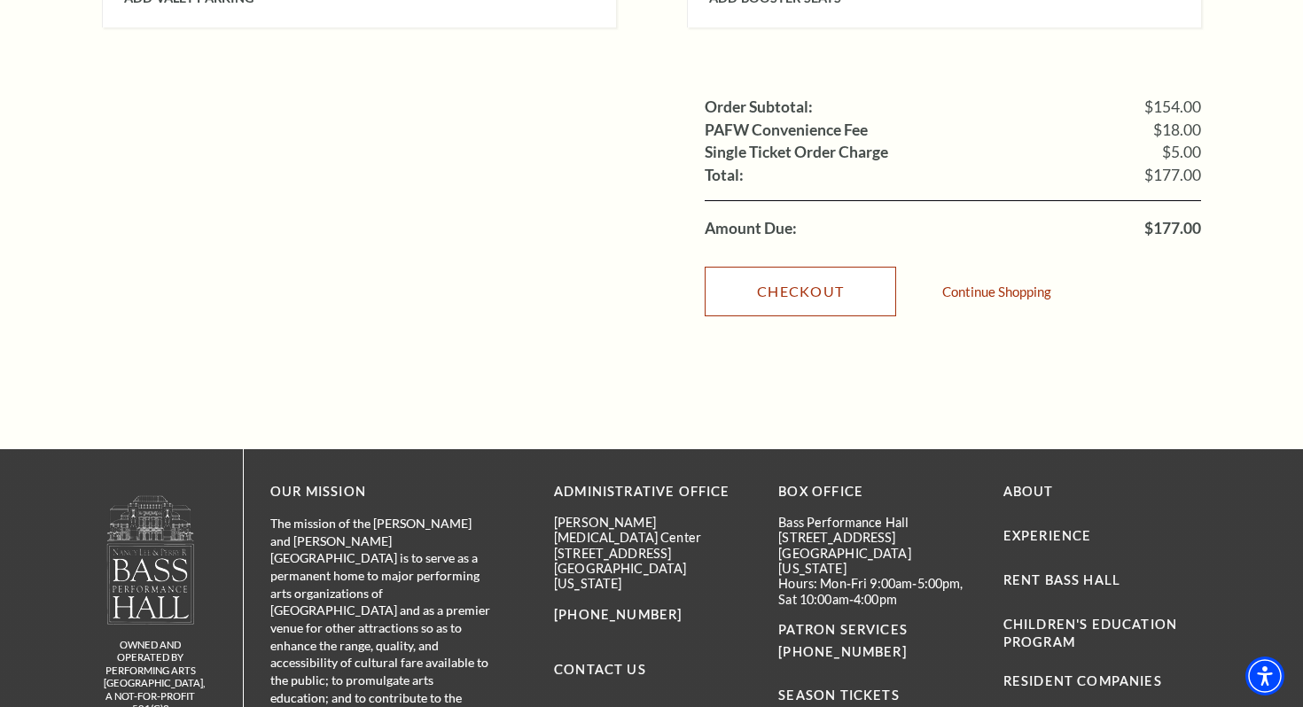
click at [826, 267] on link "Checkout" at bounding box center [800, 292] width 191 height 50
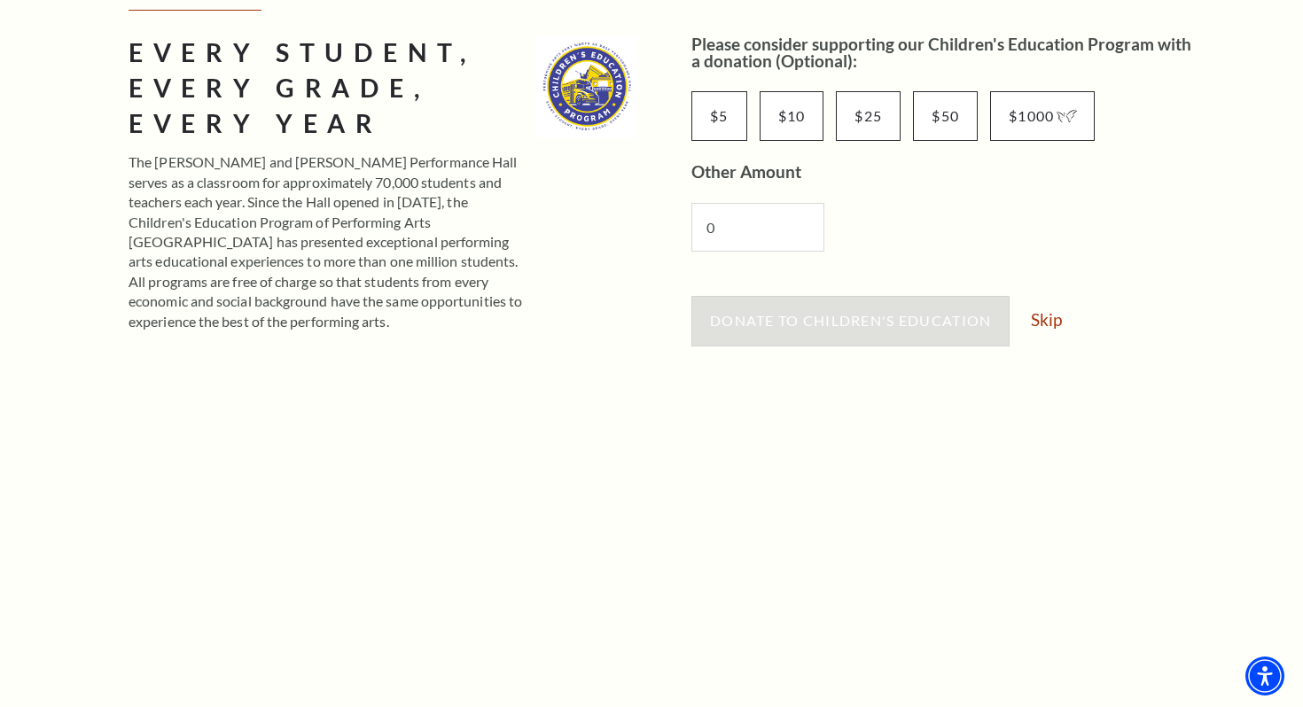
scroll to position [295, 0]
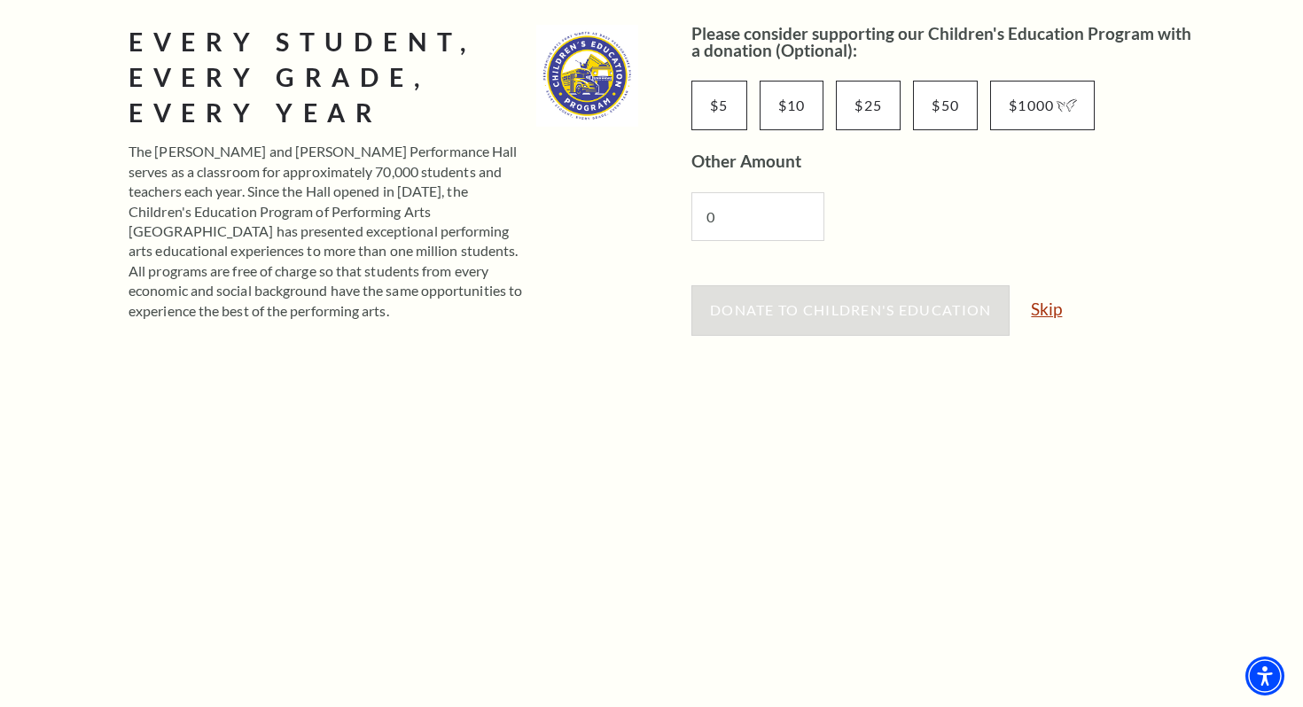
click at [1055, 309] on link "Skip" at bounding box center [1046, 308] width 31 height 17
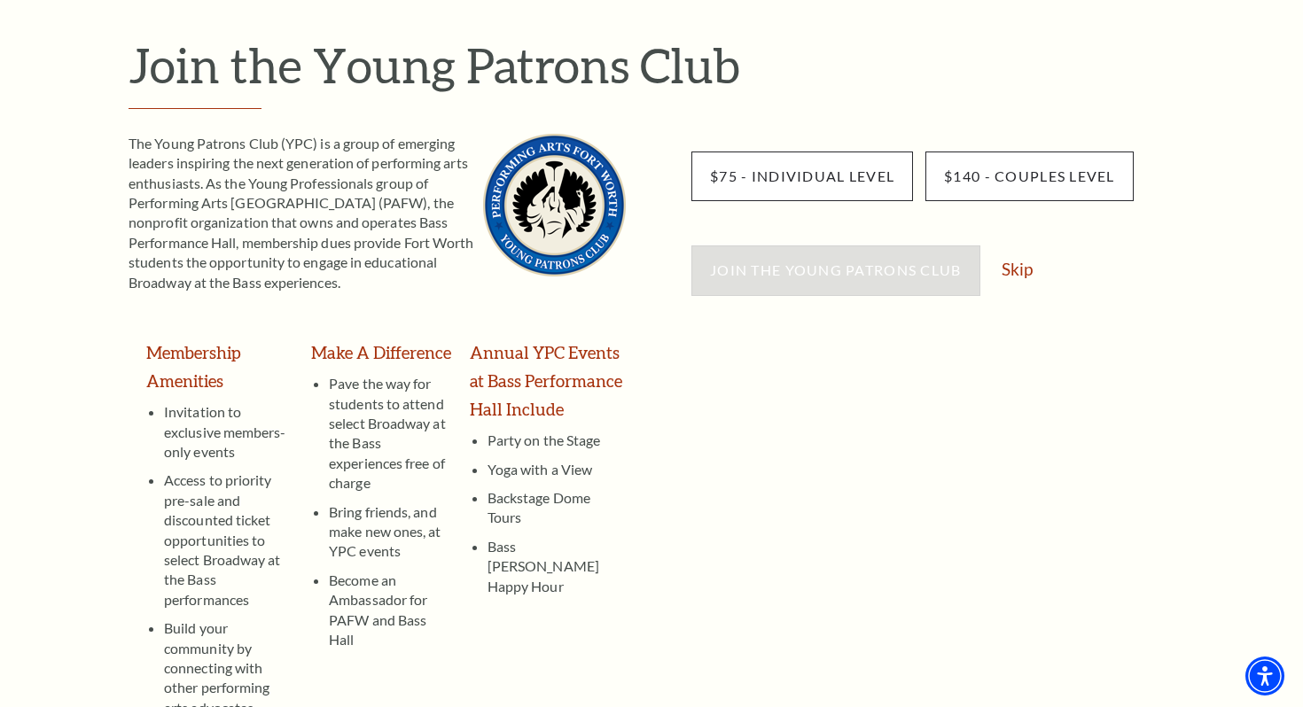
scroll to position [187, 0]
click at [1024, 266] on link "Skip" at bounding box center [1017, 268] width 31 height 17
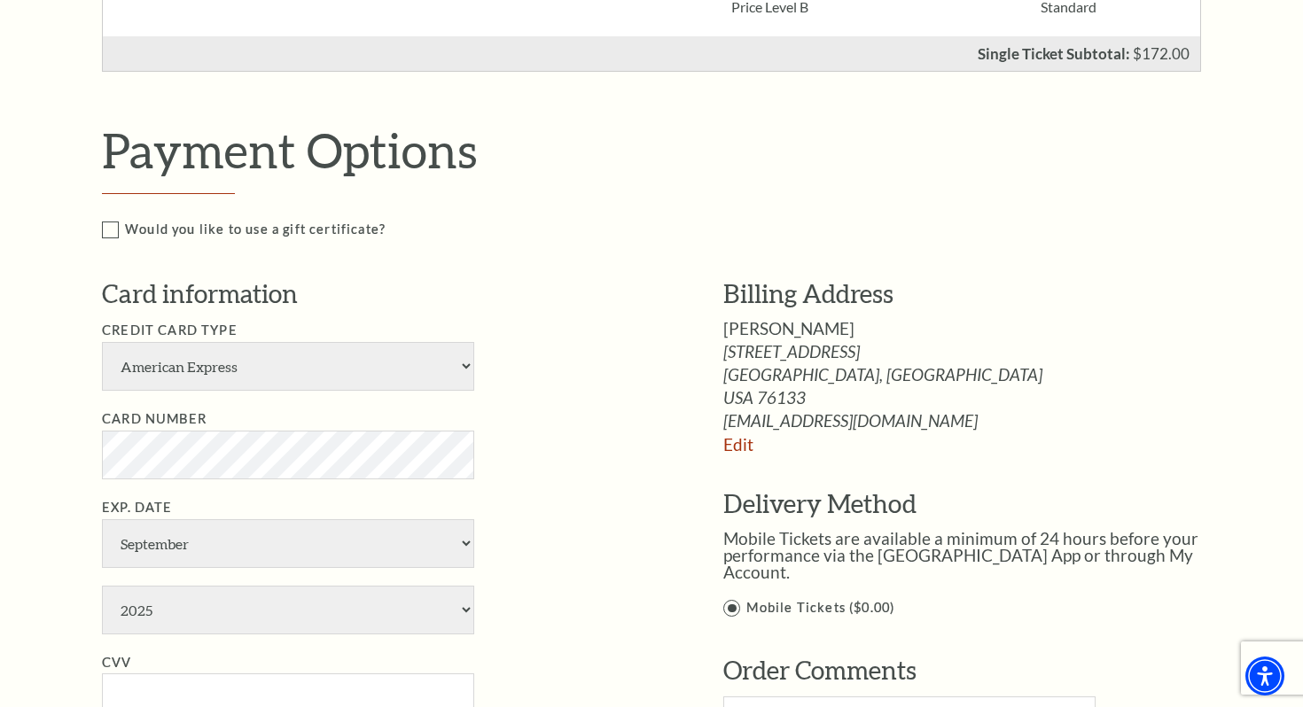
scroll to position [695, 0]
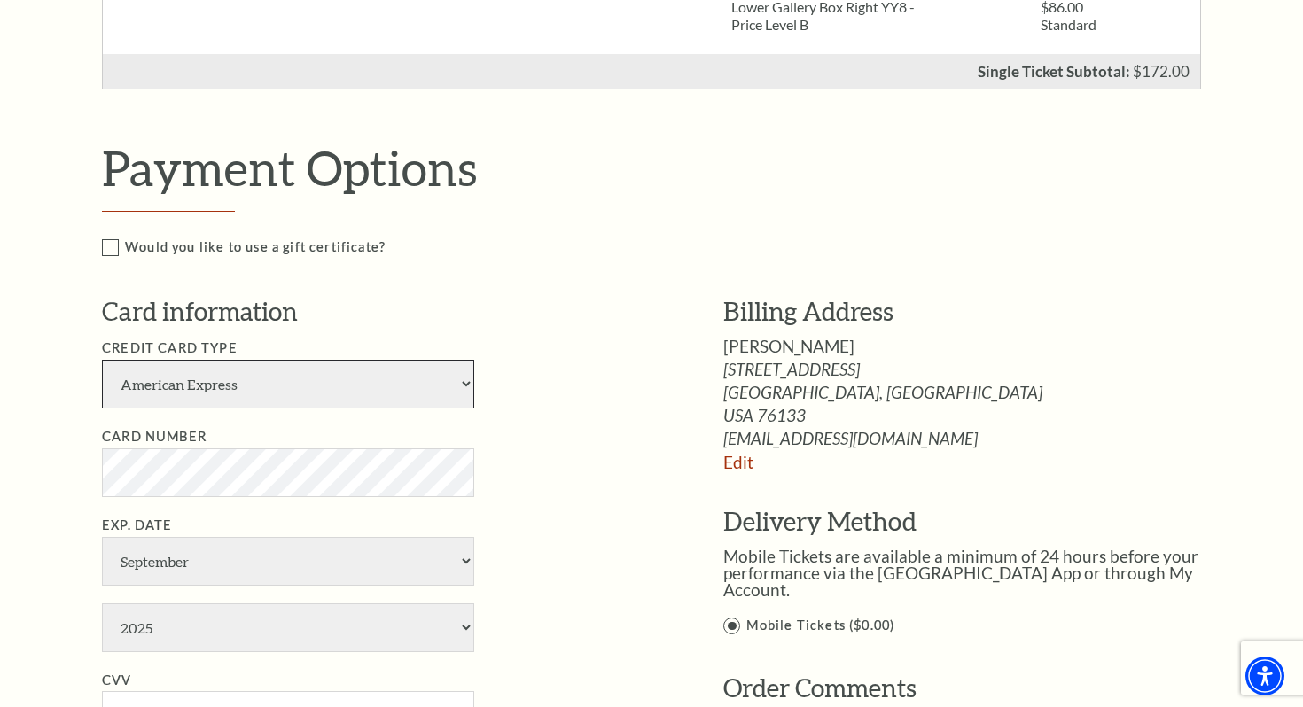
click at [463, 380] on select "American Express Visa Master Card Discover" at bounding box center [288, 384] width 372 height 49
select select "24"
click at [102, 360] on select "American Express Visa Master Card Discover" at bounding box center [288, 384] width 372 height 49
select select "11"
select select "2028"
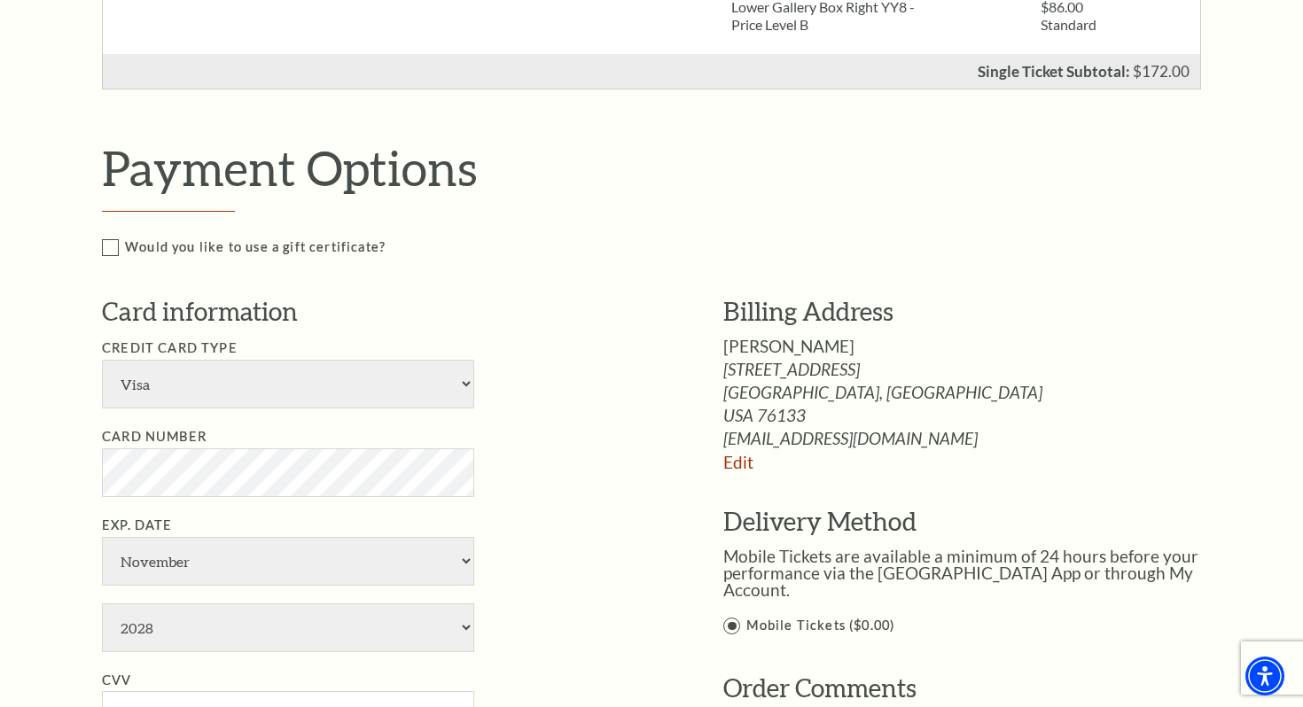
type input "637"
type input "Derek Tompkins"
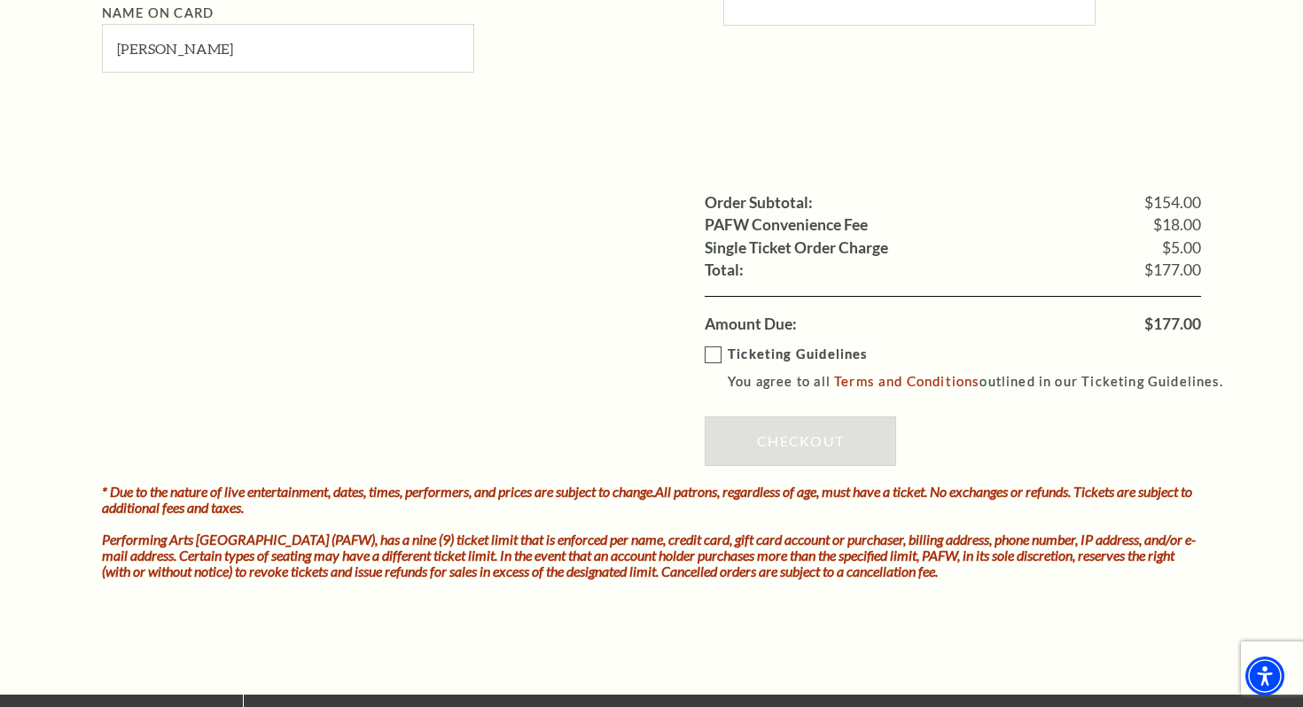
scroll to position [1467, 0]
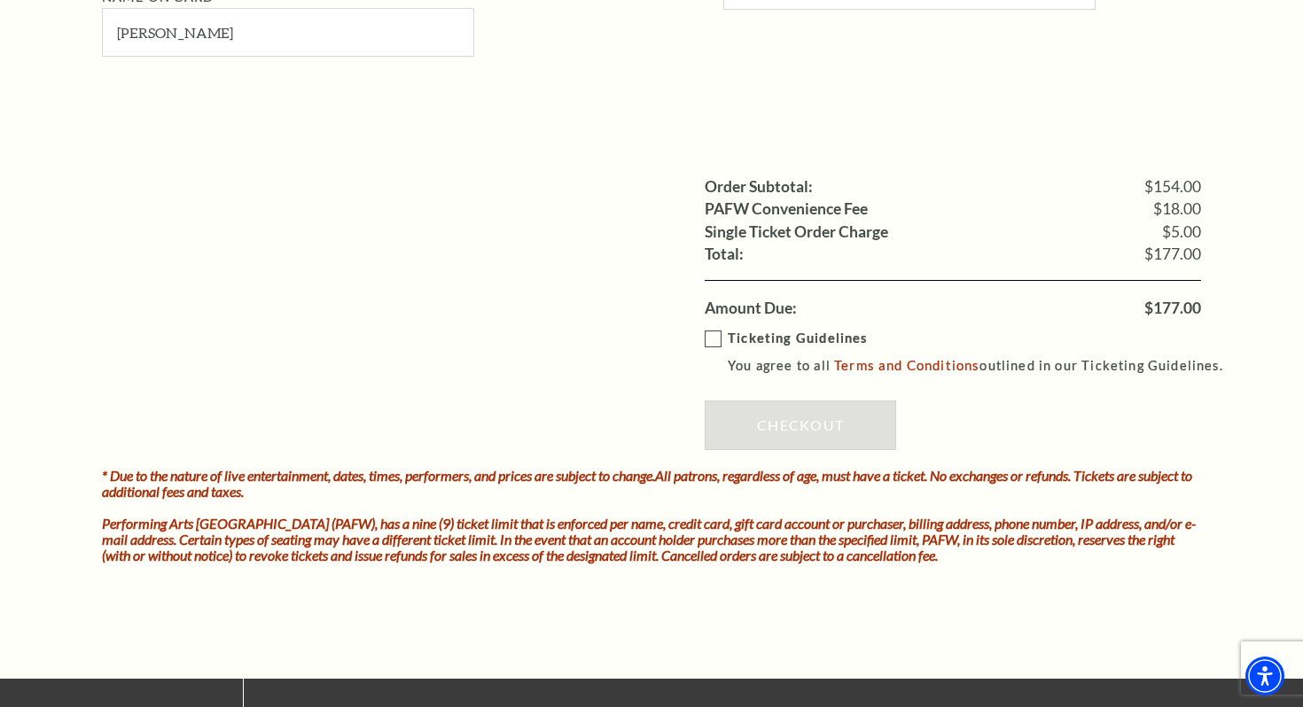
click at [712, 338] on label "Ticketing Guidelines You agree to all Terms and Conditions outlined in our Tick…" at bounding box center [972, 352] width 534 height 49
click at [0, 0] on input "Ticketing Guidelines You agree to all Terms and Conditions outlined in our Tick…" at bounding box center [0, 0] width 0 height 0
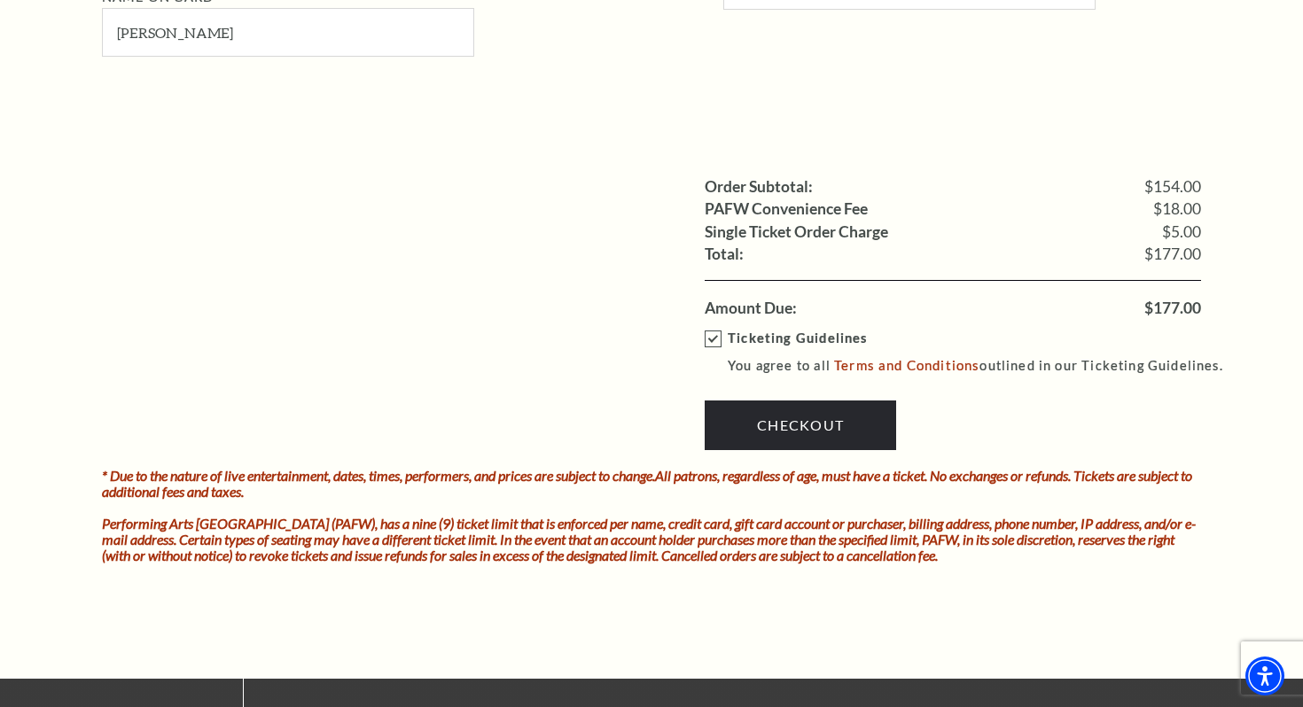
scroll to position [1466, 0]
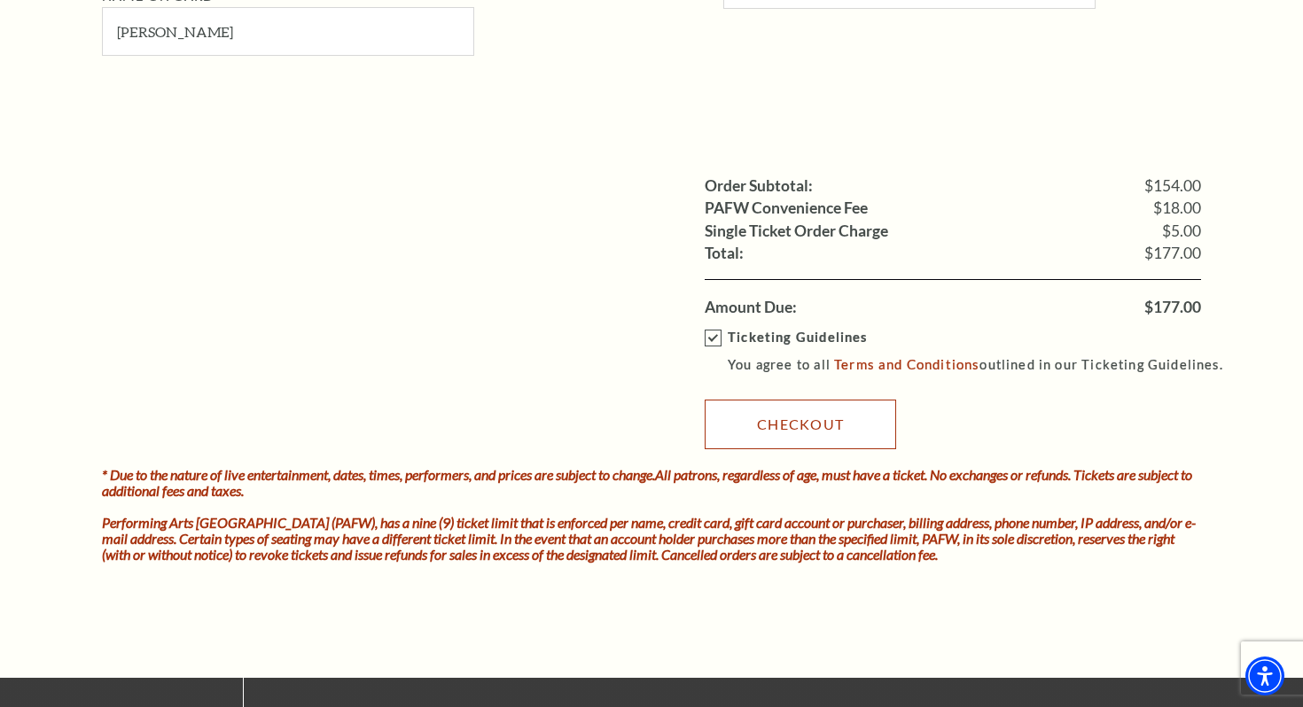
click at [812, 424] on link "Checkout" at bounding box center [800, 425] width 191 height 50
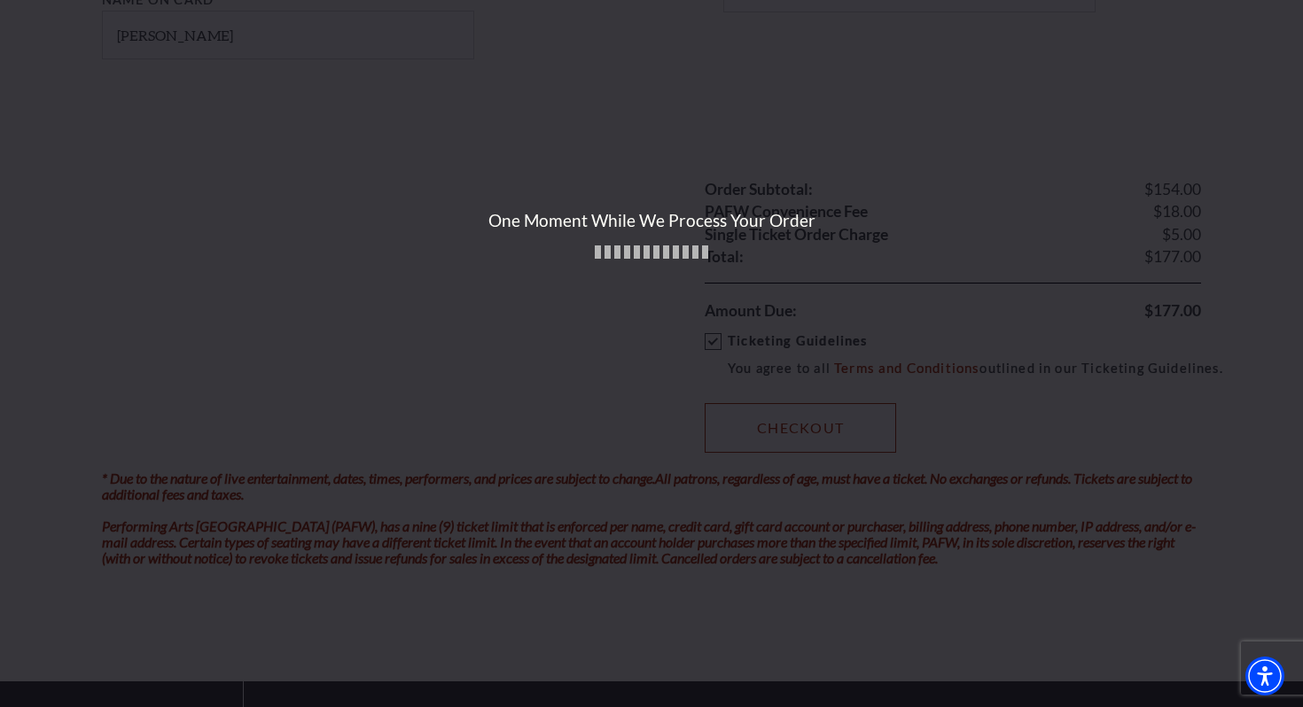
scroll to position [1462, 0]
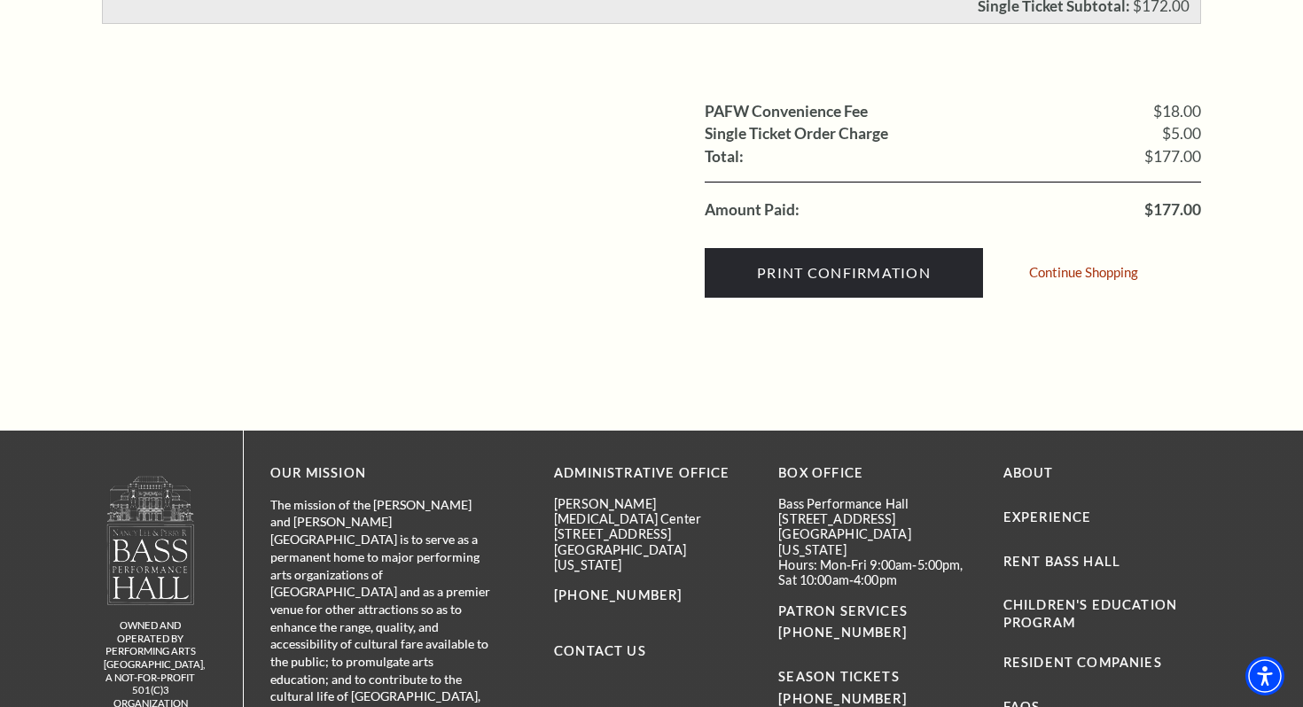
scroll to position [651, 0]
